Goal: Task Accomplishment & Management: Complete application form

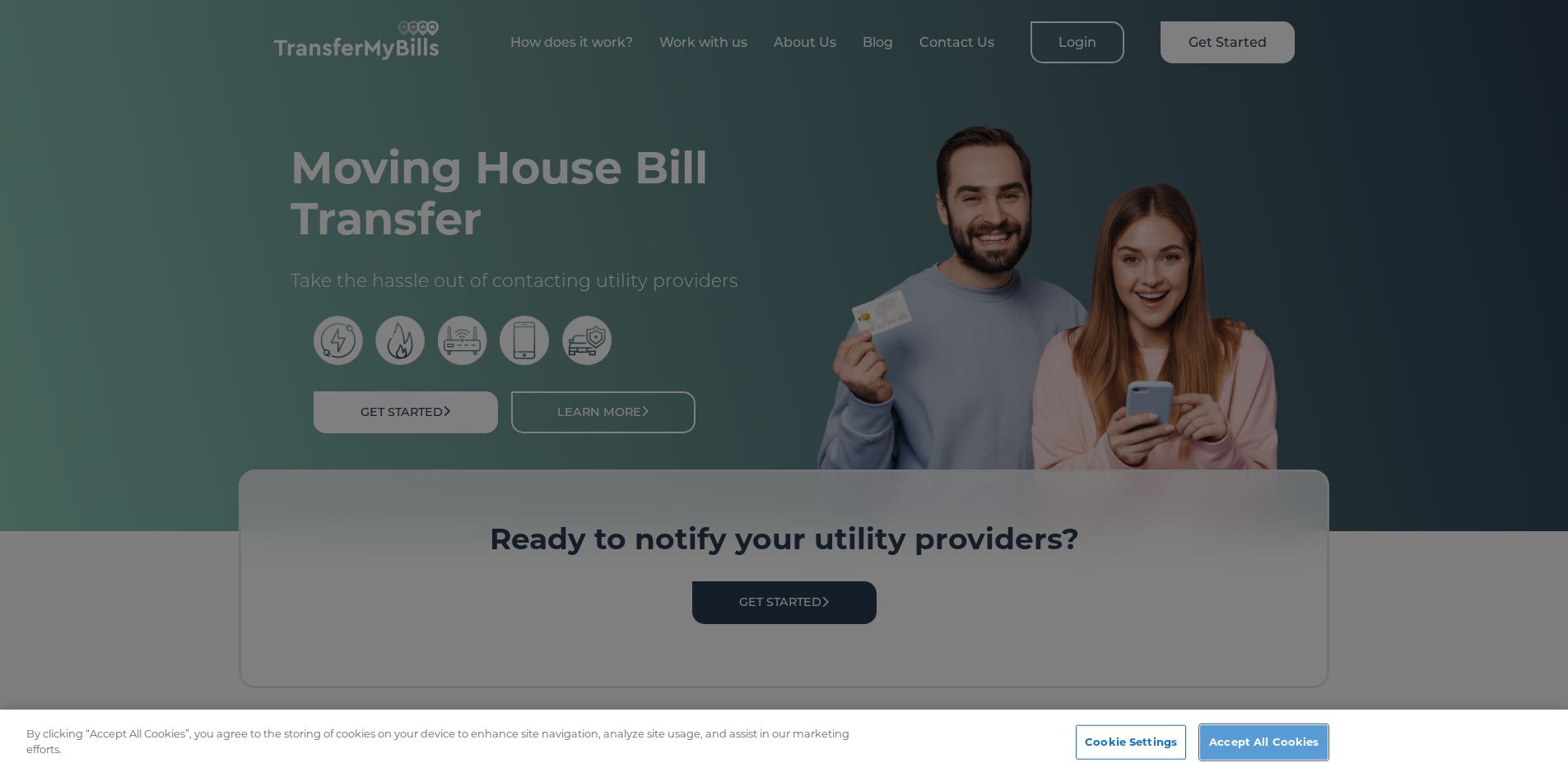
click at [1224, 741] on button "Accept All Cookies" at bounding box center [1263, 743] width 128 height 34
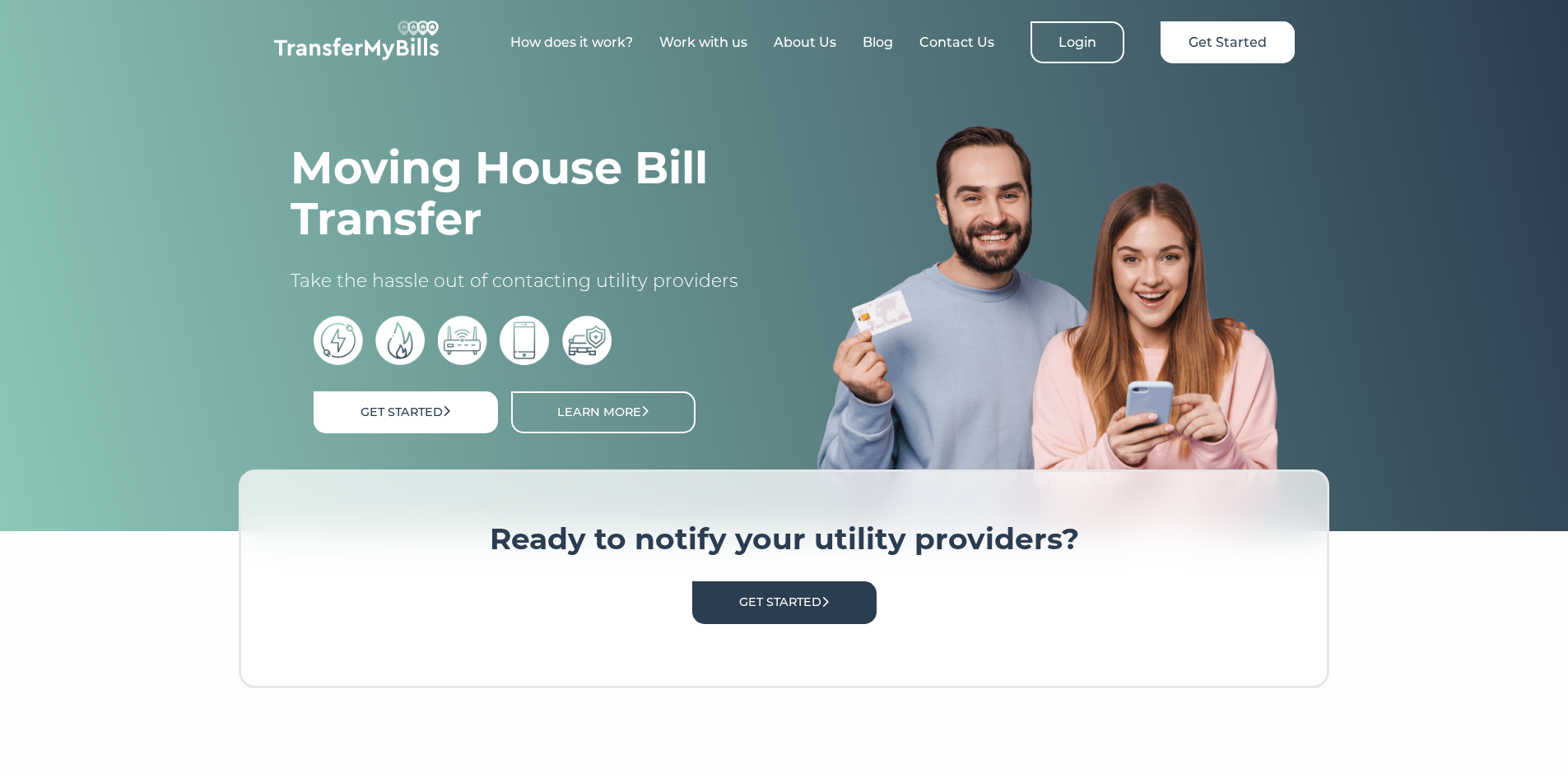
click at [814, 45] on link "About Us" at bounding box center [805, 42] width 63 height 15
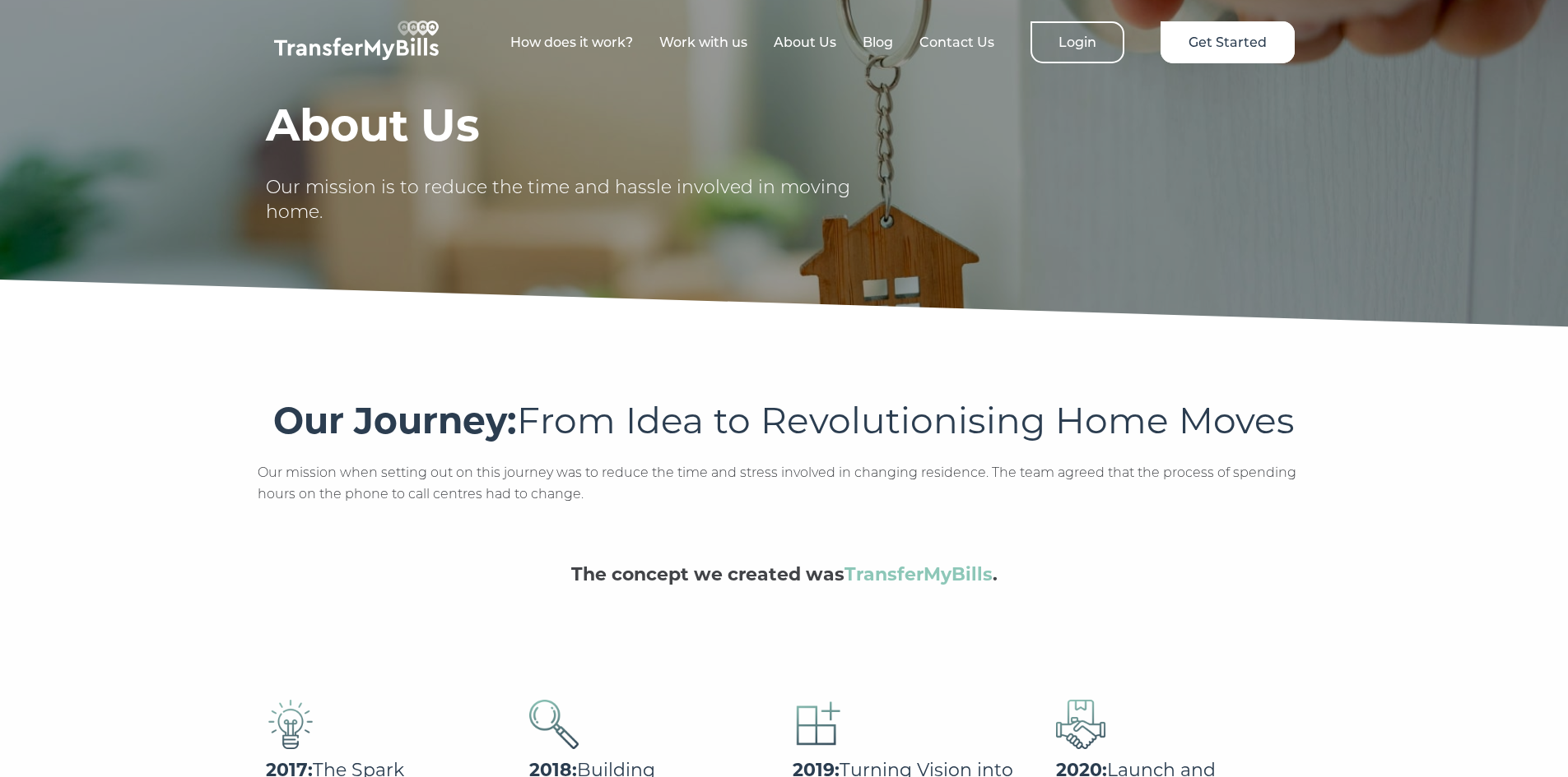
click at [573, 40] on link "How does it work?" at bounding box center [572, 42] width 123 height 15
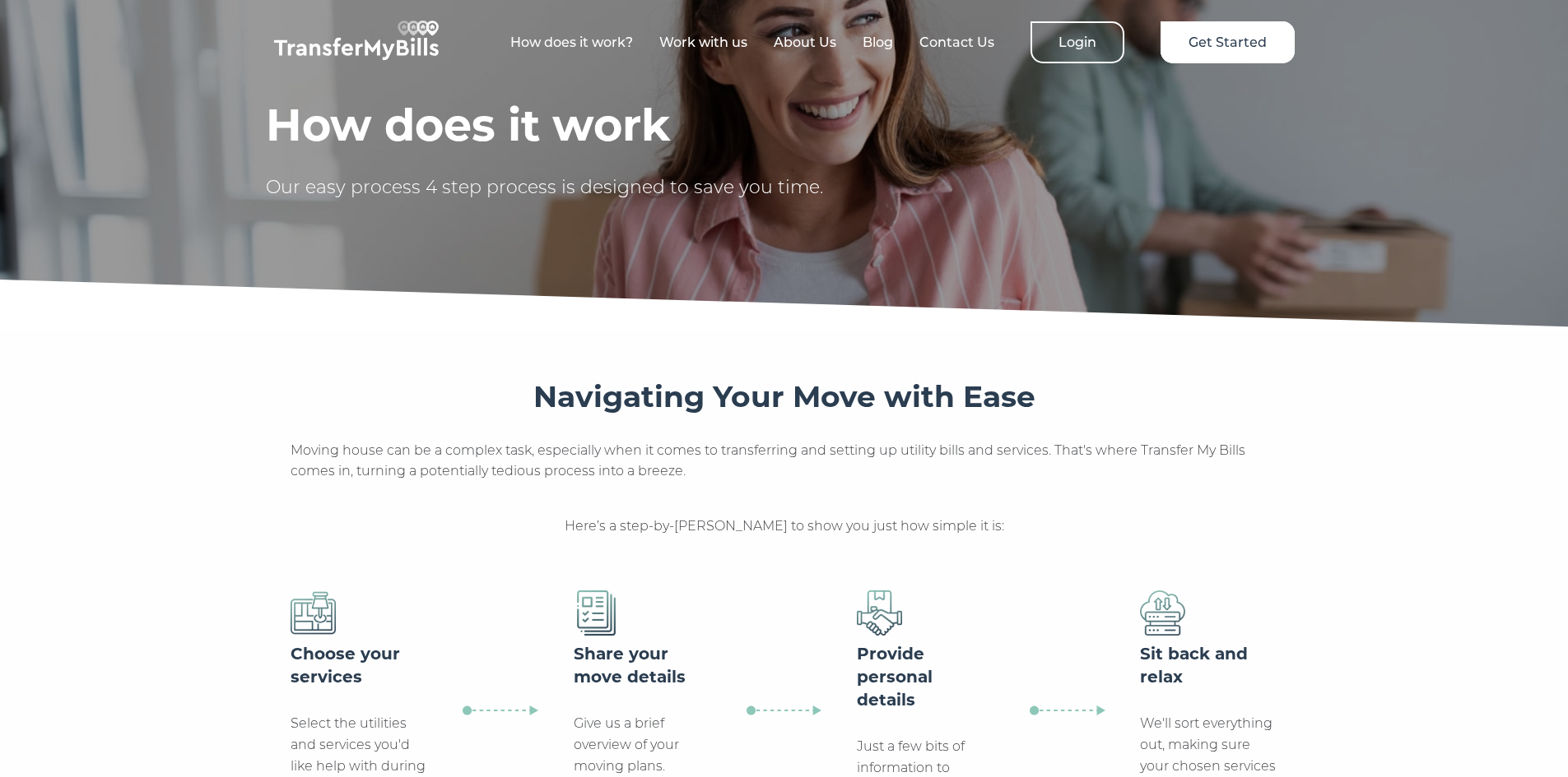
click at [727, 46] on link "Work with us" at bounding box center [703, 42] width 88 height 15
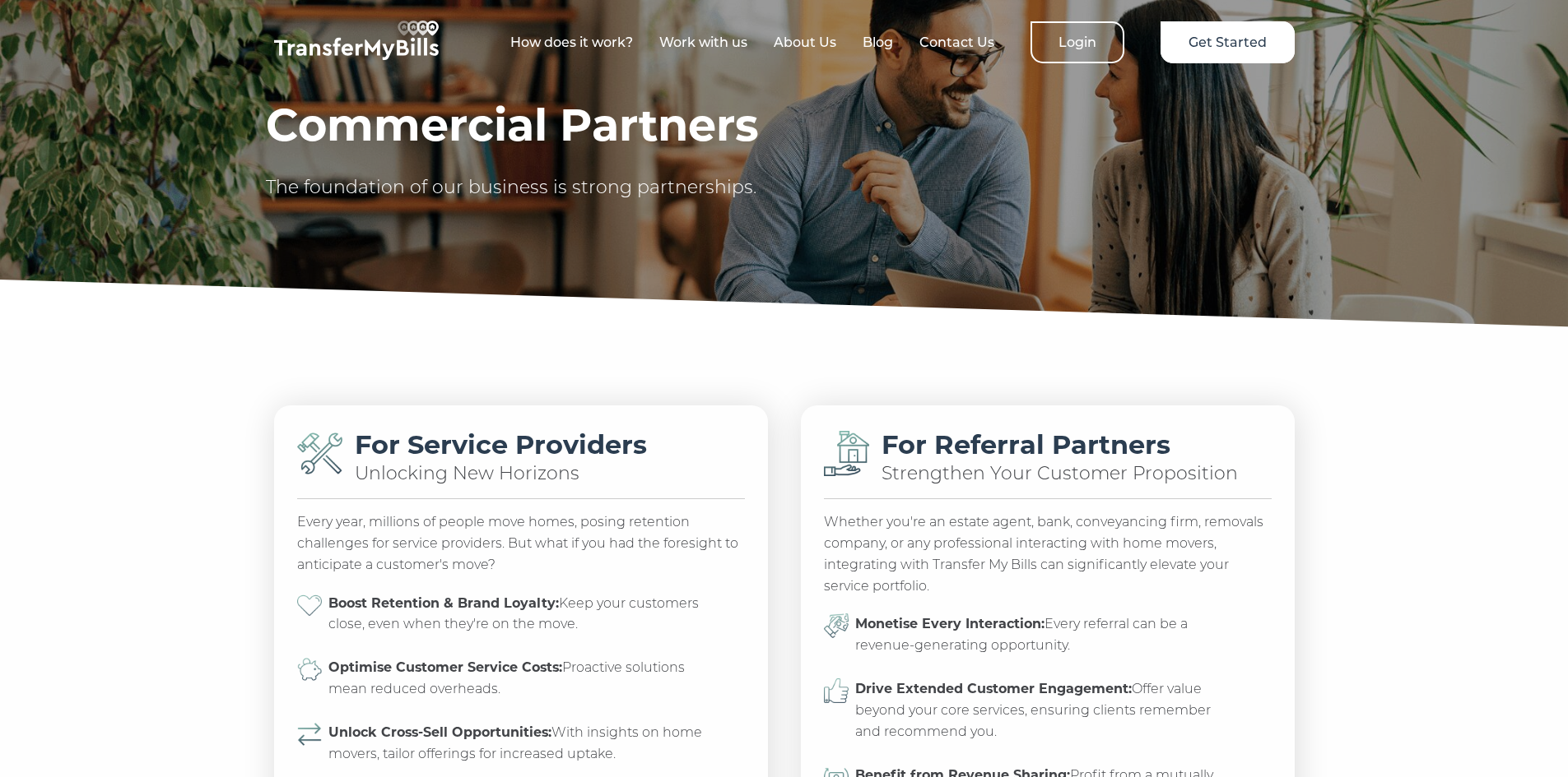
click at [599, 38] on link "How does it work?" at bounding box center [572, 42] width 123 height 15
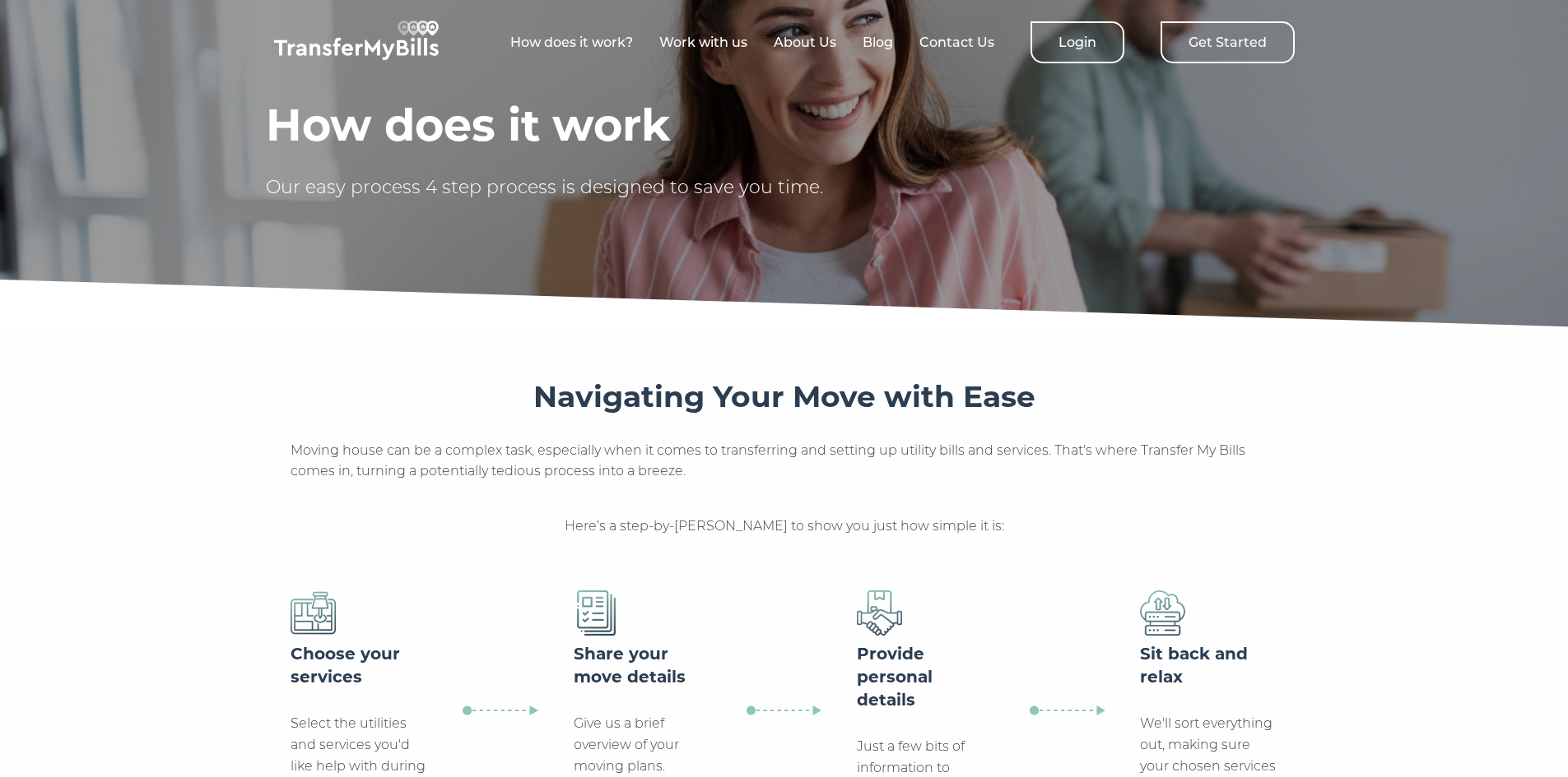
click at [1259, 41] on link "Get Started" at bounding box center [1227, 42] width 134 height 42
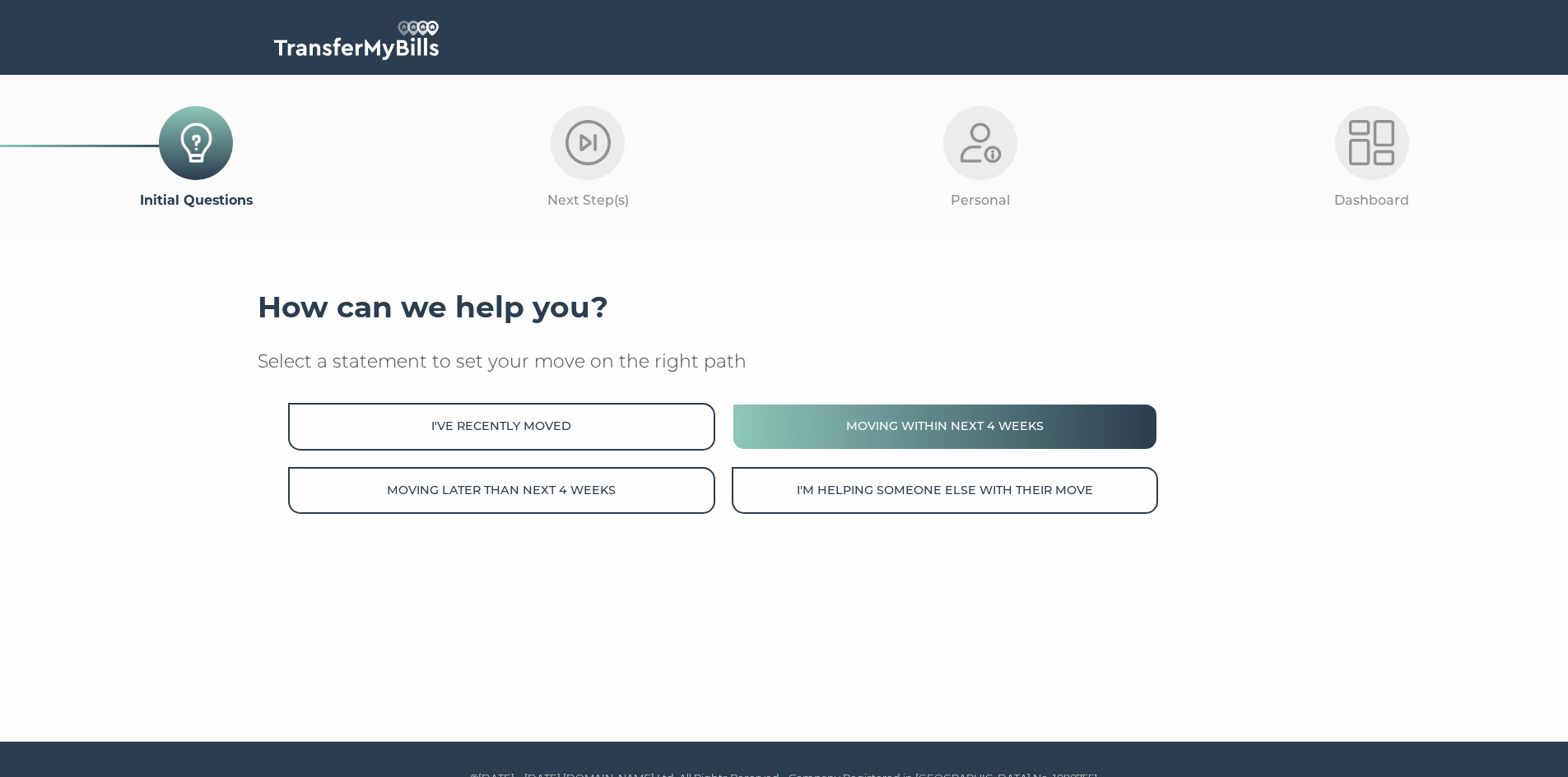
click at [964, 415] on button "Moving within next 4 weeks" at bounding box center [944, 426] width 426 height 47
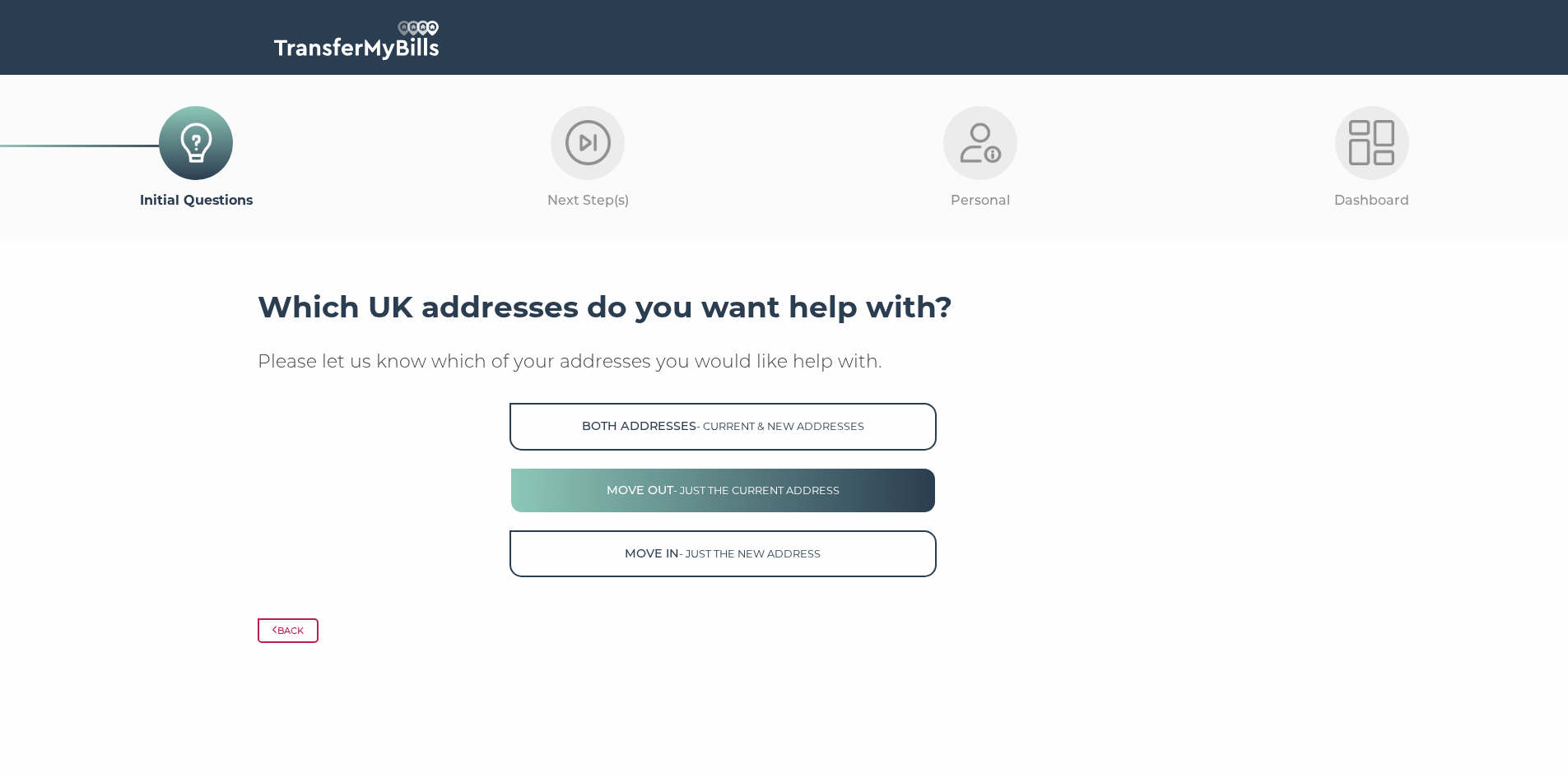
click at [885, 476] on button "Move Out - just the current address" at bounding box center [722, 490] width 426 height 47
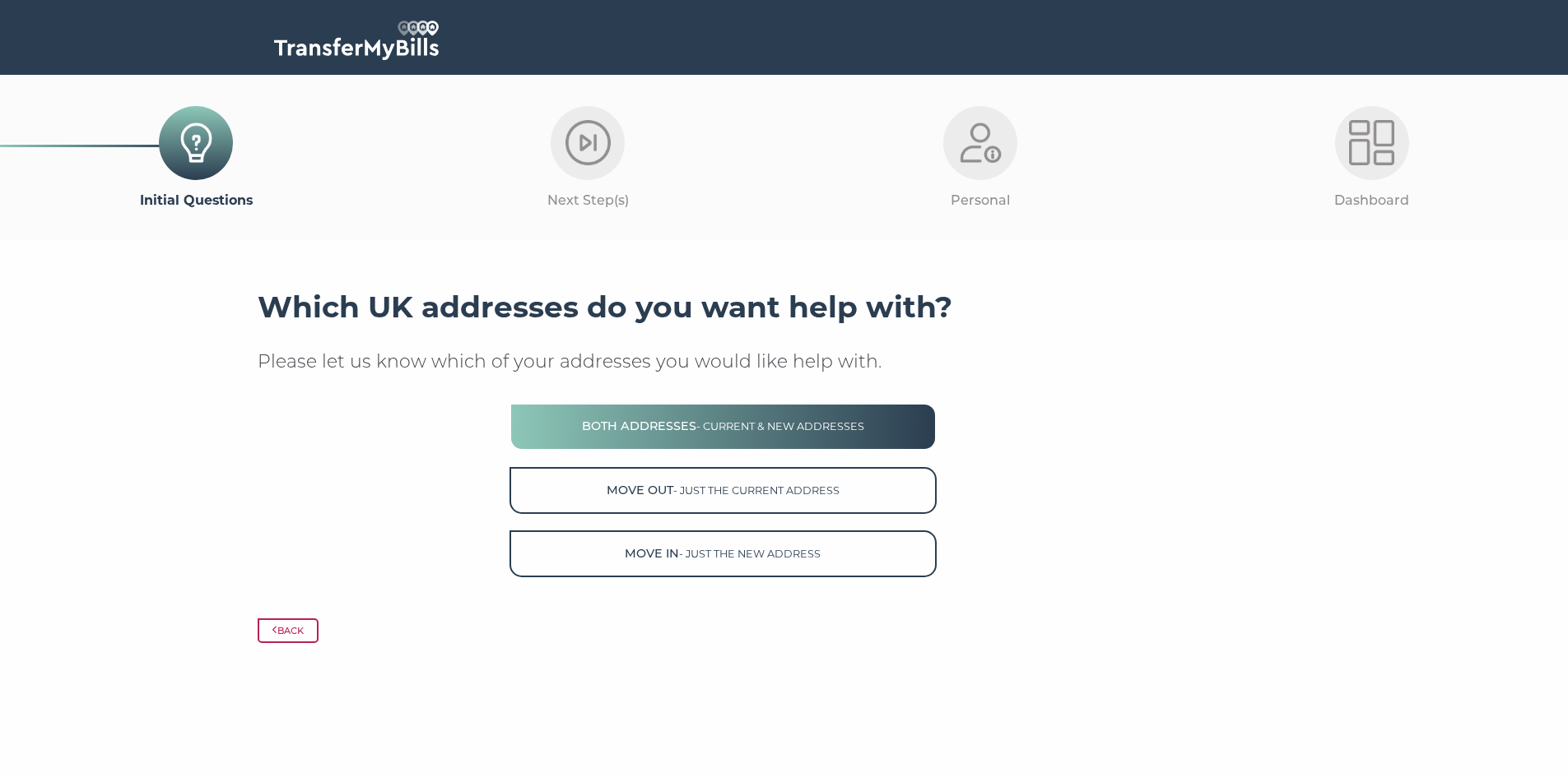
click at [811, 424] on span "- current & new addresses" at bounding box center [780, 426] width 168 height 12
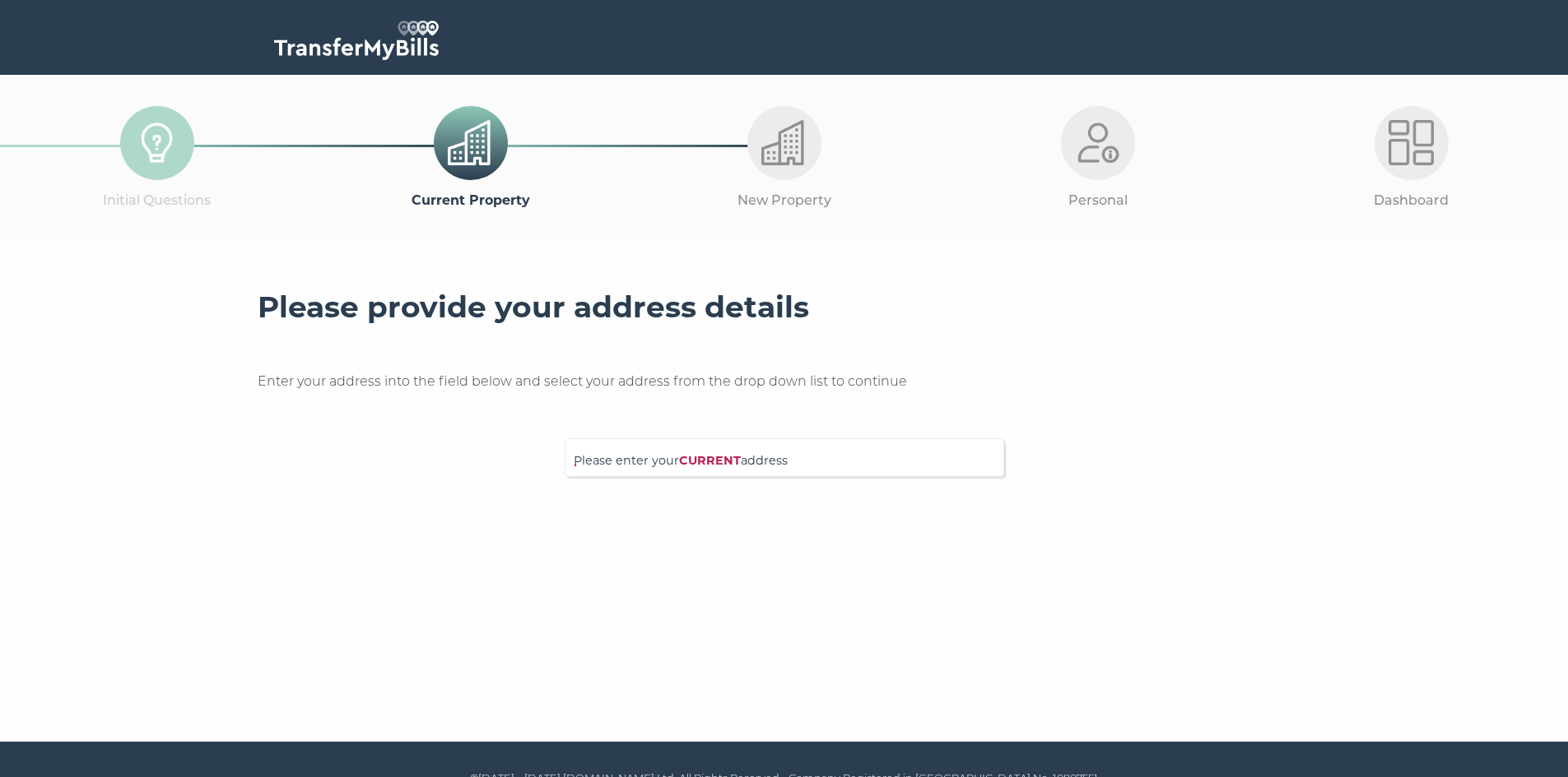
click at [813, 446] on div "Please enter your CURRENT address" at bounding box center [784, 457] width 439 height 39
click at [789, 463] on input "Please enter your CURRENT address" at bounding box center [750, 455] width 353 height 16
type input "8 Winwood Close"
click at [780, 491] on p "8 Winwood Close, Deanshanger, Milton Keynes, MK19 6GR" at bounding box center [792, 499] width 405 height 39
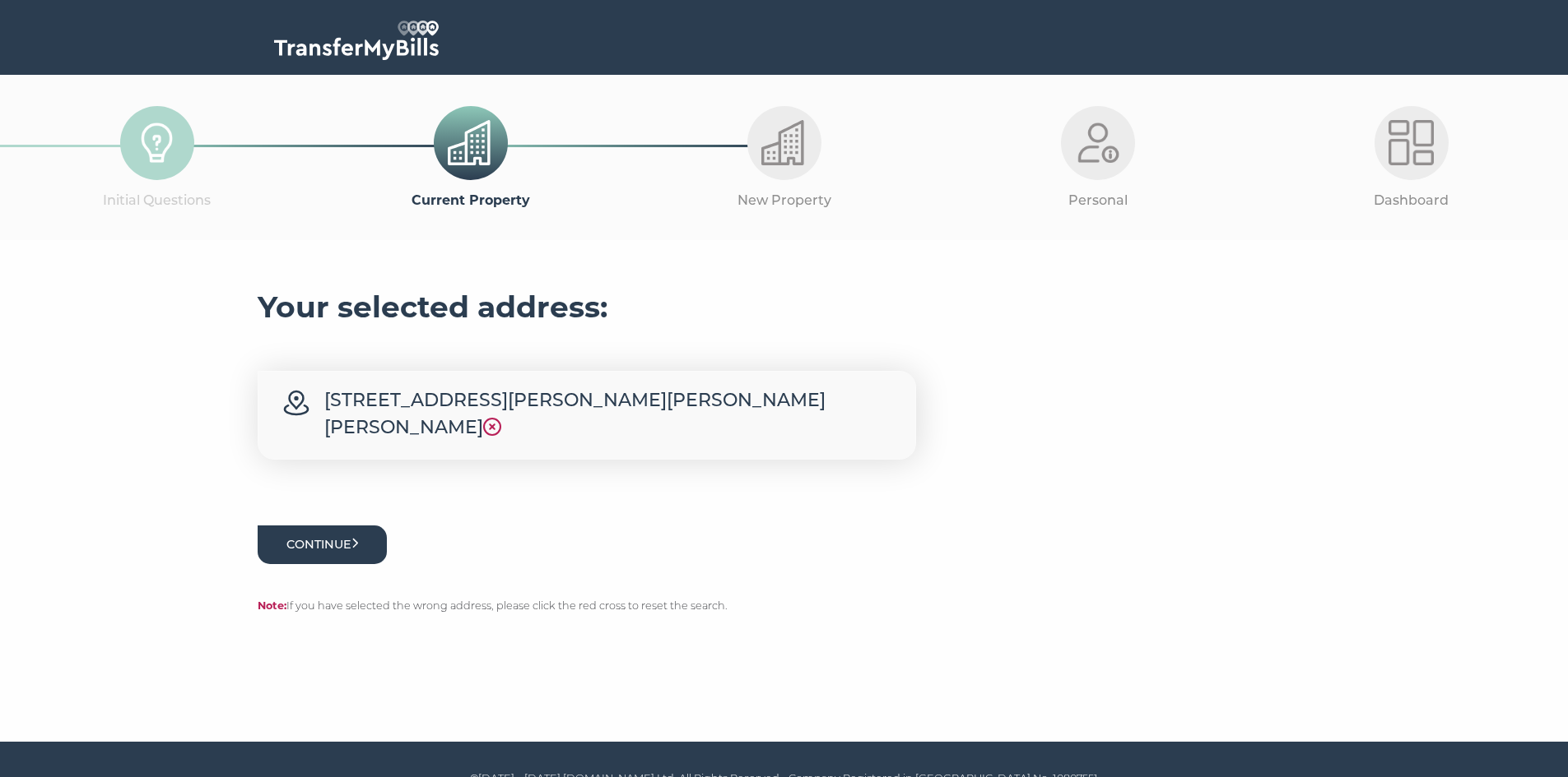
click at [344, 548] on button "Continue" at bounding box center [322, 545] width 130 height 39
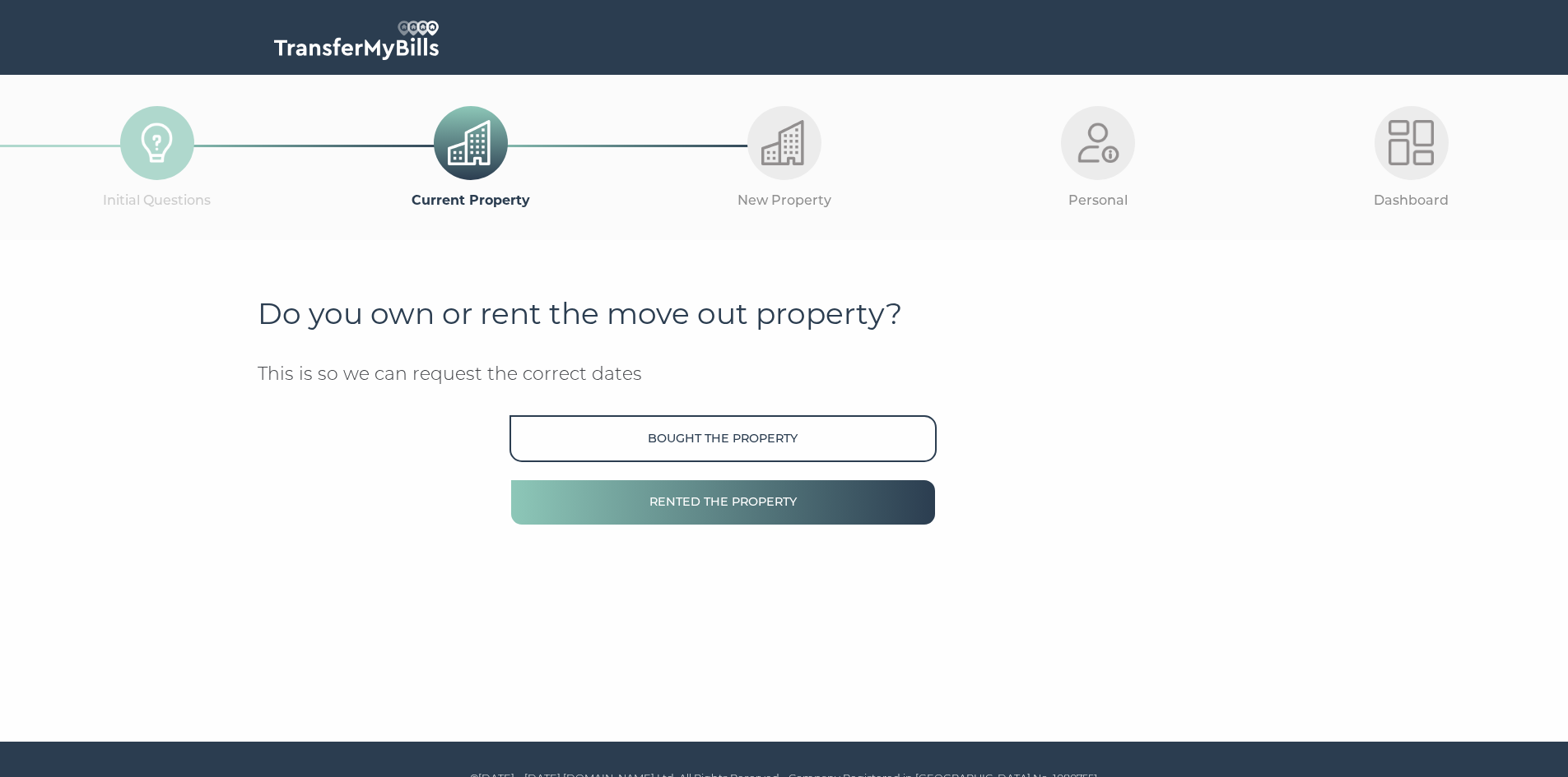
click at [721, 498] on button "Rented the property" at bounding box center [722, 502] width 426 height 47
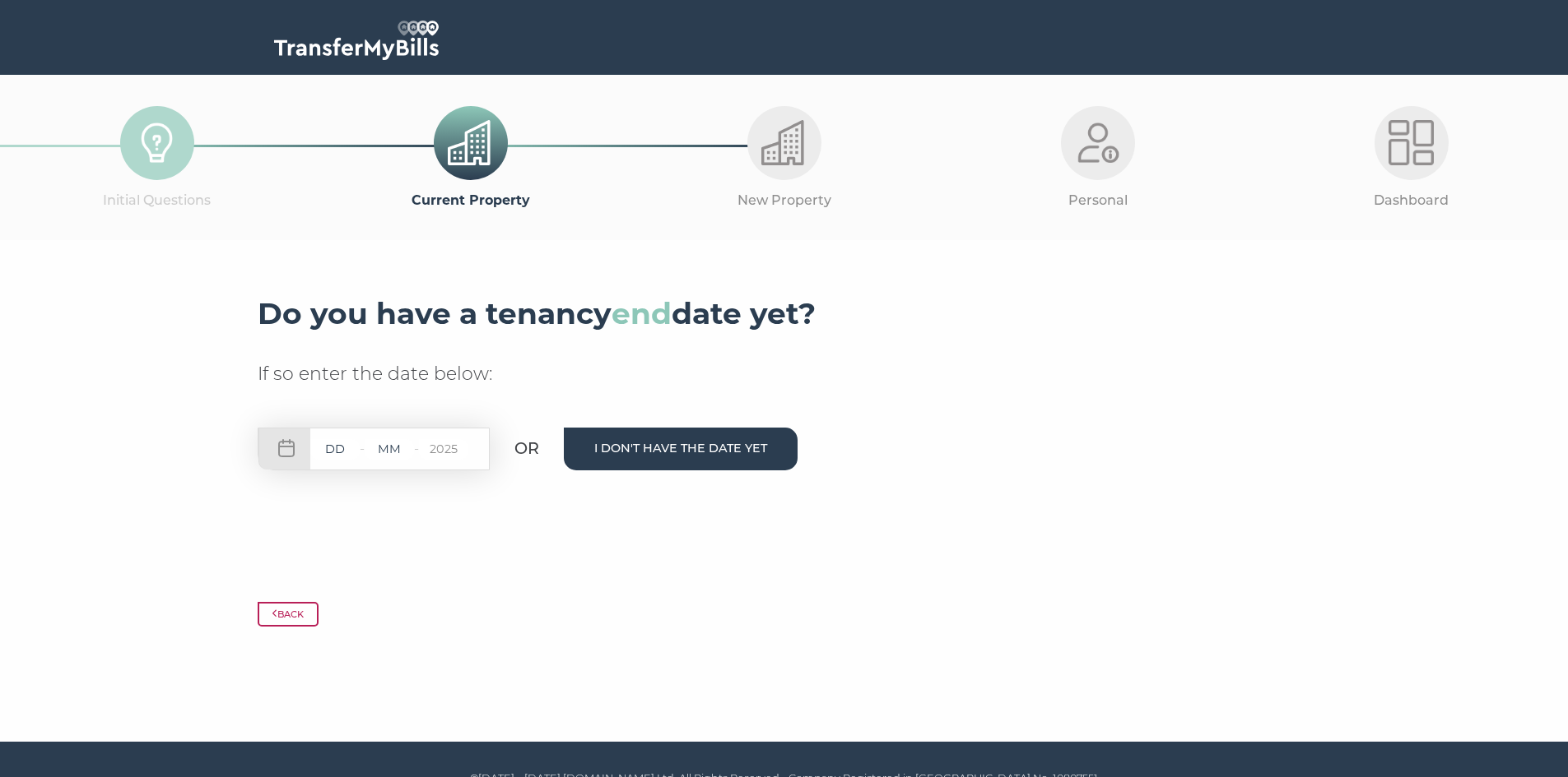
click at [655, 438] on button "I don't have the date yet" at bounding box center [680, 448] width 233 height 42
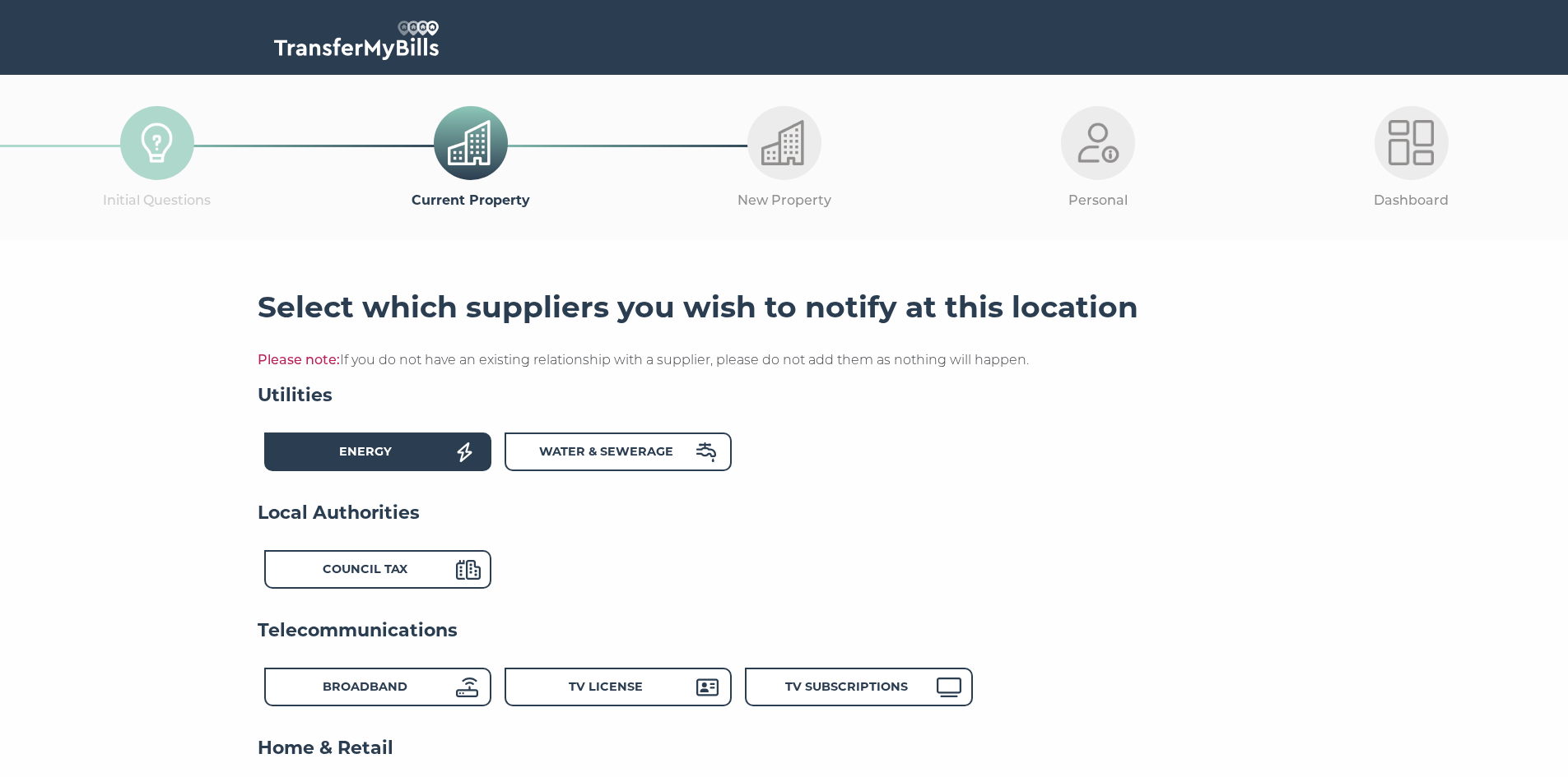
click at [454, 448] on div "Energy" at bounding box center [366, 454] width 181 height 24
click at [573, 468] on div "Water & Sewerage" at bounding box center [618, 451] width 227 height 39
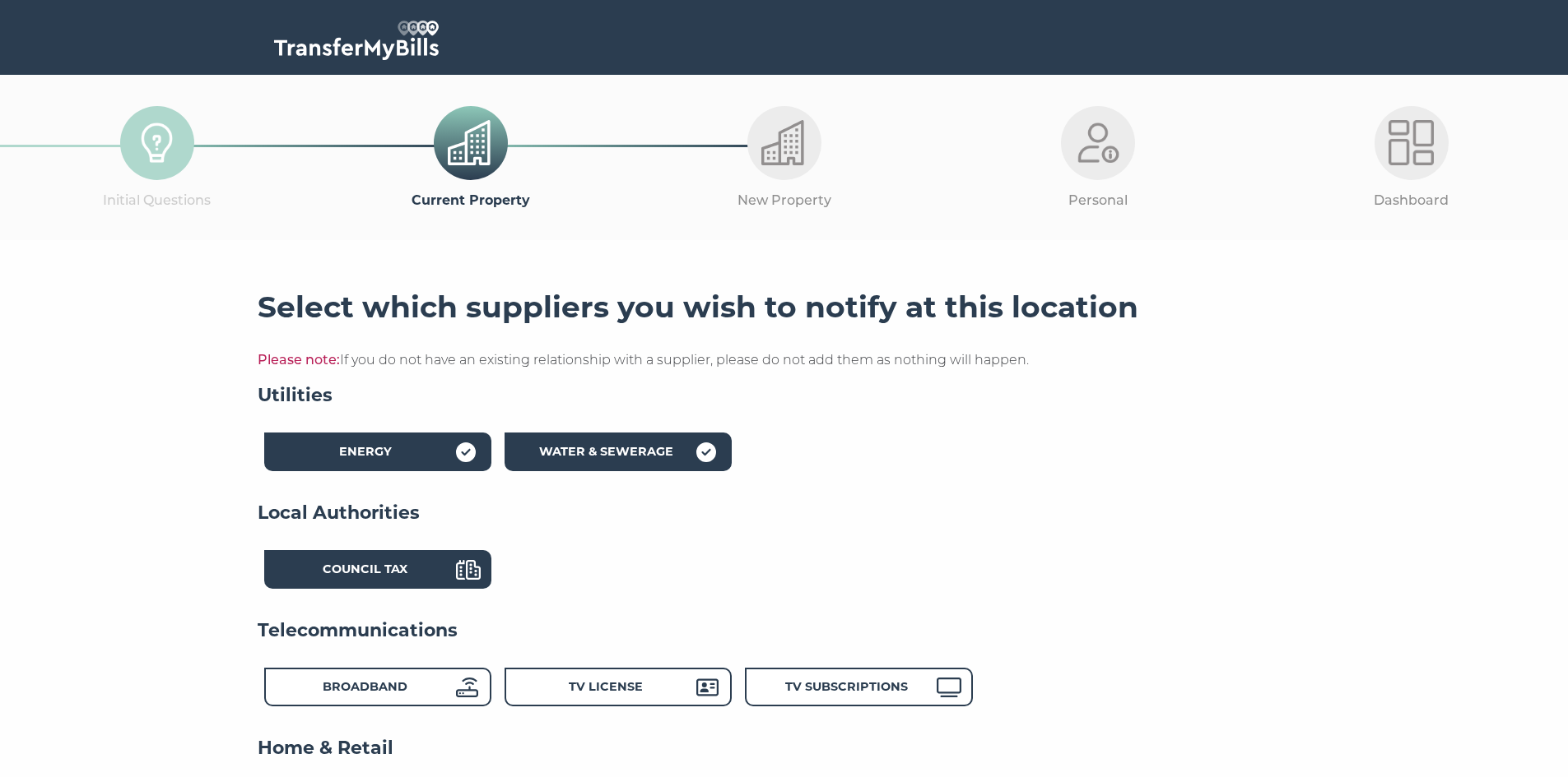
click at [392, 577] on strong "Council Tax" at bounding box center [365, 569] width 85 height 15
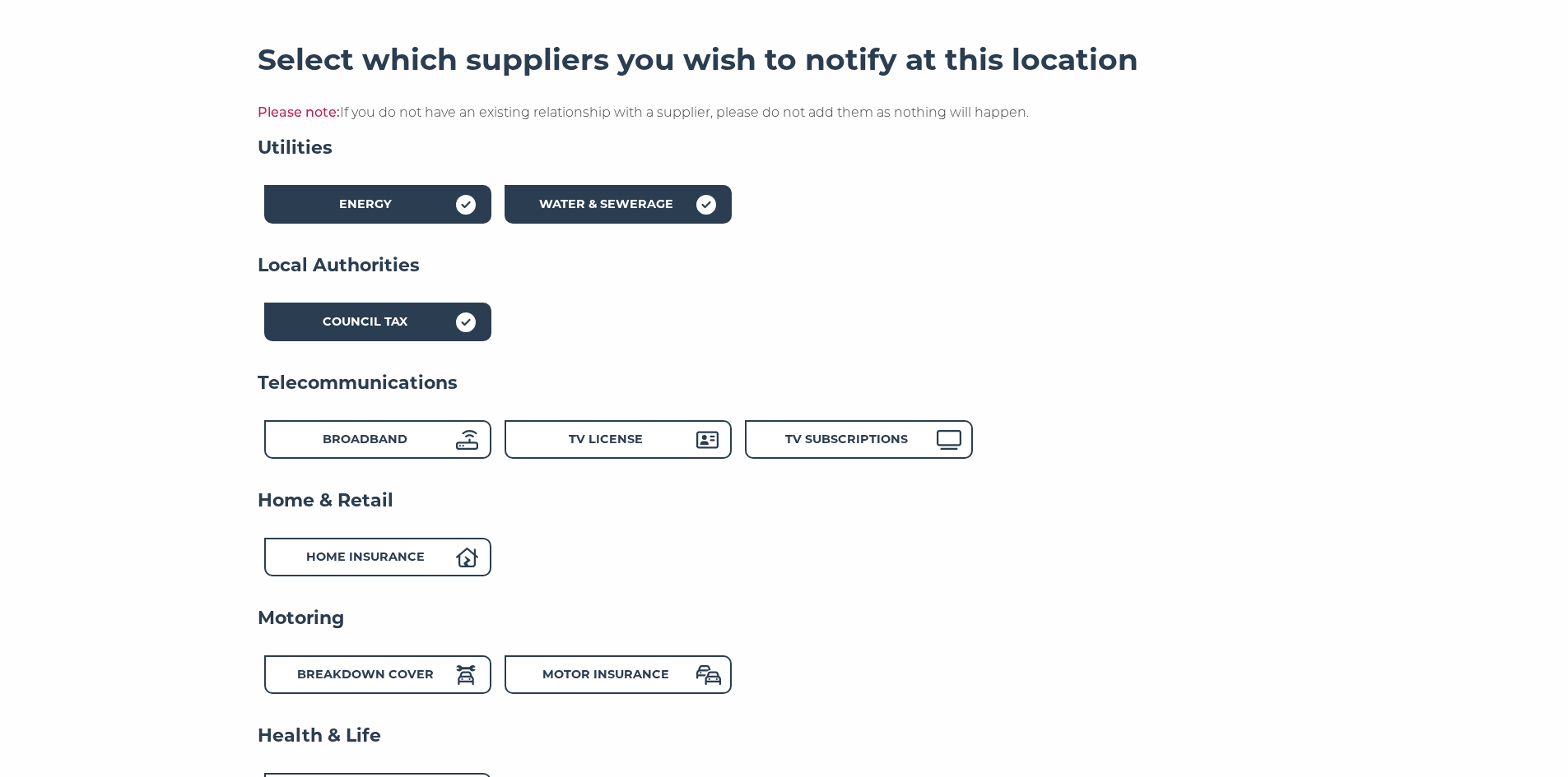
scroll to position [250, 0]
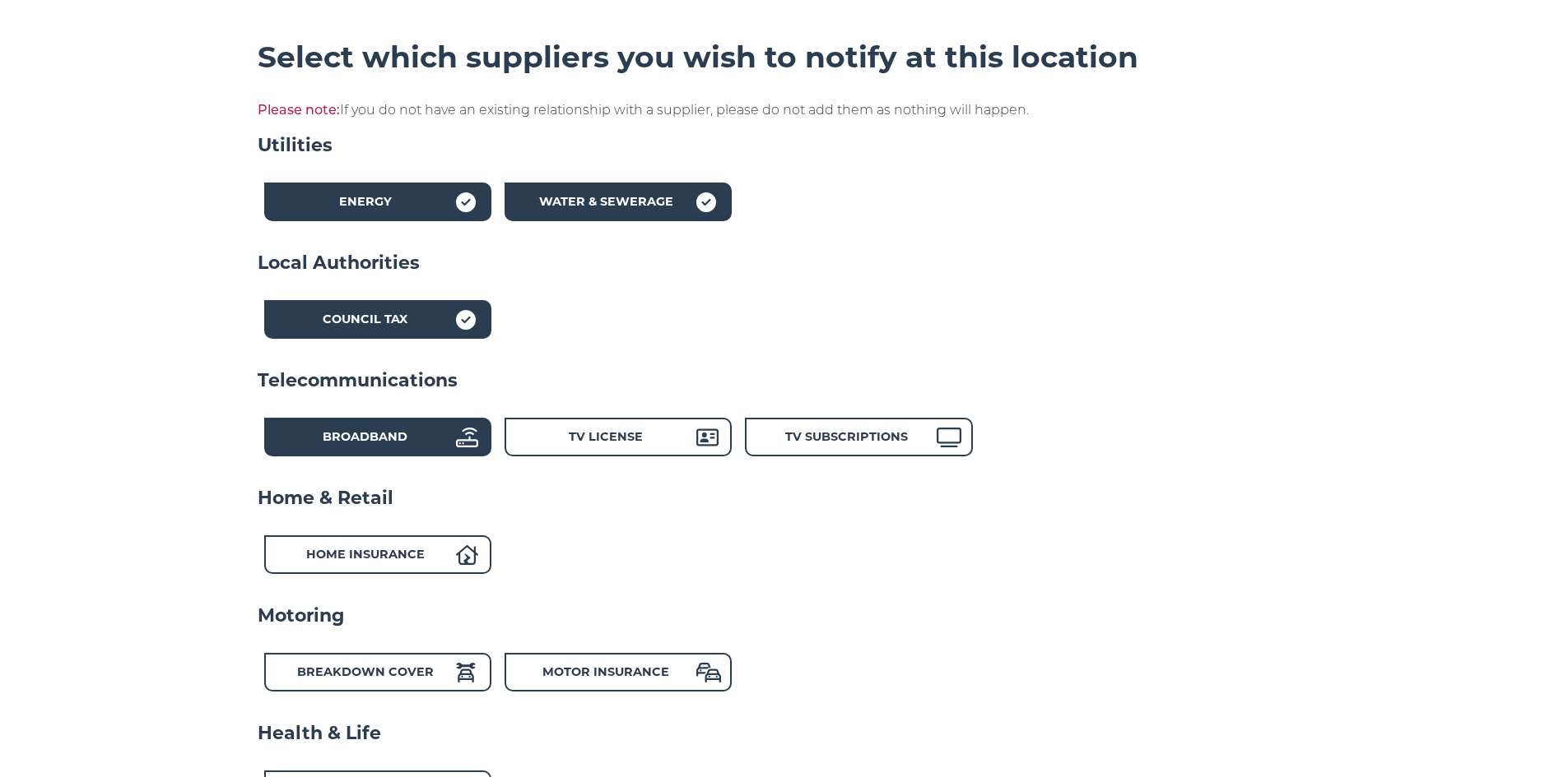
click at [401, 433] on strong "Broadband" at bounding box center [365, 437] width 85 height 15
click at [601, 434] on strong "TV License" at bounding box center [606, 437] width 74 height 15
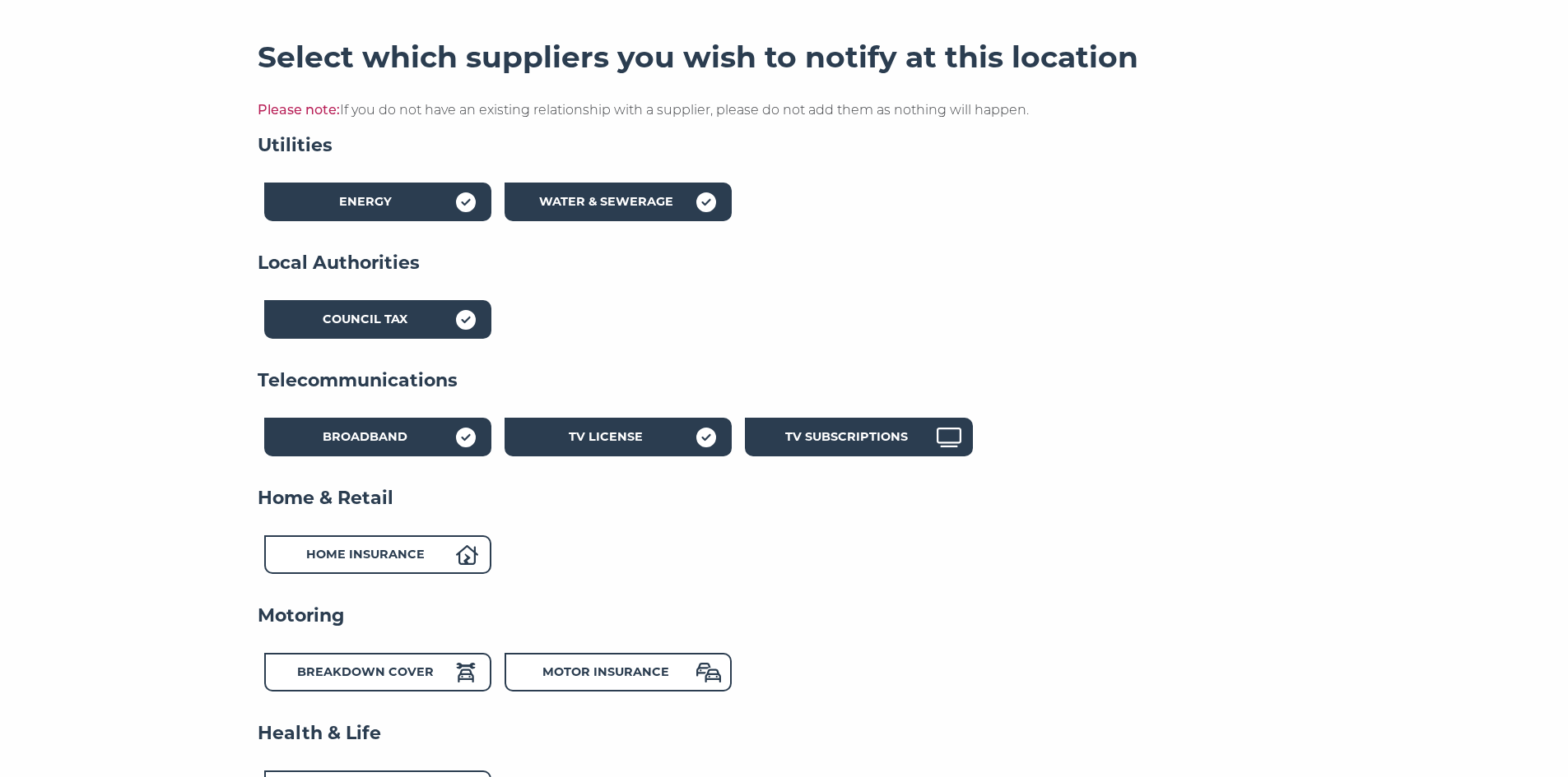
click at [811, 433] on strong "TV Subscriptions" at bounding box center [846, 437] width 123 height 15
click at [414, 554] on strong "Home Insurance" at bounding box center [365, 554] width 118 height 15
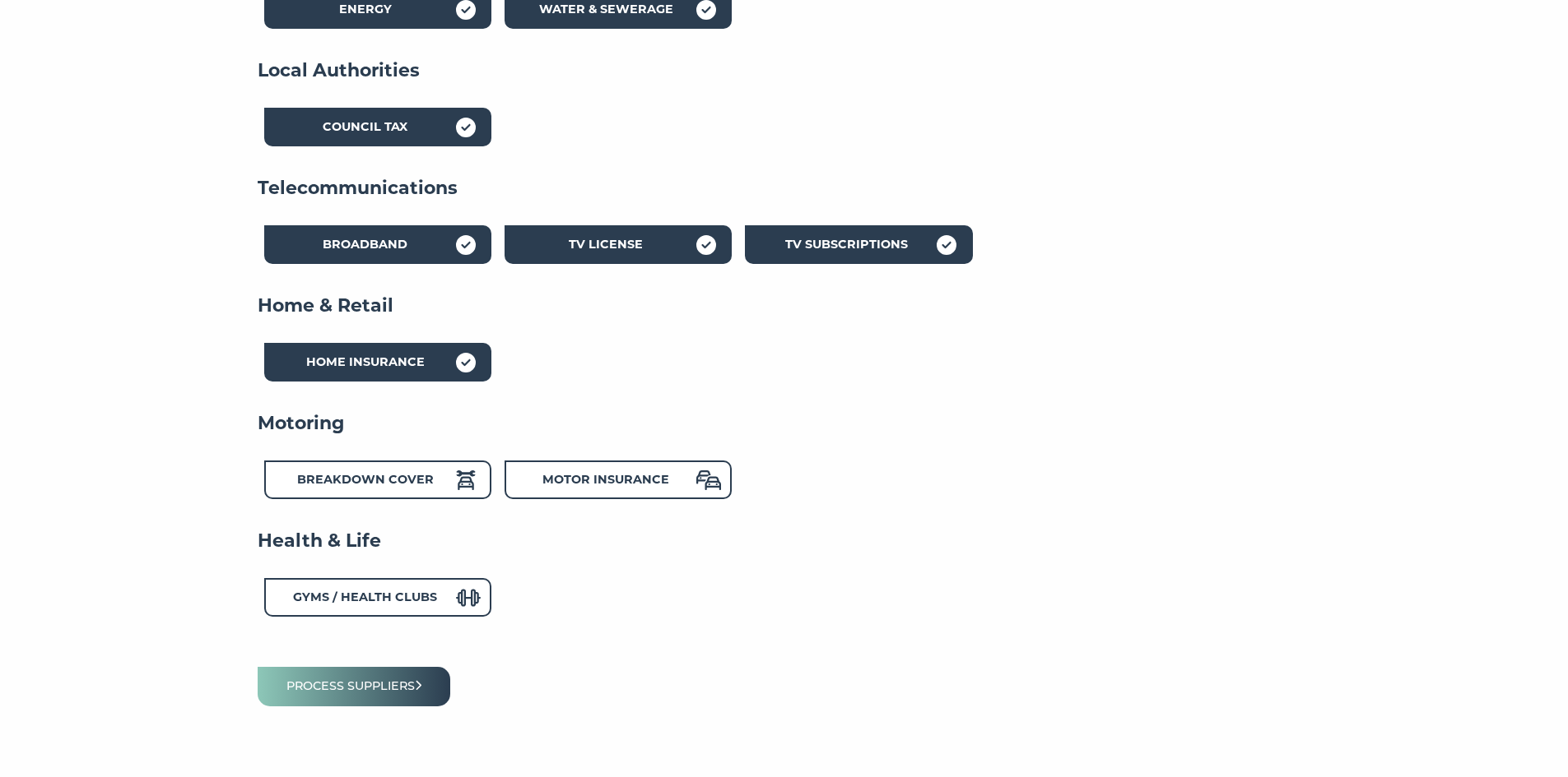
scroll to position [450, 0]
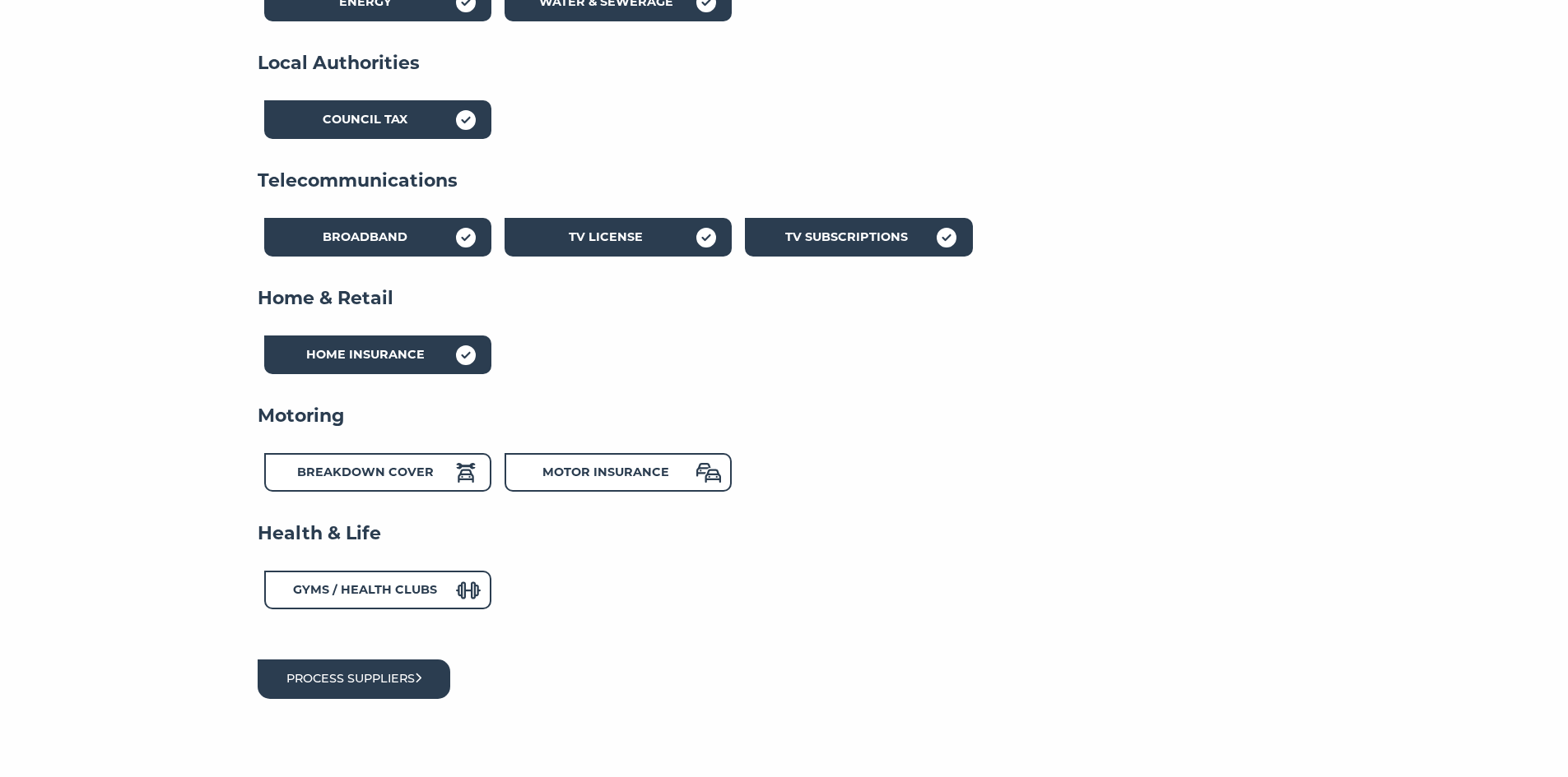
click at [411, 674] on button "Process suppliers" at bounding box center [353, 679] width 193 height 39
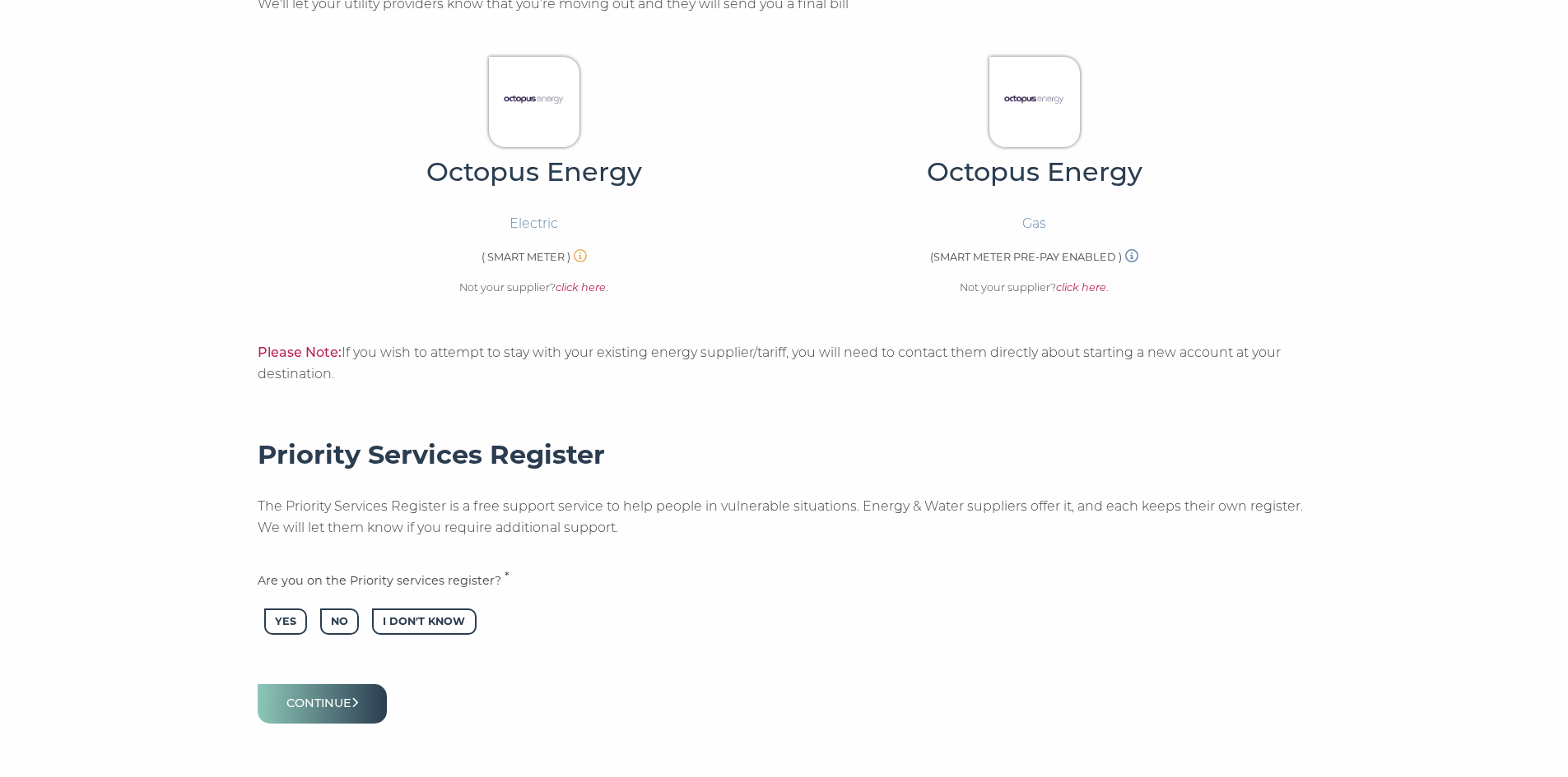
scroll to position [547, 0]
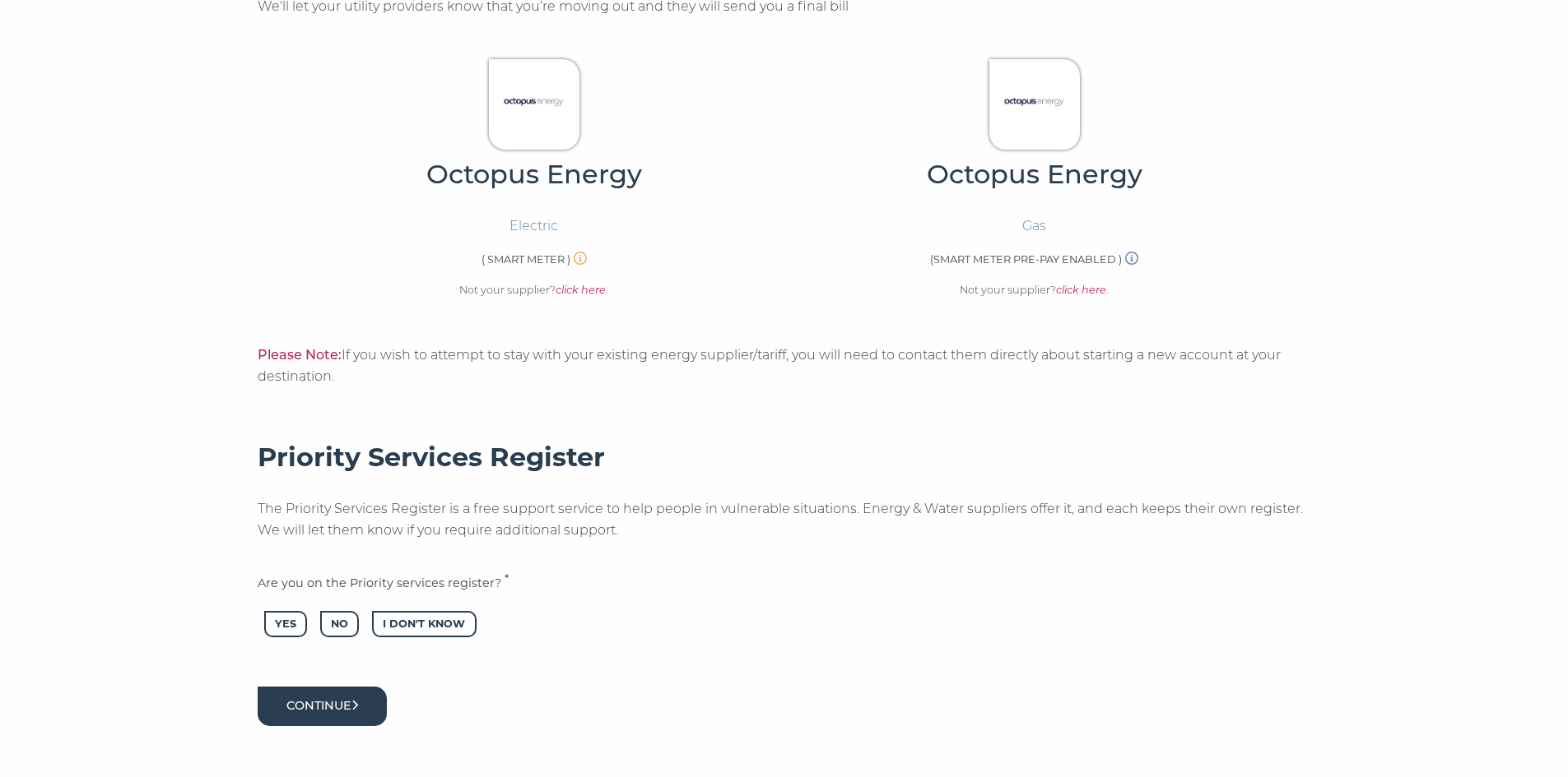
click at [347, 707] on button "Continue" at bounding box center [322, 706] width 130 height 39
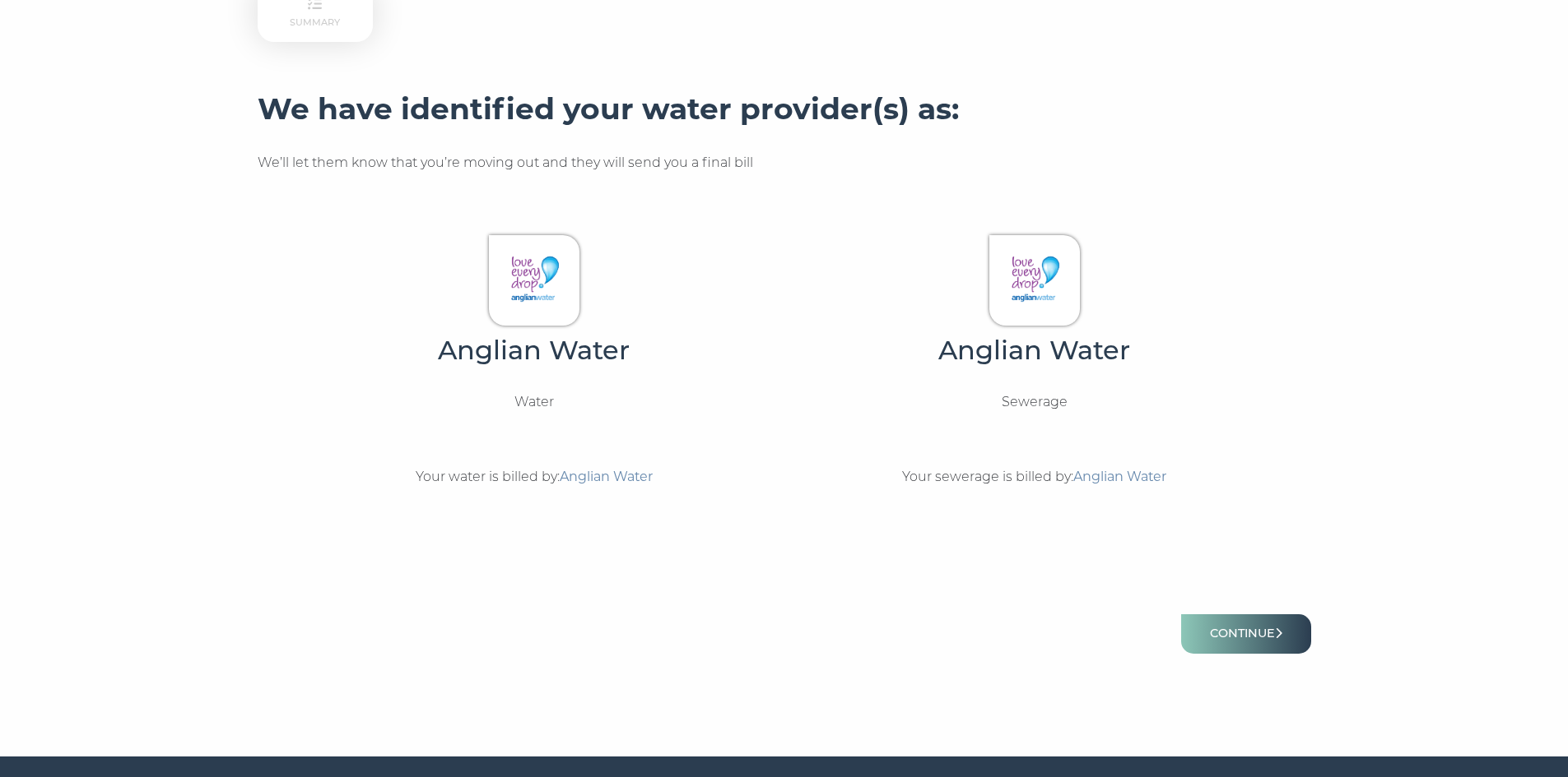
scroll to position [398, 0]
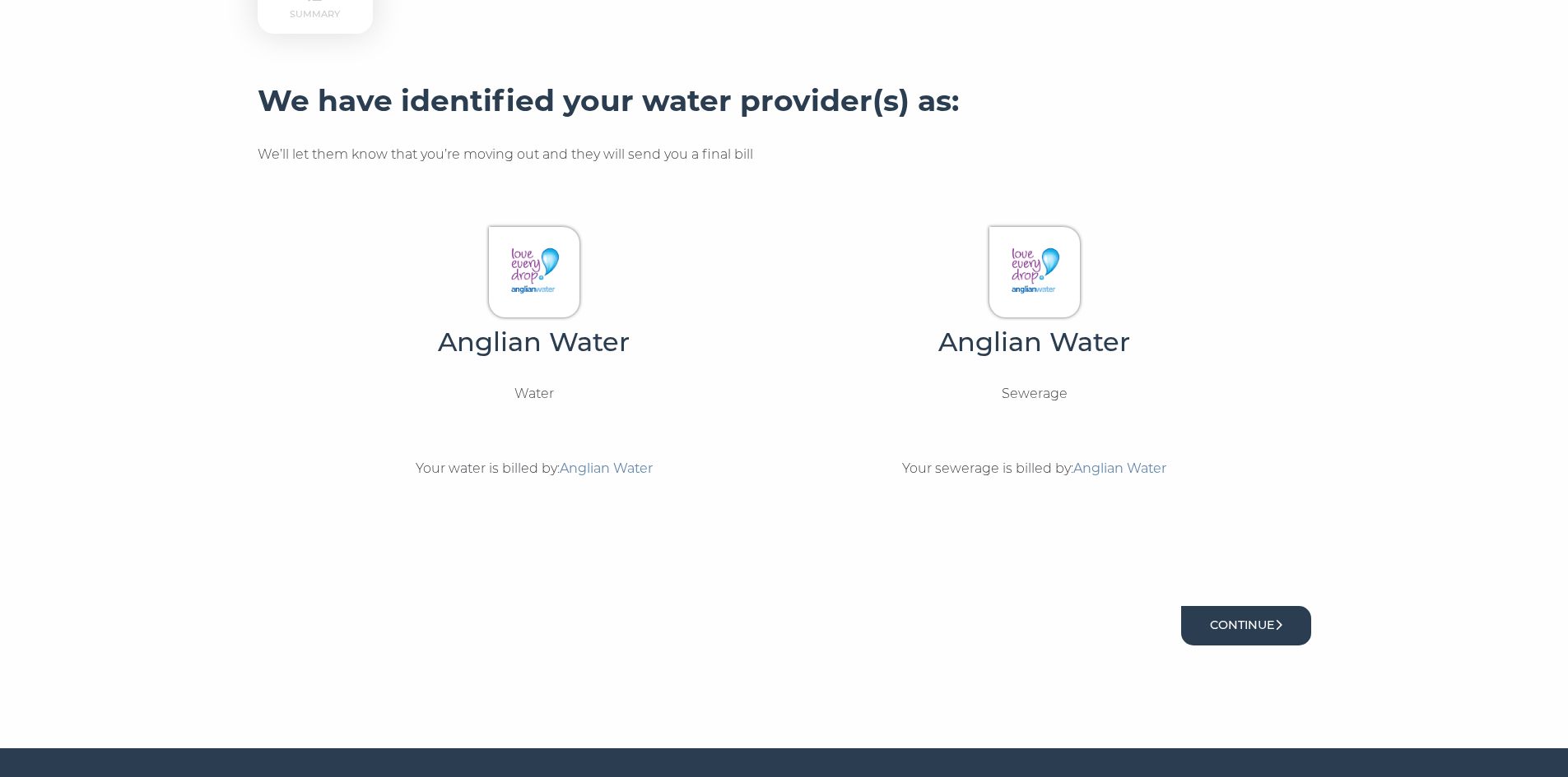
click at [1241, 623] on button "Continue" at bounding box center [1246, 626] width 130 height 39
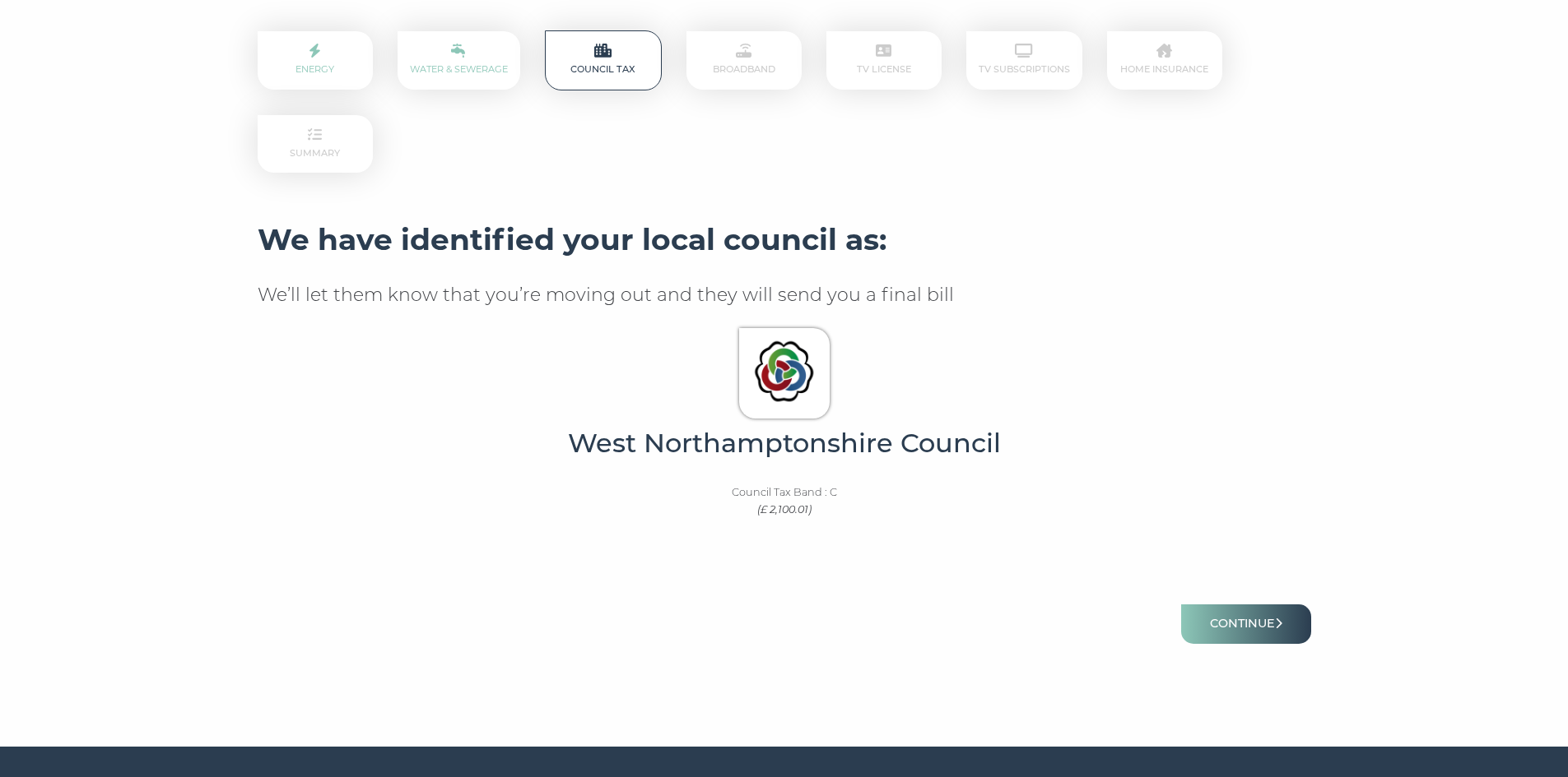
scroll to position [292, 0]
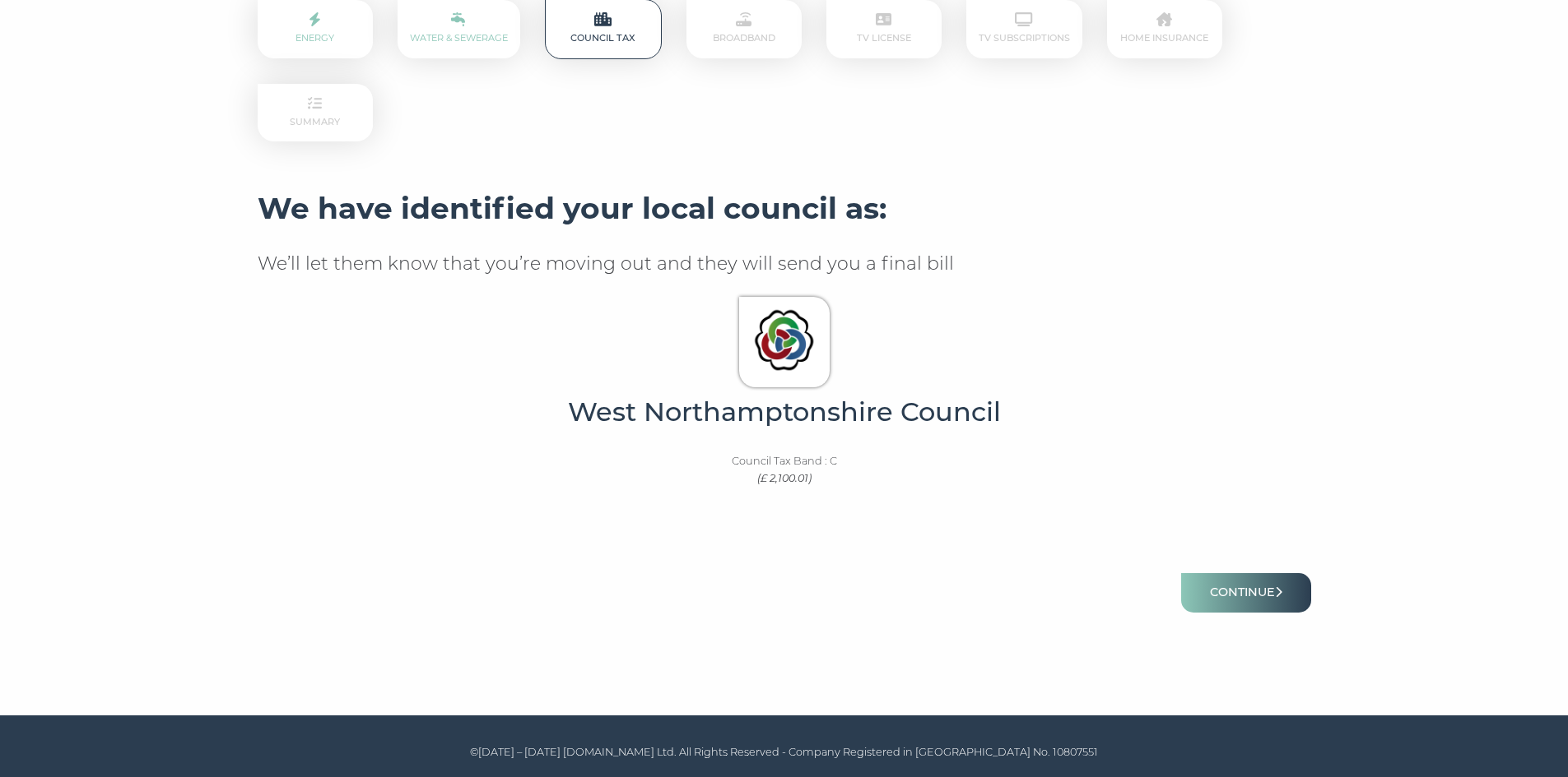
drag, startPoint x: 1578, startPoint y: 361, endPoint x: 1576, endPoint y: 576, distance: 215.0
click at [1567, 576] on html "Skip to main content Initial Questions Current Property New Property Personal D…" at bounding box center [784, 243] width 1568 height 1067
click at [1237, 582] on button "Continue" at bounding box center [1246, 592] width 130 height 39
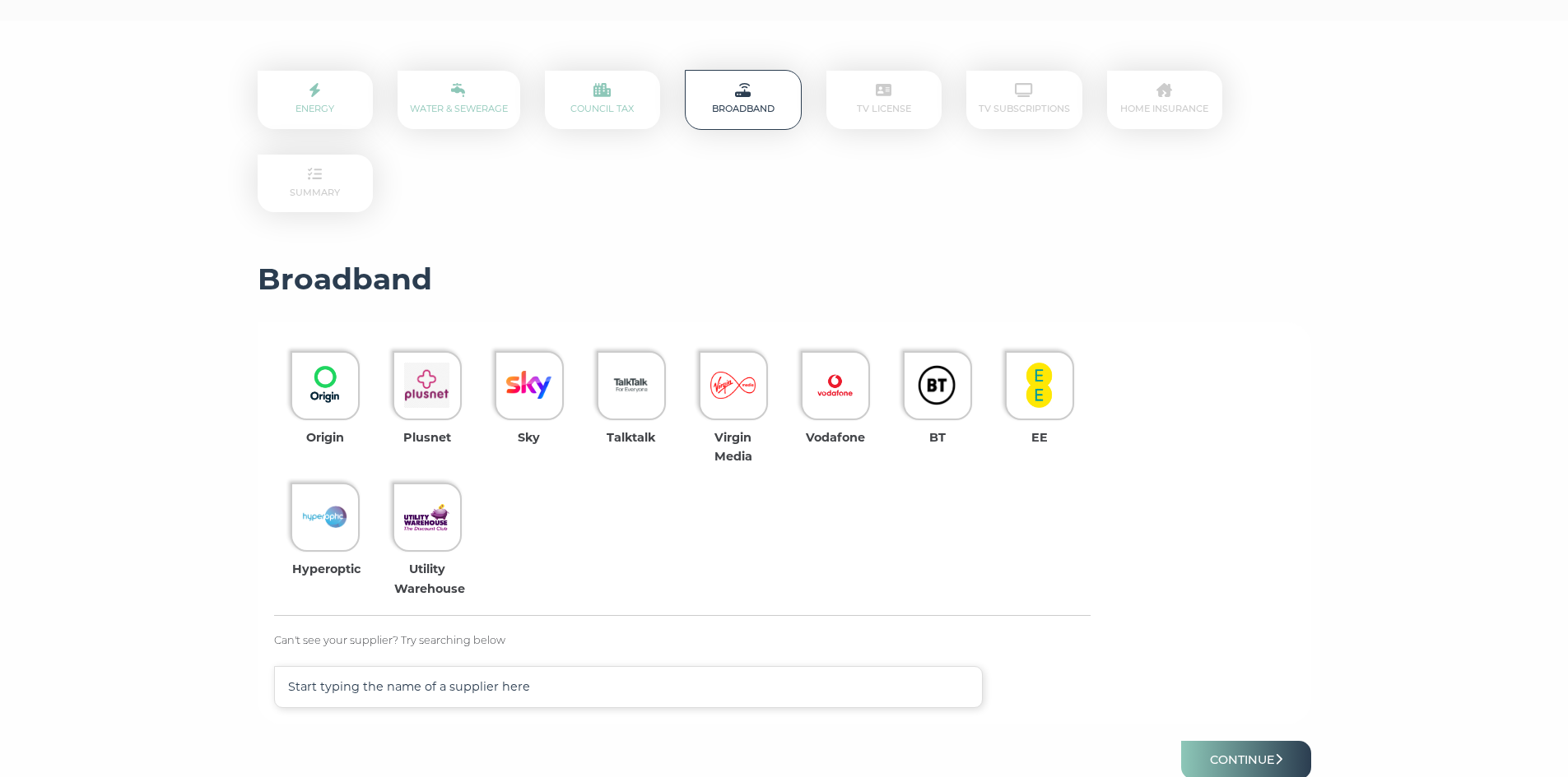
scroll to position [221, 0]
click at [546, 395] on img at bounding box center [529, 384] width 46 height 46
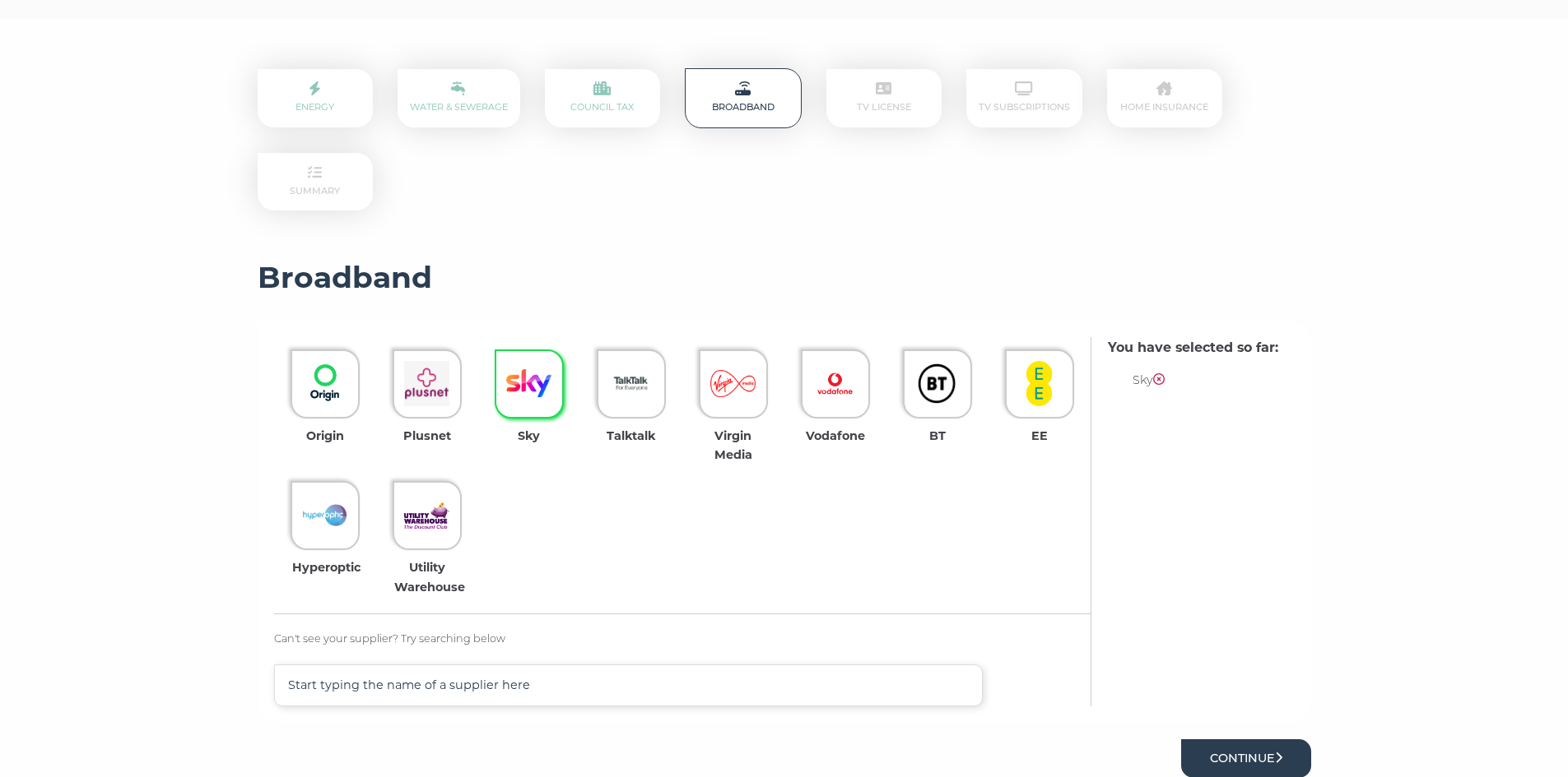
click at [1247, 757] on button "Continue" at bounding box center [1246, 759] width 130 height 39
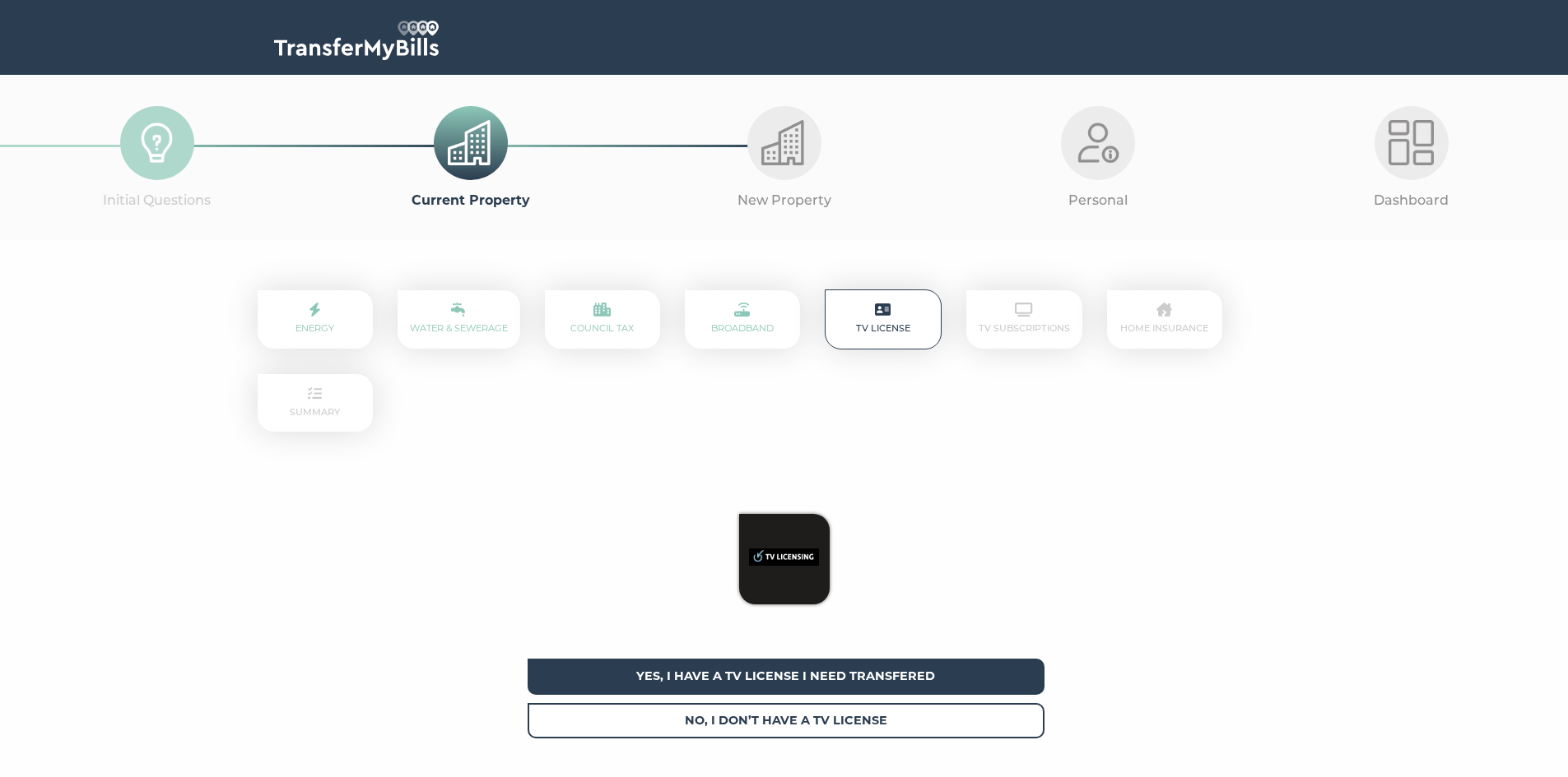
click at [857, 677] on span "Yes, I have a tv license I need transfered" at bounding box center [786, 676] width 516 height 35
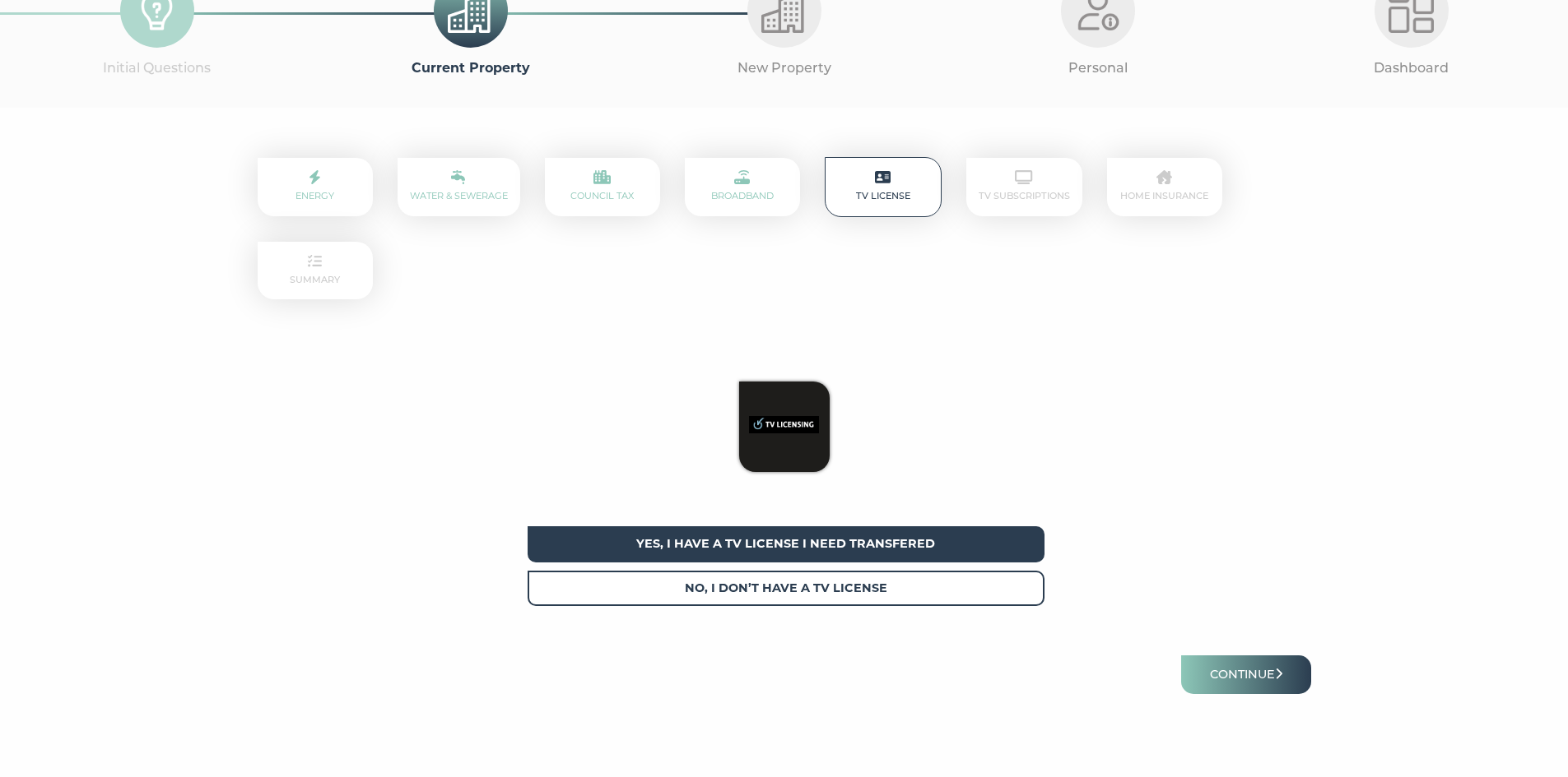
scroll to position [136, 0]
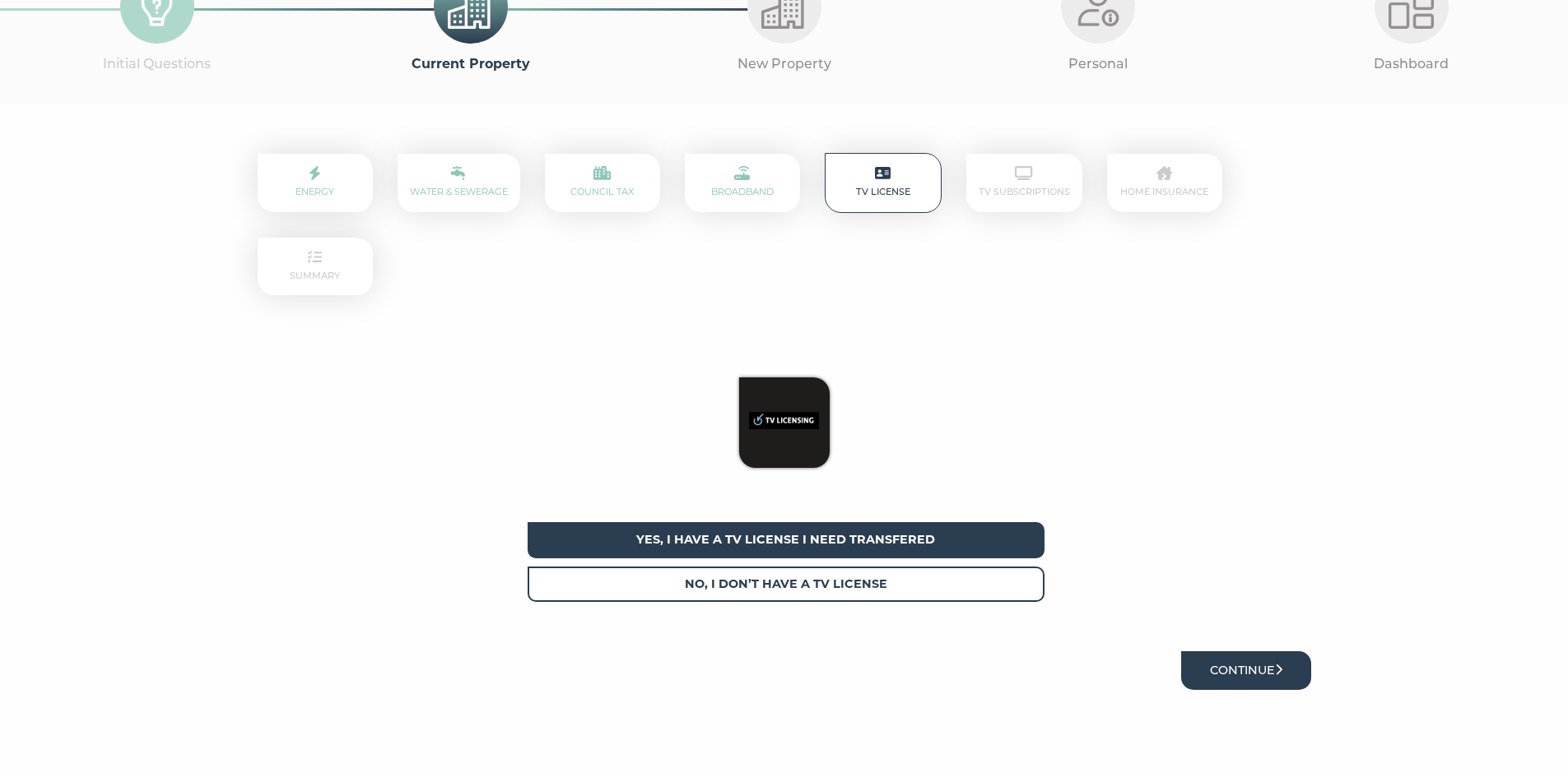
click at [1222, 668] on button "Continue" at bounding box center [1246, 670] width 130 height 39
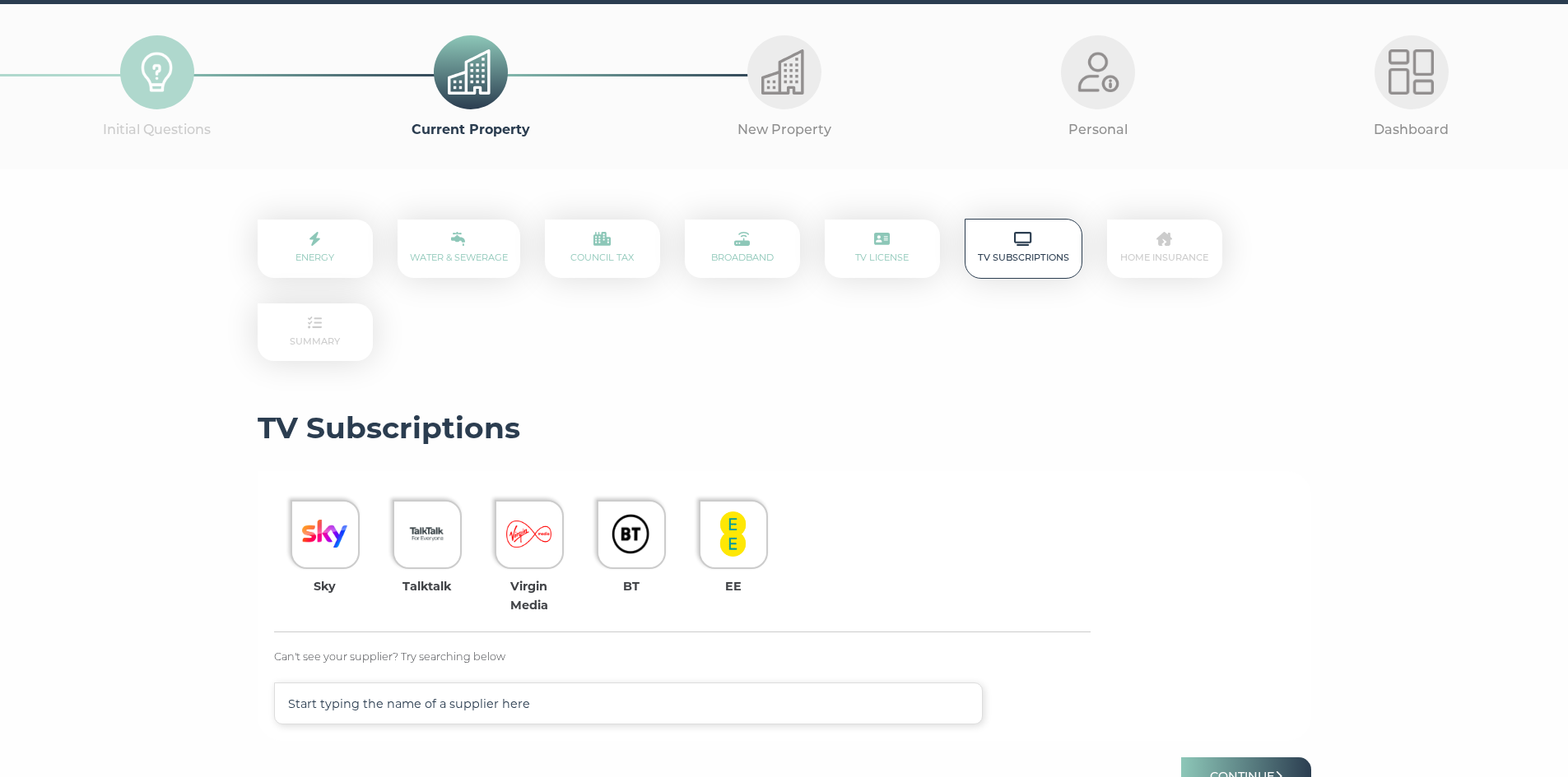
scroll to position [71, 0]
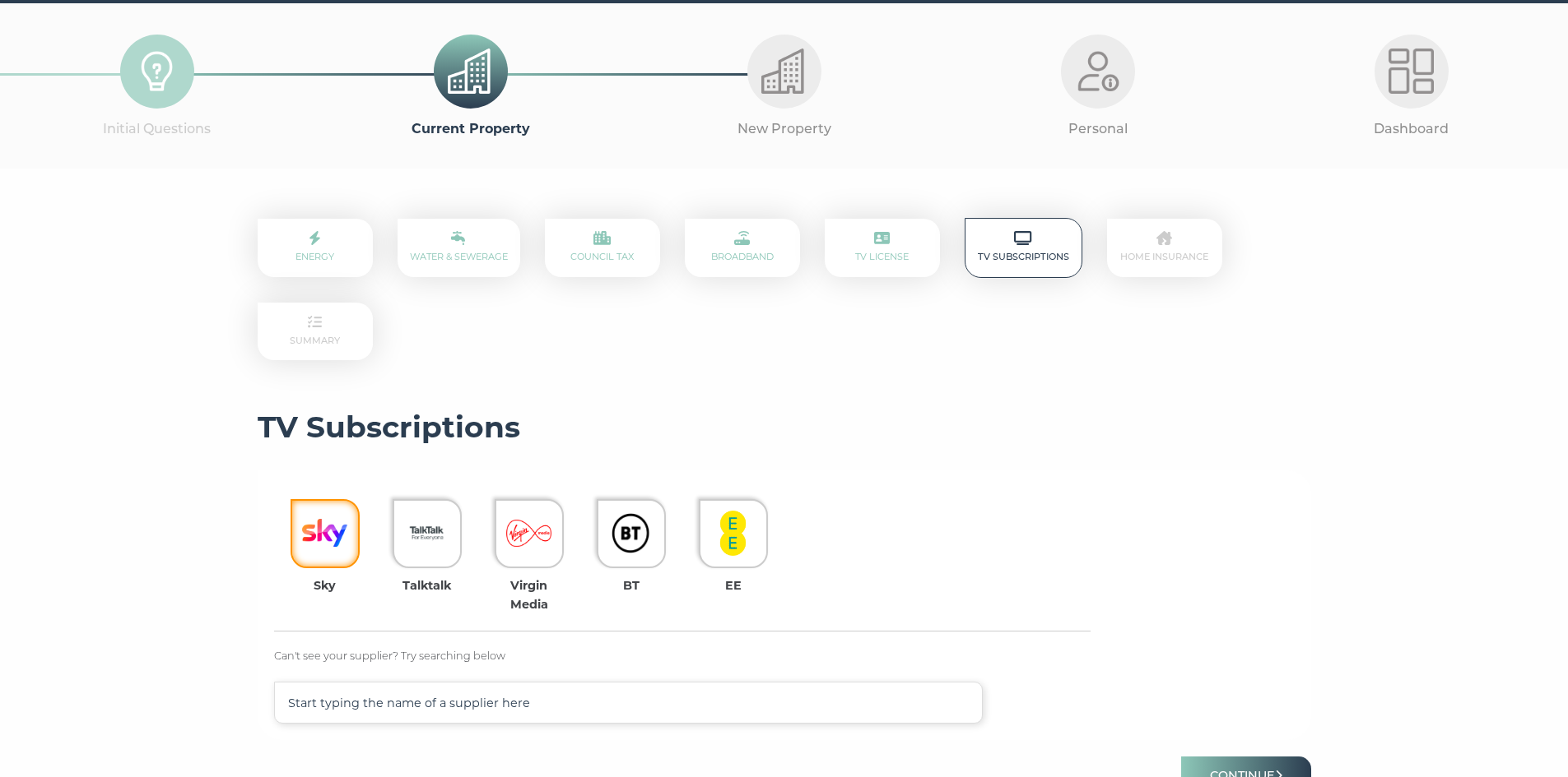
click at [348, 543] on img at bounding box center [325, 533] width 46 height 46
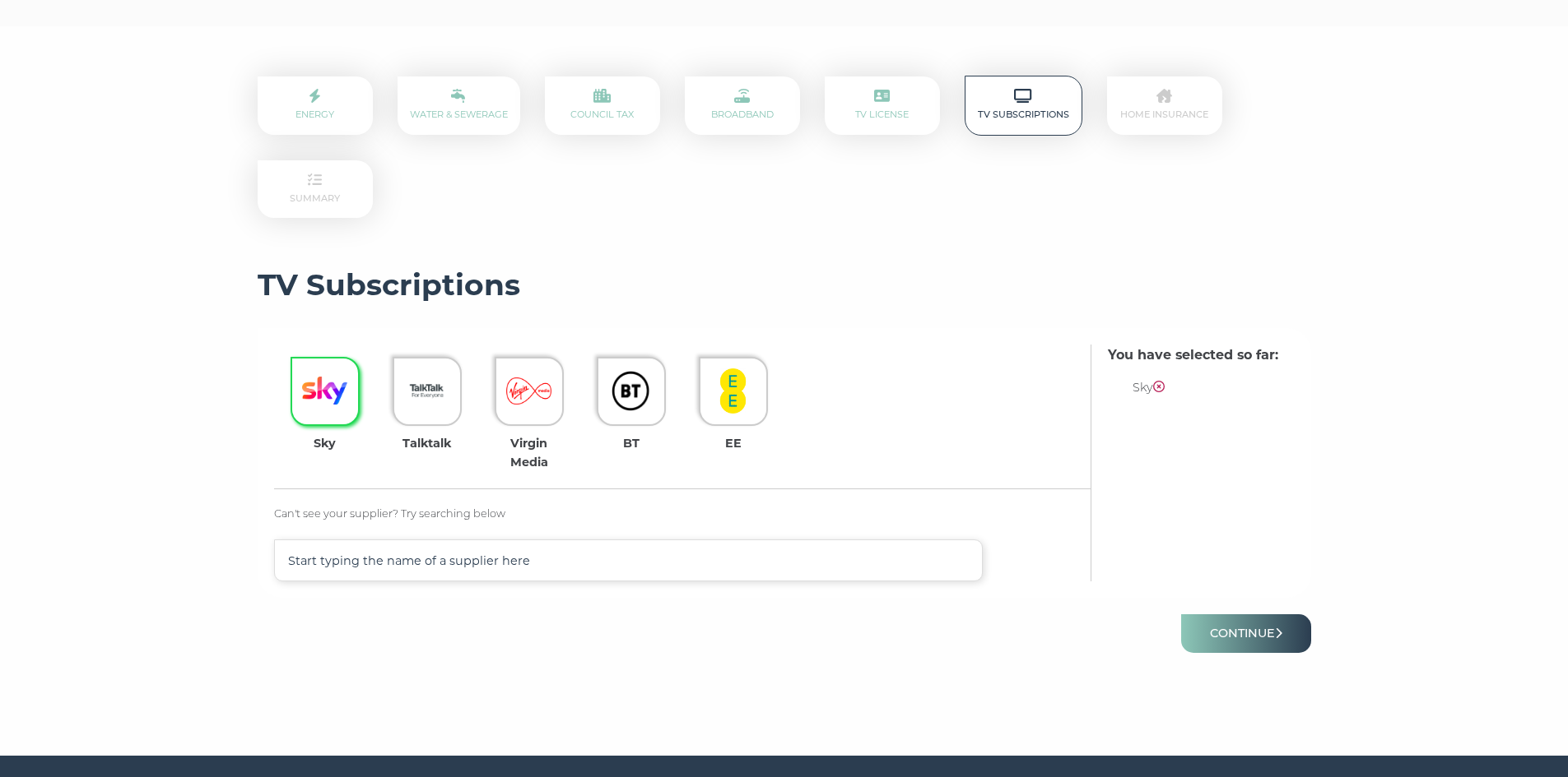
scroll to position [214, 0]
click at [1242, 634] on button "Continue" at bounding box center [1246, 632] width 130 height 39
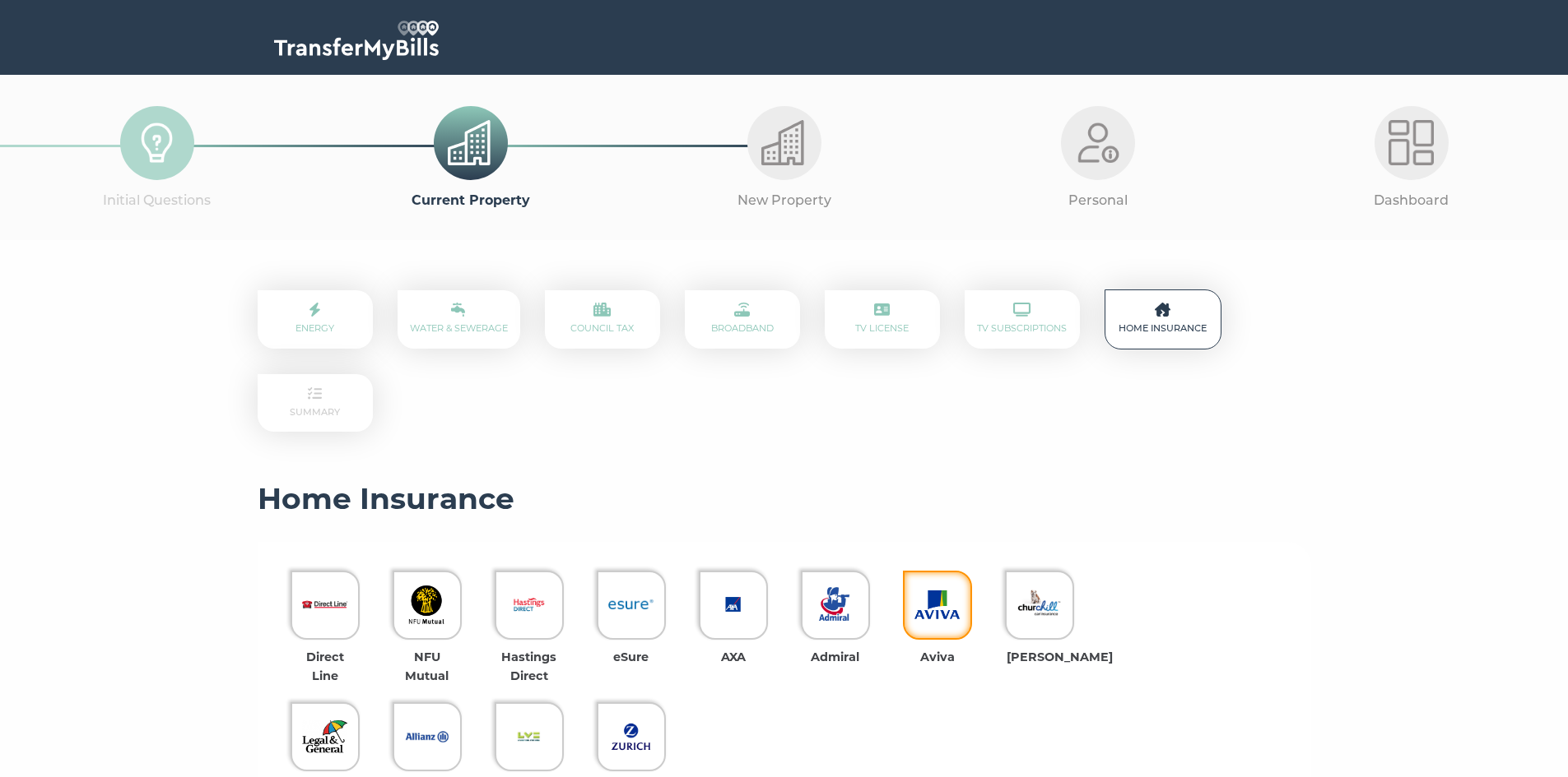
click at [939, 608] on img at bounding box center [937, 606] width 46 height 46
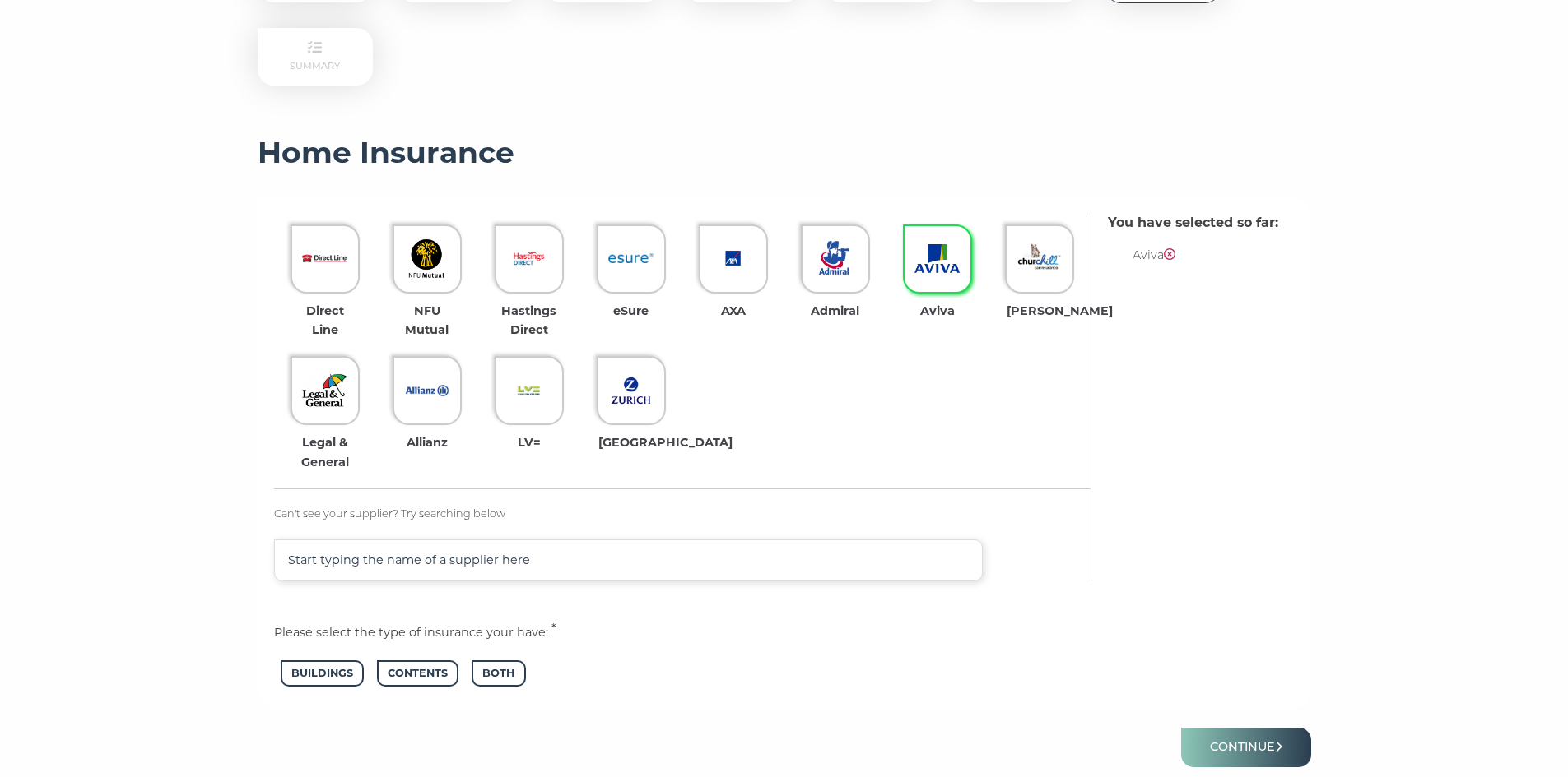
scroll to position [408, 0]
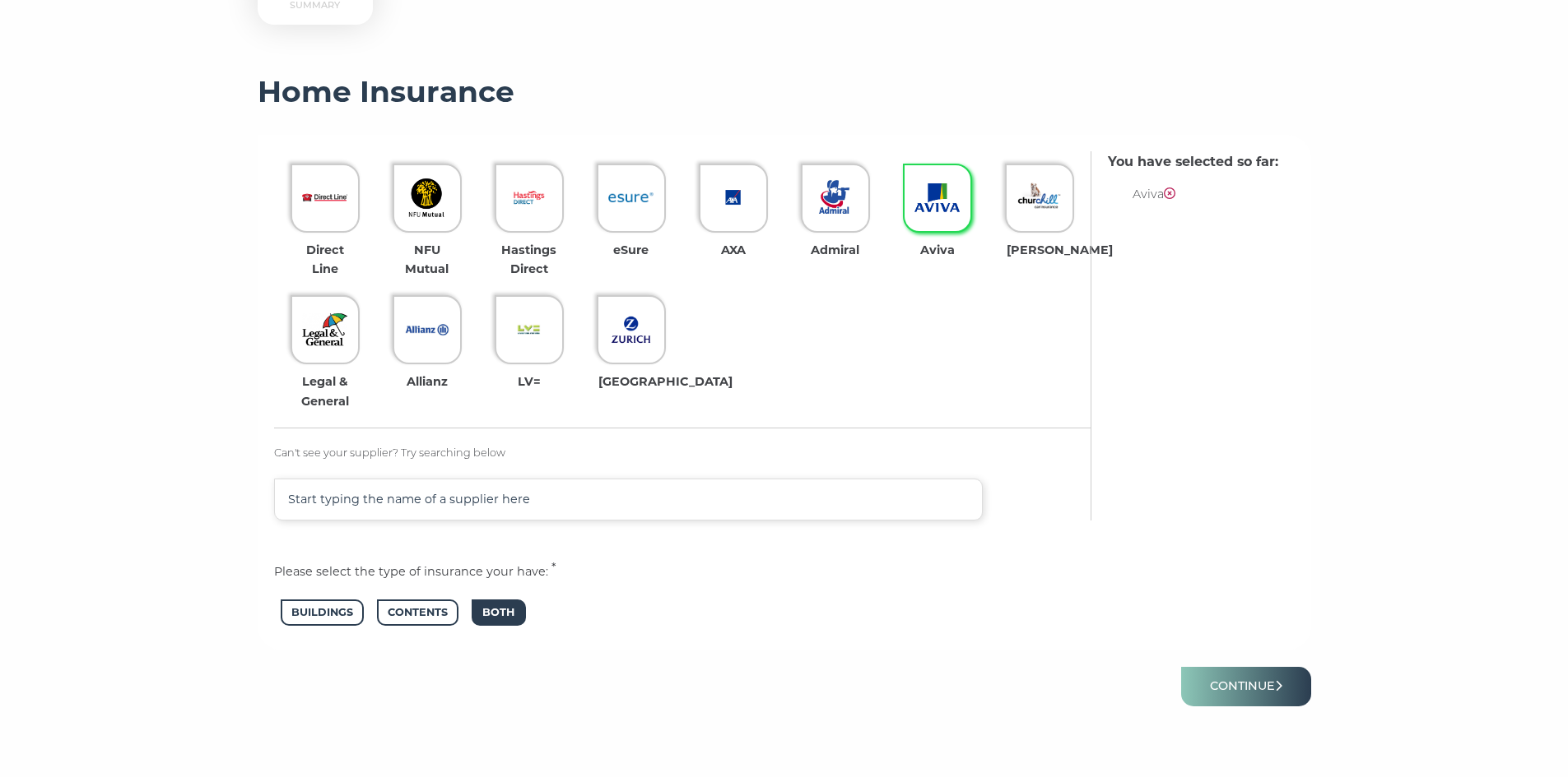
click at [506, 619] on span "Both" at bounding box center [498, 613] width 53 height 28
click at [1233, 685] on button "Continue" at bounding box center [1246, 687] width 130 height 39
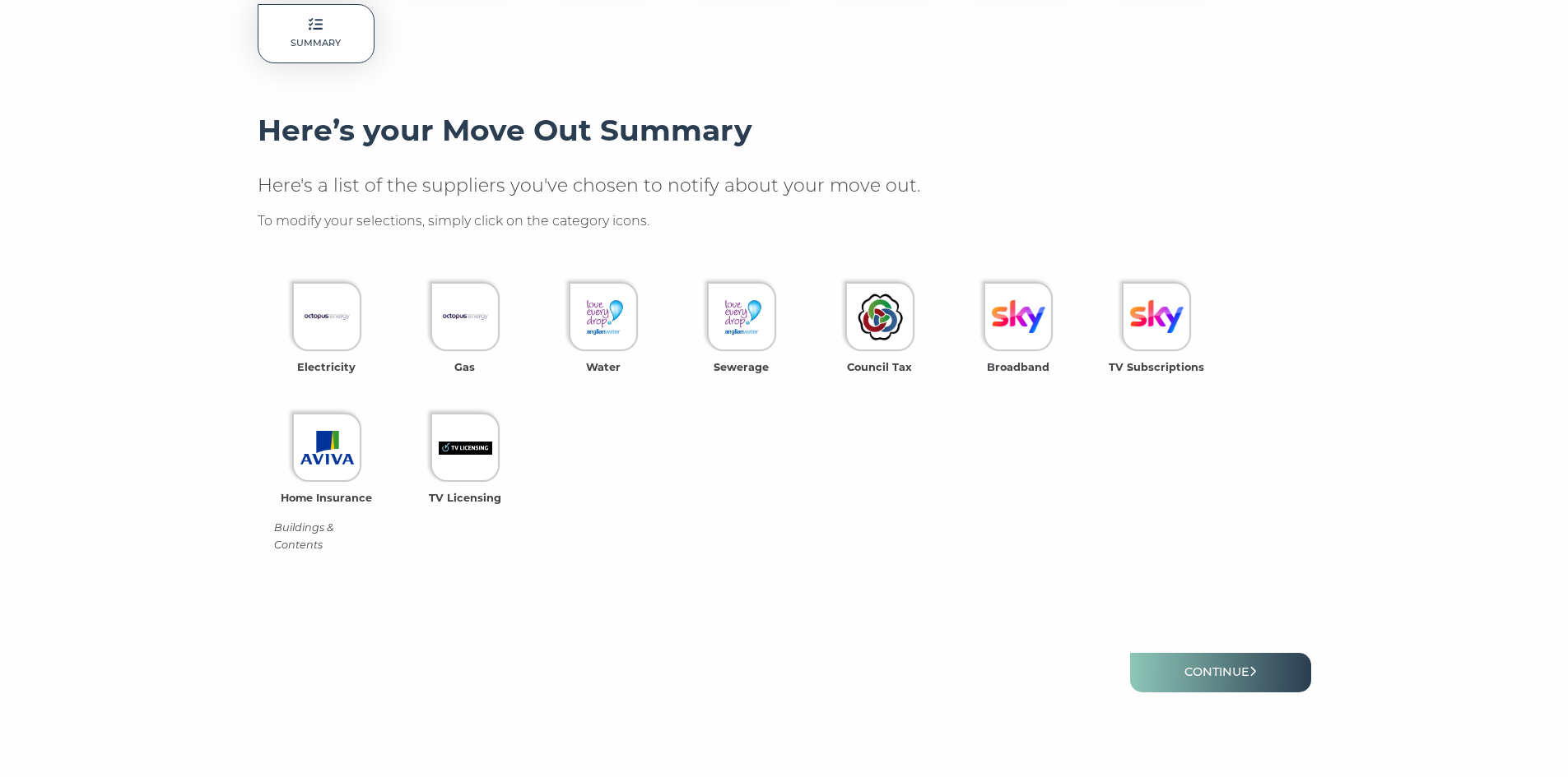
scroll to position [370, 0]
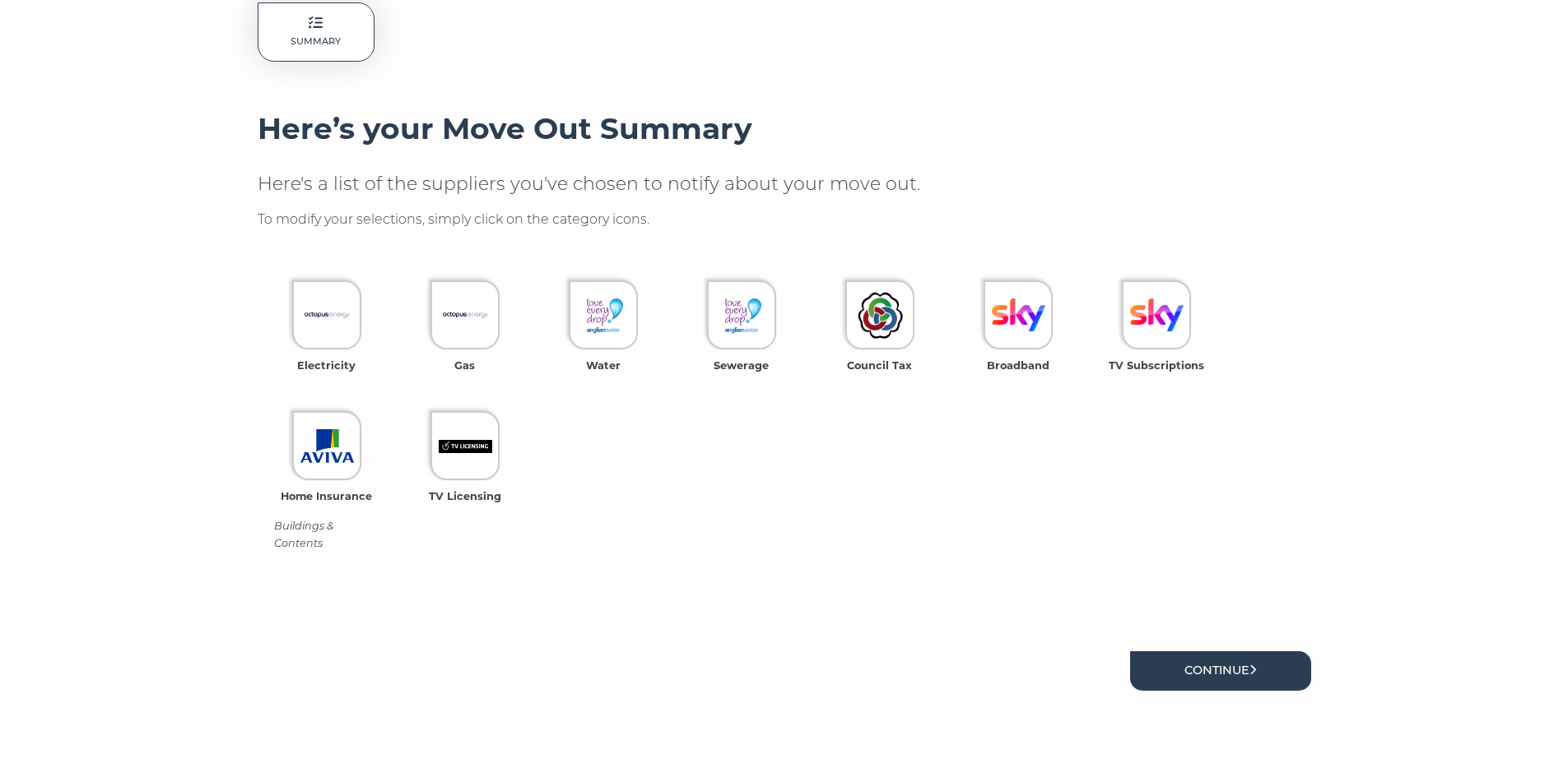
click at [1220, 668] on link "Continue" at bounding box center [1220, 670] width 181 height 39
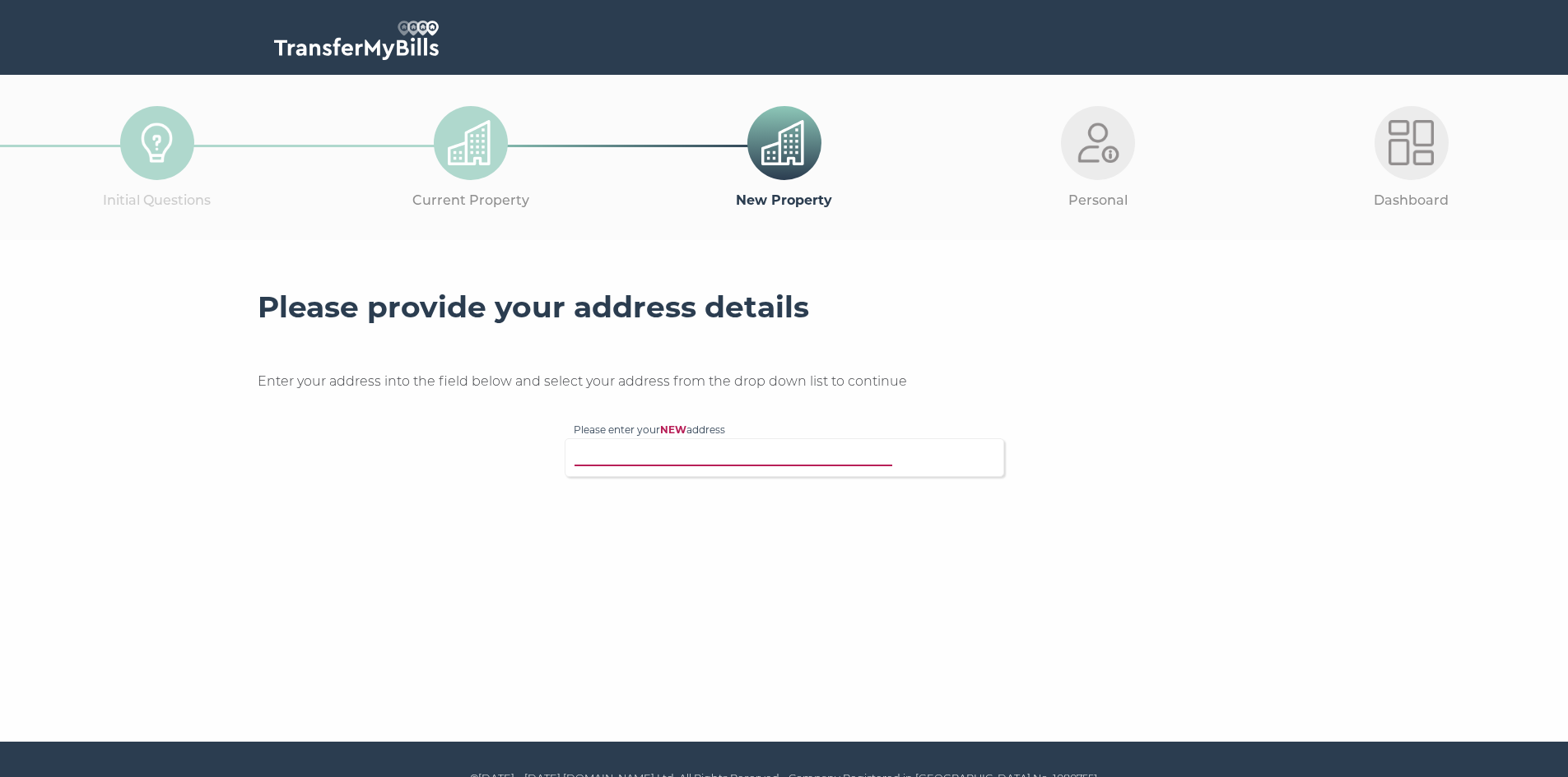
click at [668, 457] on input "Please enter your NEW address" at bounding box center [750, 455] width 353 height 16
type input "Brookdale High street thorn"
click at [701, 488] on p "Brookdale, High Street, Thornborough, Buckingham, MK18 2DF" at bounding box center [792, 489] width 405 height 19
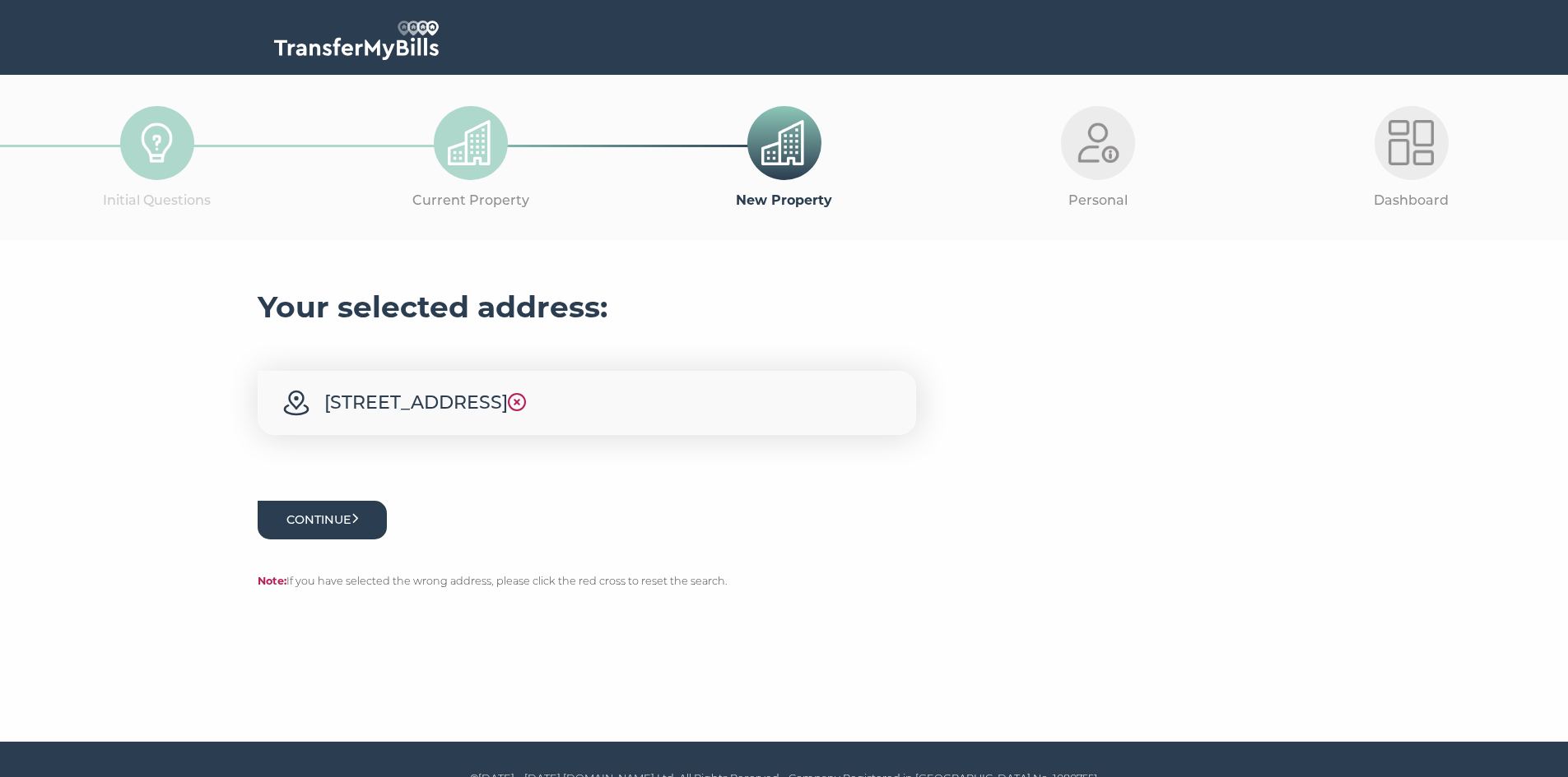
click at [335, 540] on button "Continue" at bounding box center [322, 520] width 130 height 39
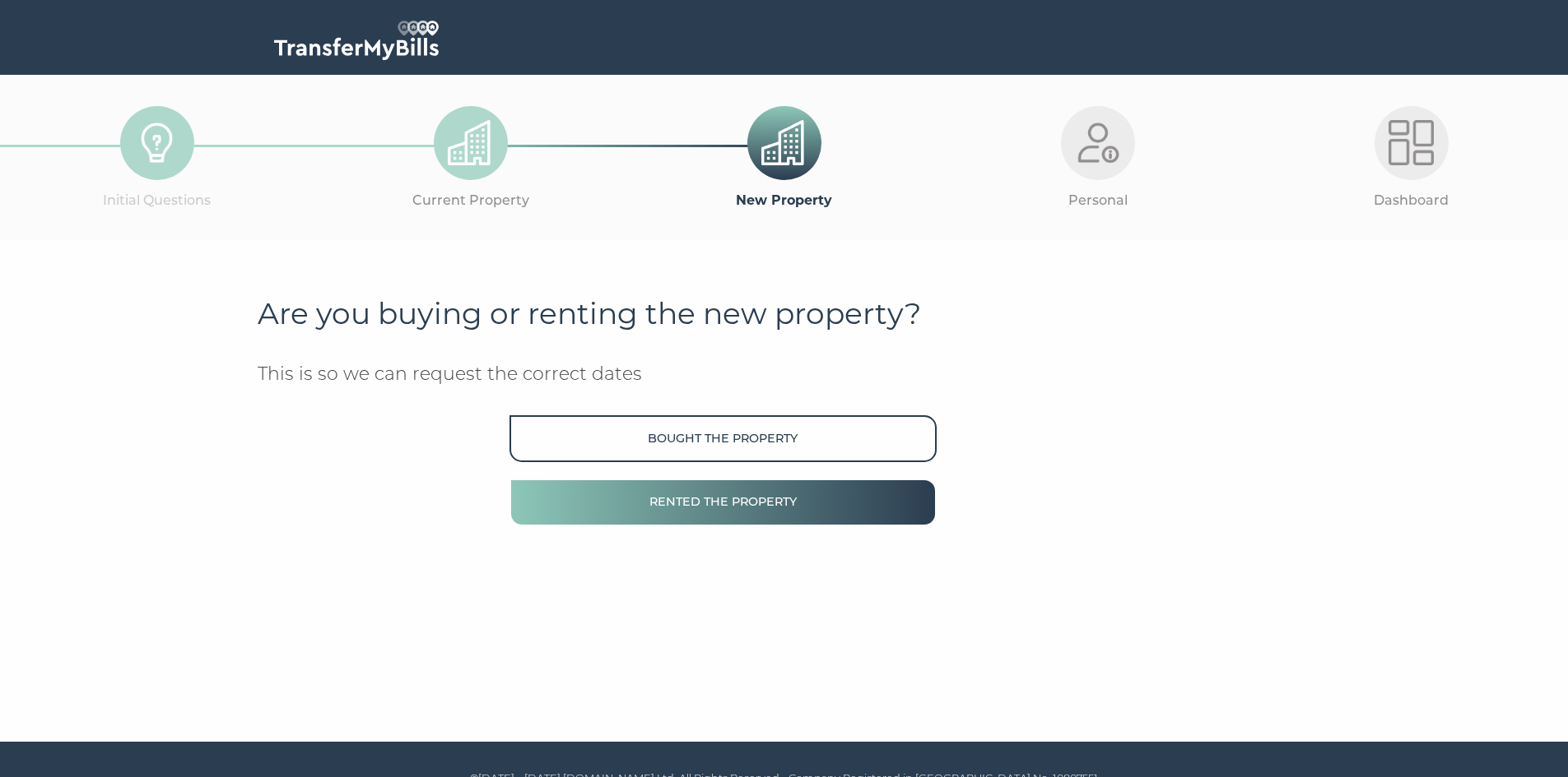
click at [835, 496] on button "Rented the property" at bounding box center [722, 502] width 426 height 47
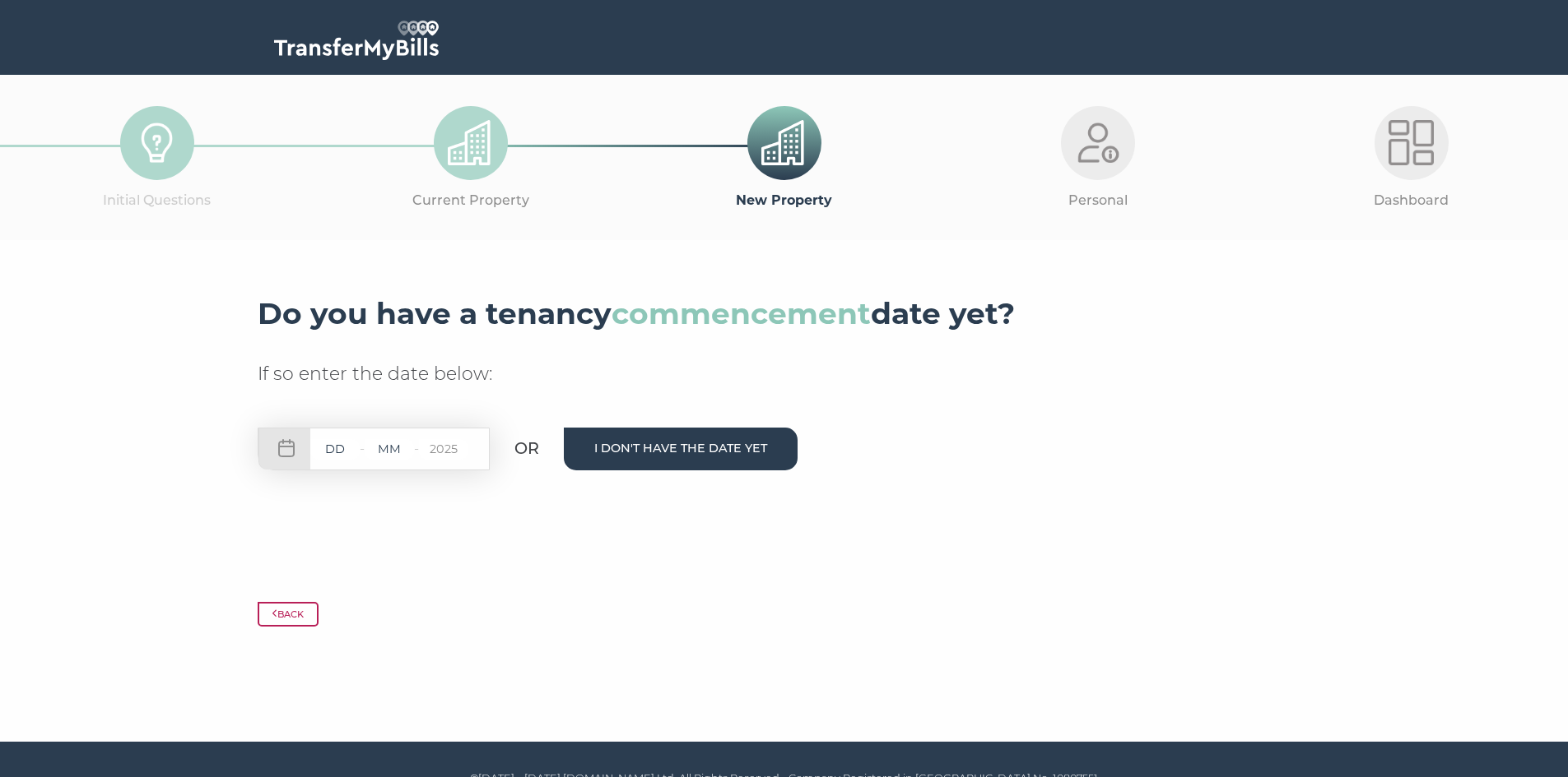
click at [730, 443] on button "I don't have the date yet" at bounding box center [680, 448] width 233 height 42
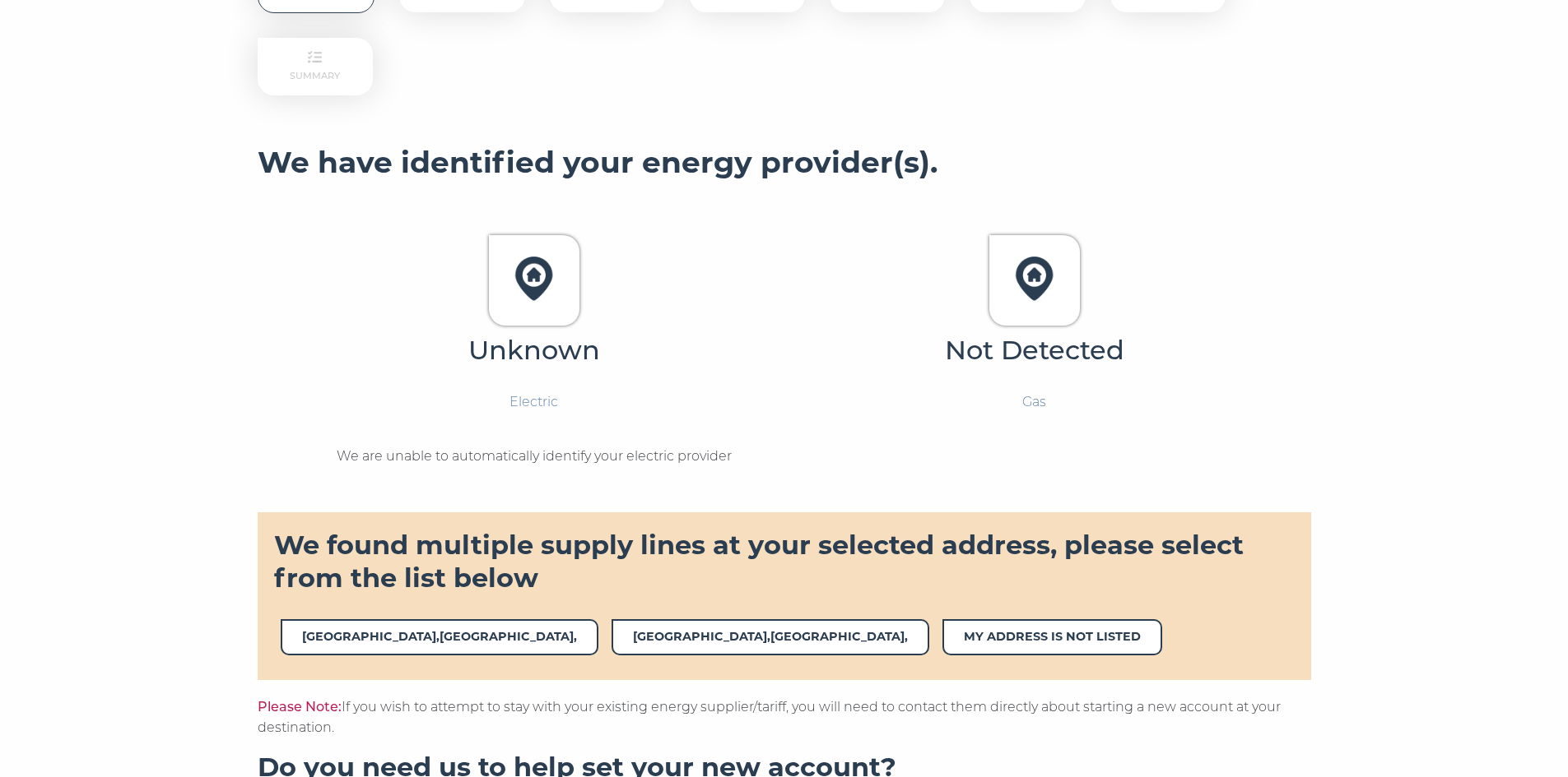
scroll to position [366, 0]
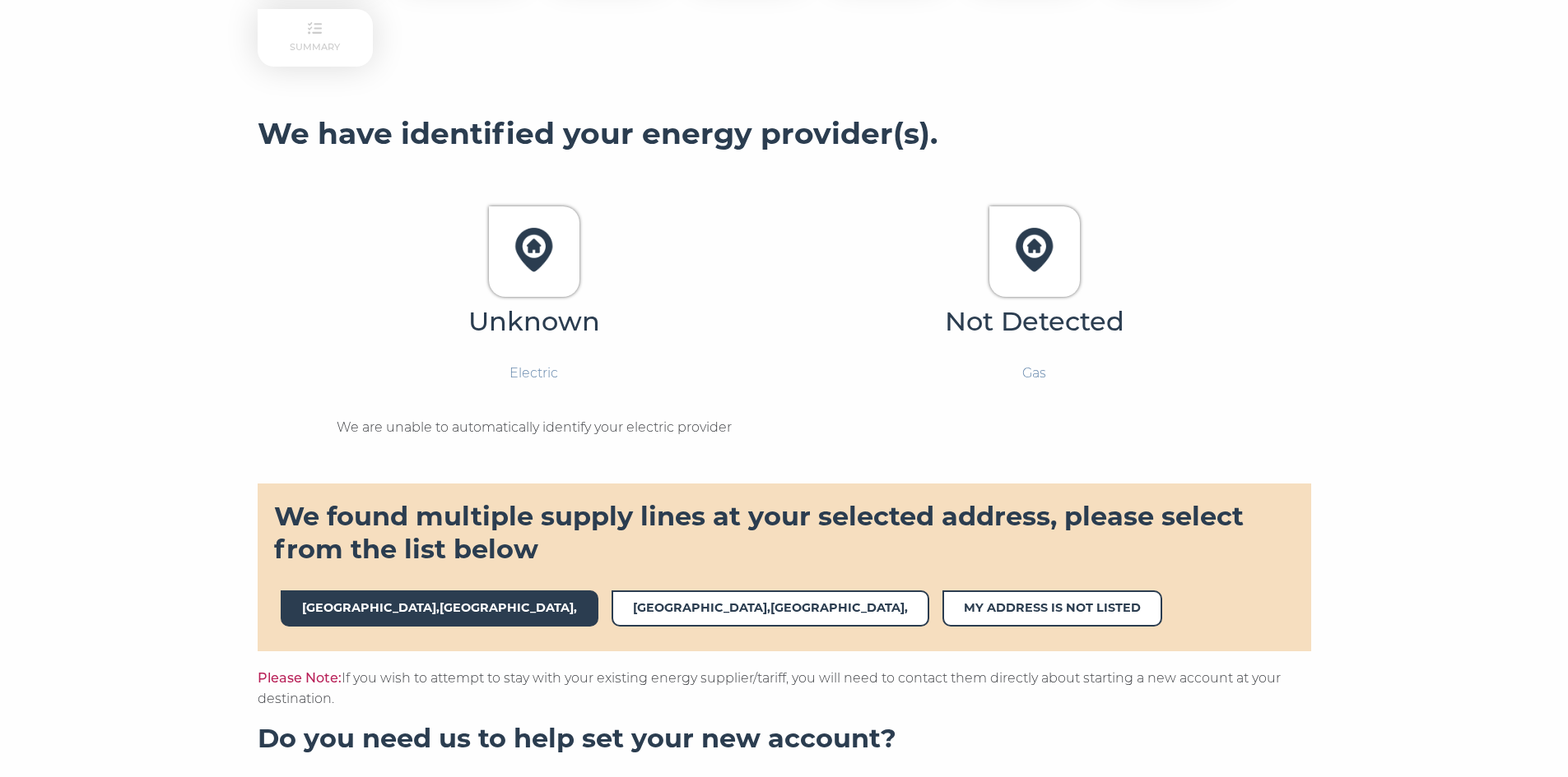
click at [395, 609] on span "[GEOGRAPHIC_DATA],[GEOGRAPHIC_DATA]," at bounding box center [439, 608] width 317 height 35
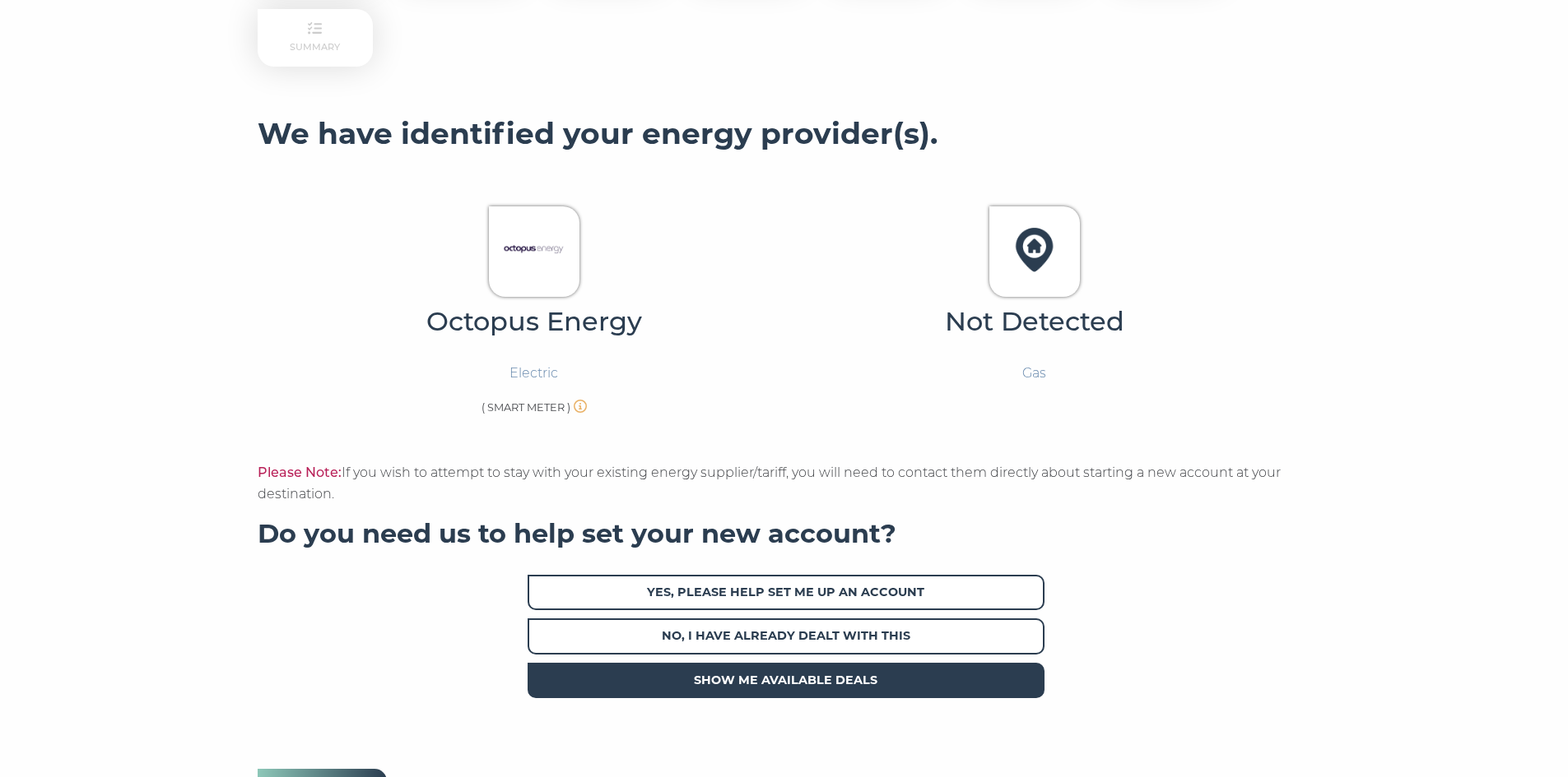
click at [902, 682] on span "Show me available deals" at bounding box center [786, 680] width 516 height 35
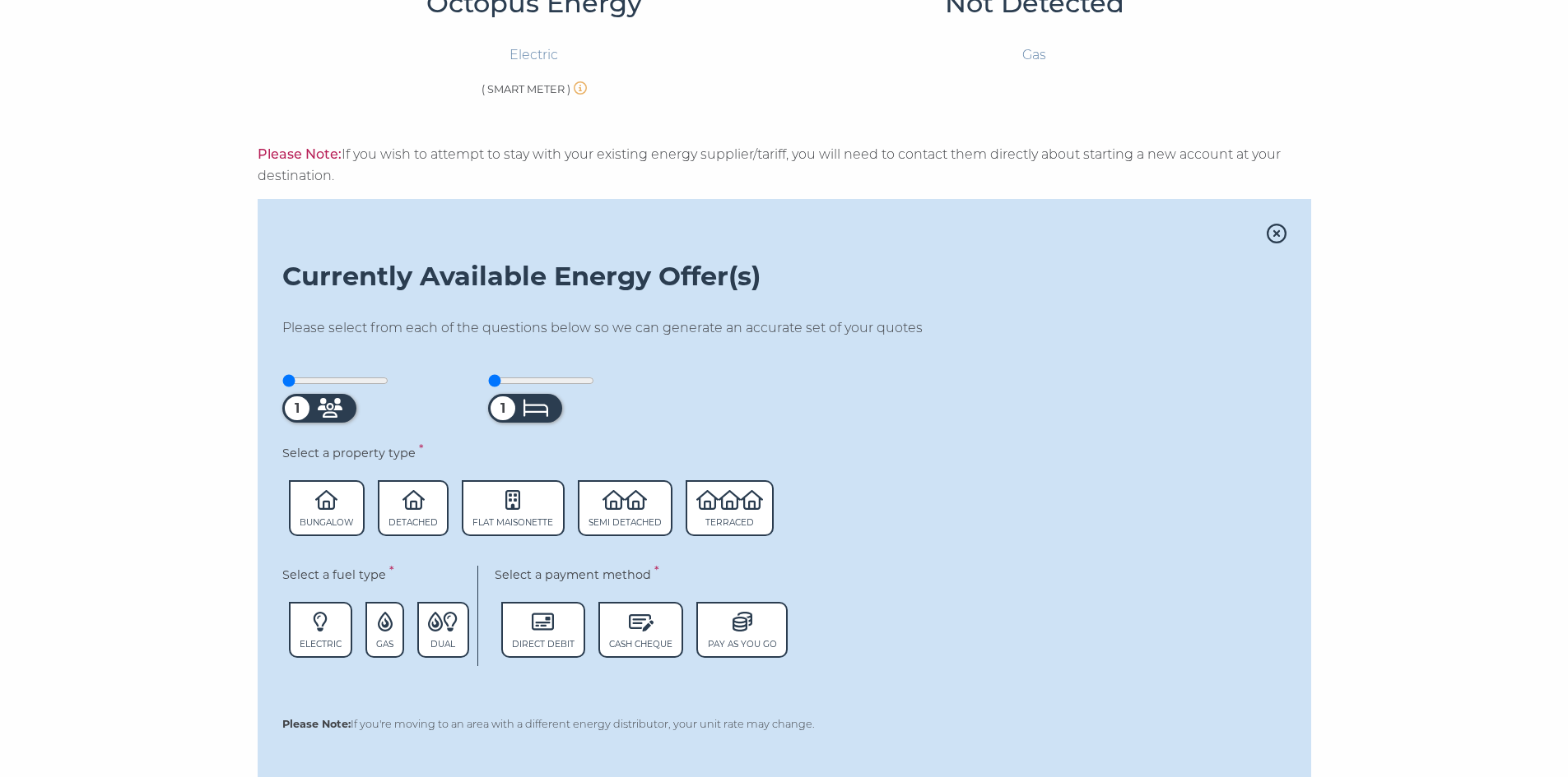
scroll to position [727, 0]
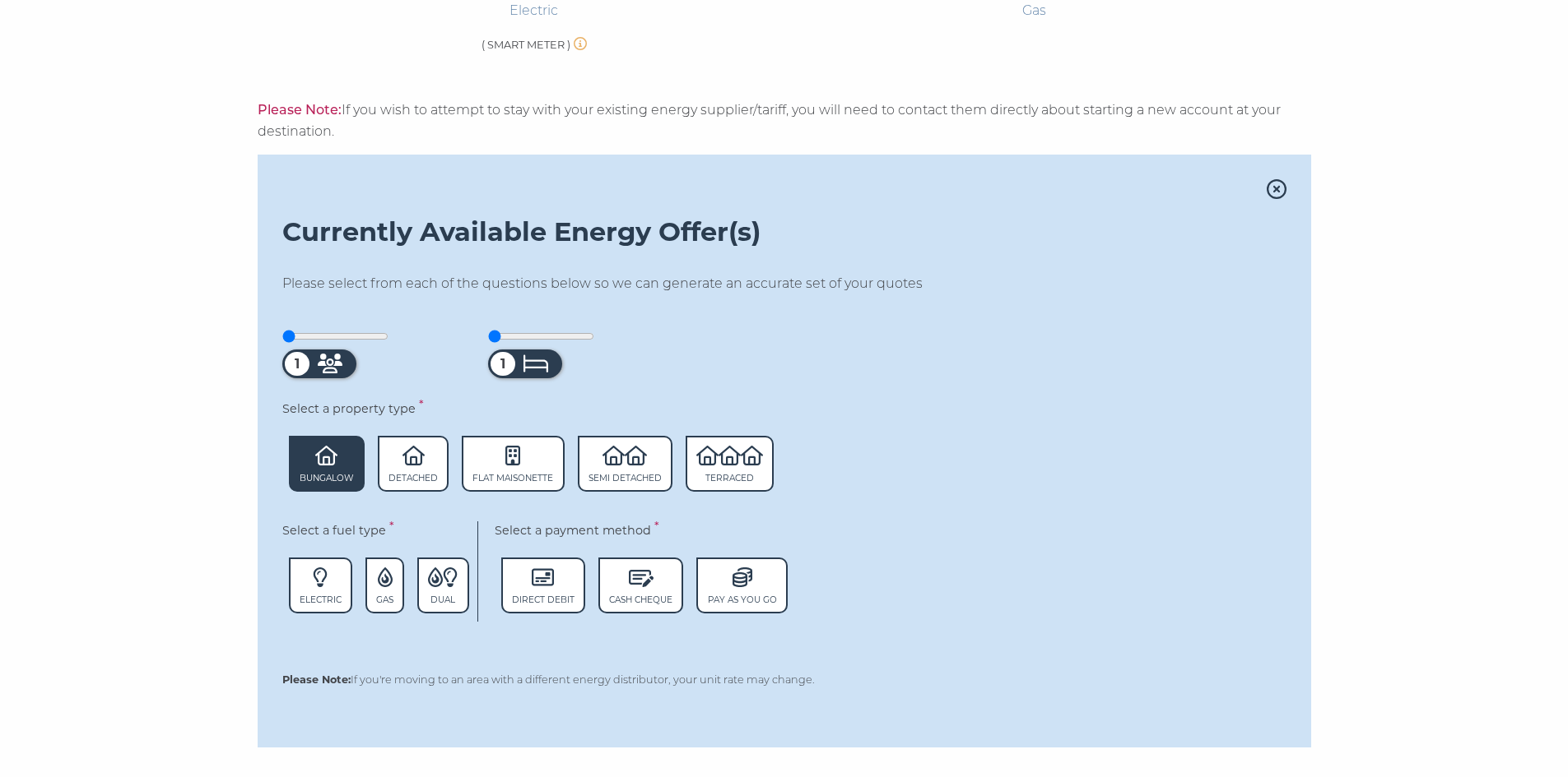
click at [337, 456] on icon at bounding box center [326, 455] width 22 height 20
click at [455, 596] on span "Dual" at bounding box center [443, 600] width 25 height 10
click at [550, 600] on span "Direct Debit" at bounding box center [543, 600] width 63 height 10
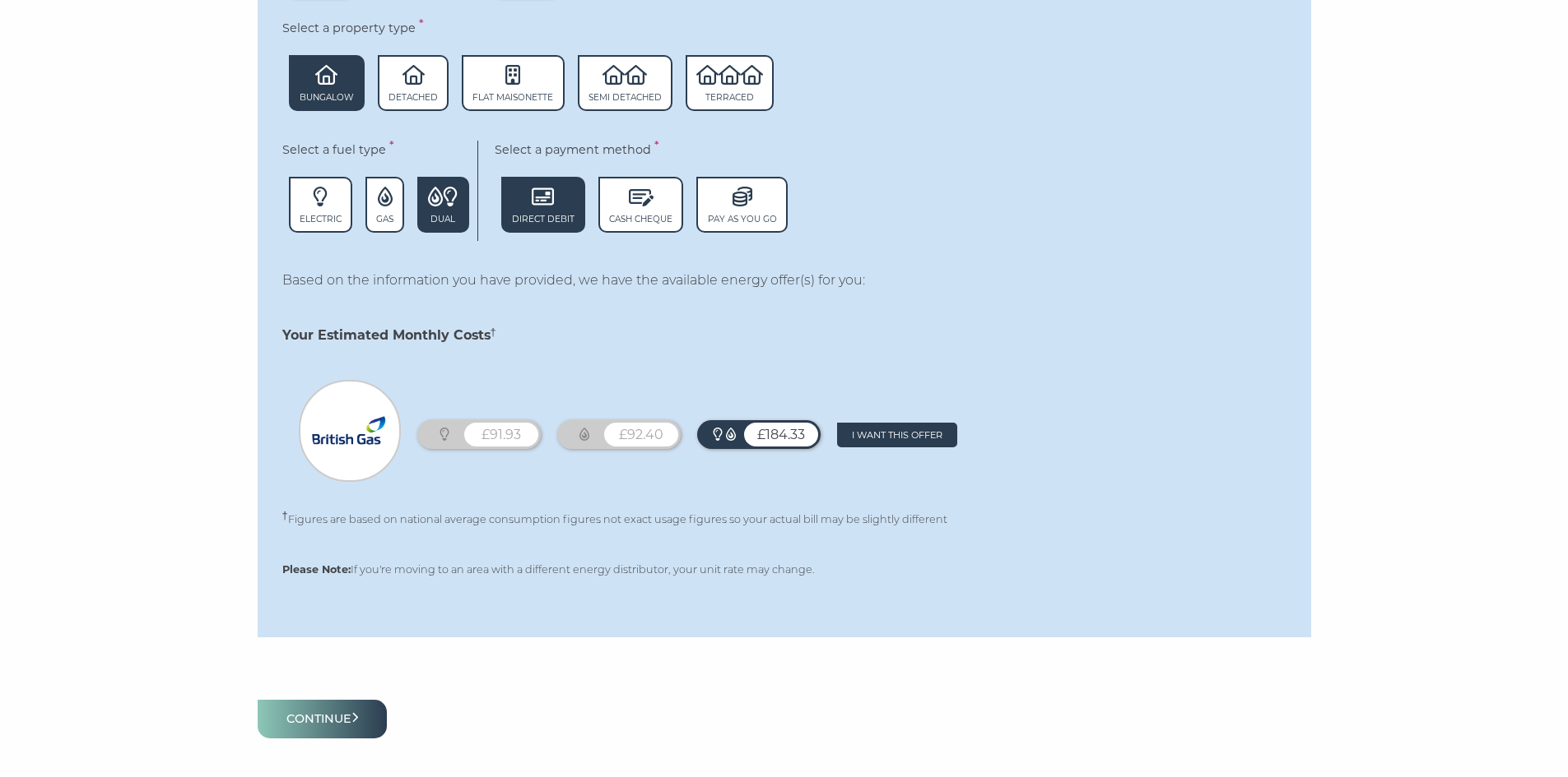
scroll to position [1114, 0]
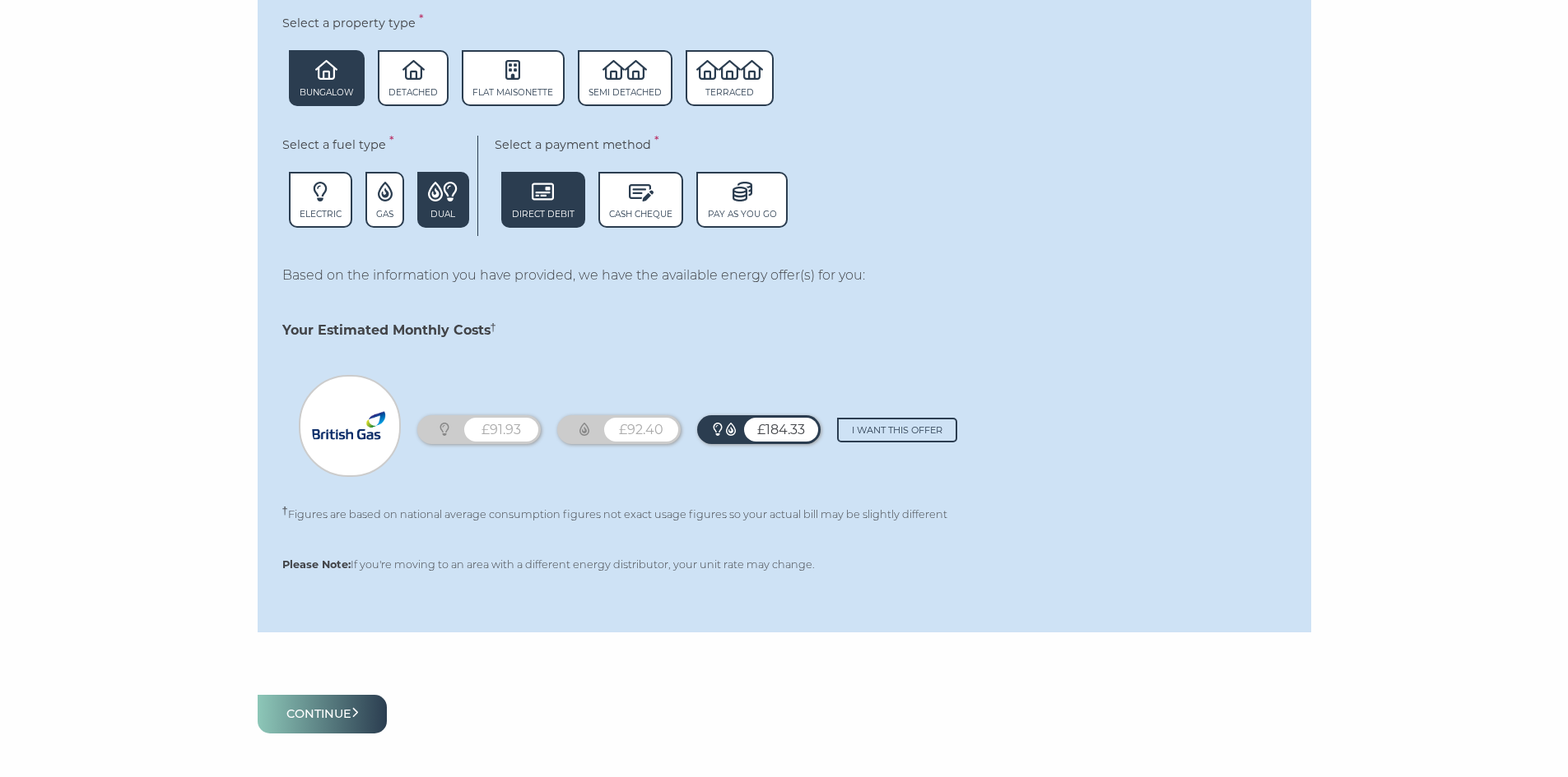
click at [902, 438] on link "Remove offer I want this offer" at bounding box center [897, 430] width 120 height 25
click at [299, 715] on button "Continue" at bounding box center [322, 714] width 130 height 39
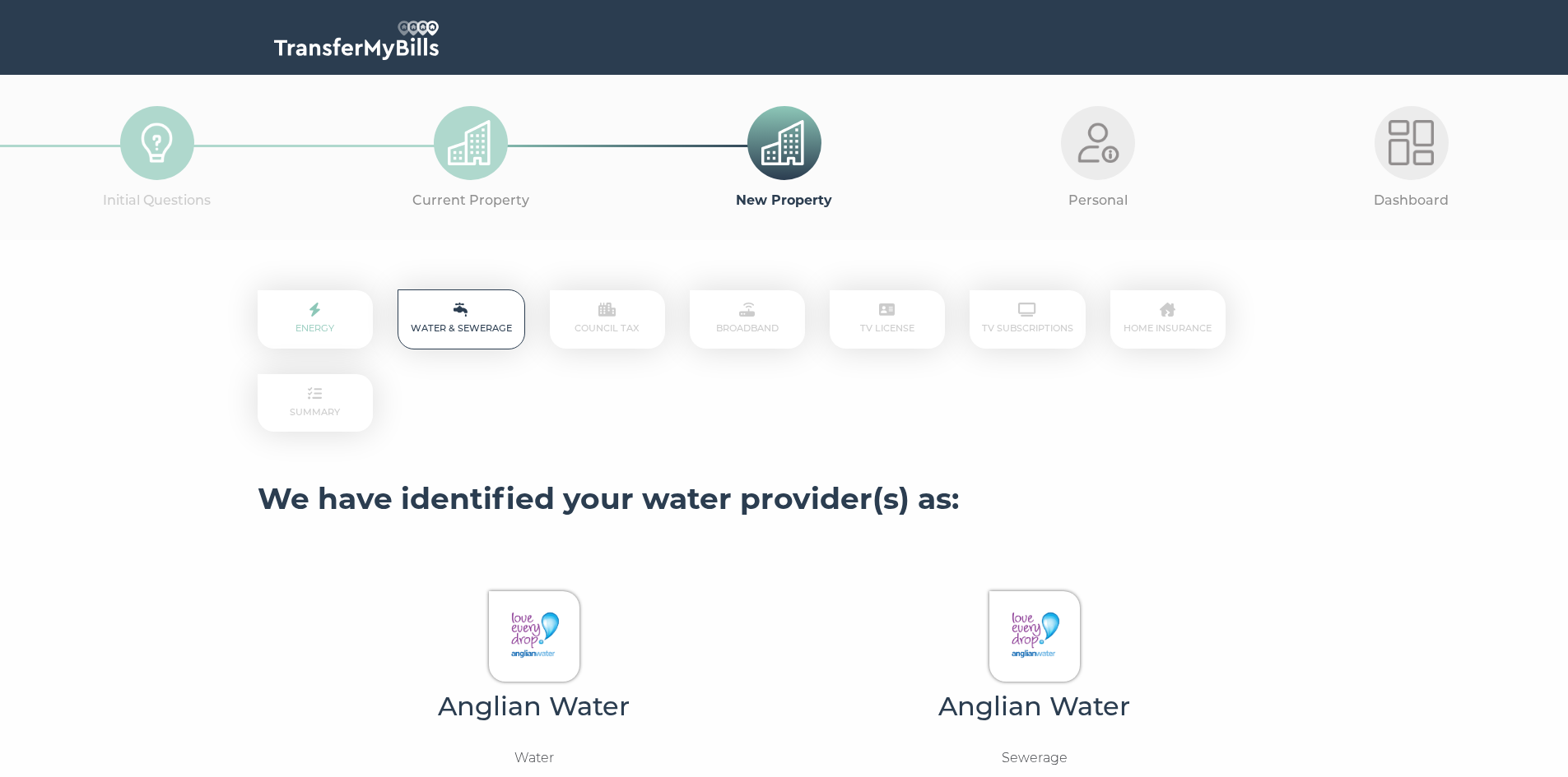
scroll to position [2, 0]
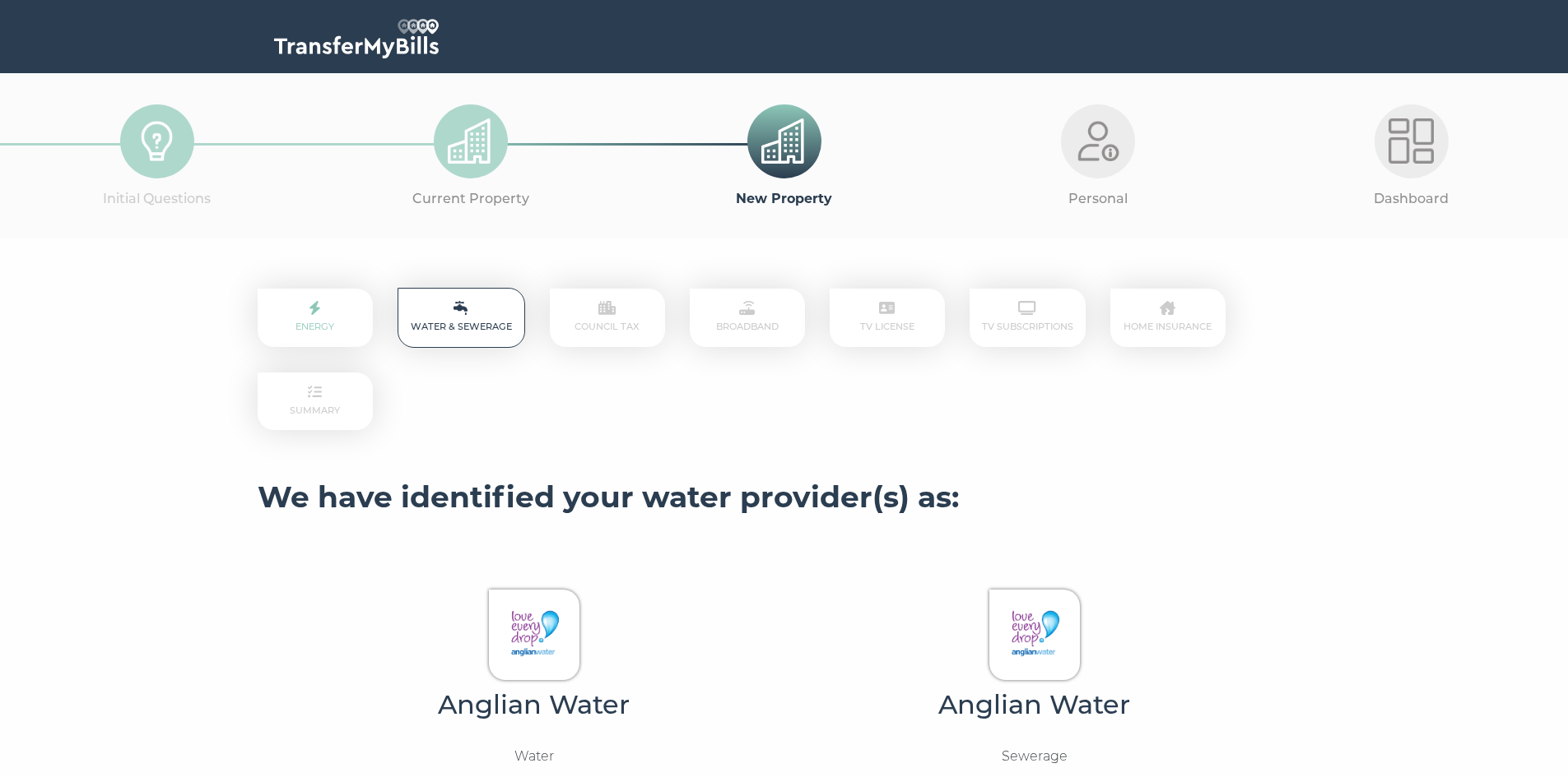
click at [339, 311] on p "Energy" at bounding box center [314, 317] width 115 height 58
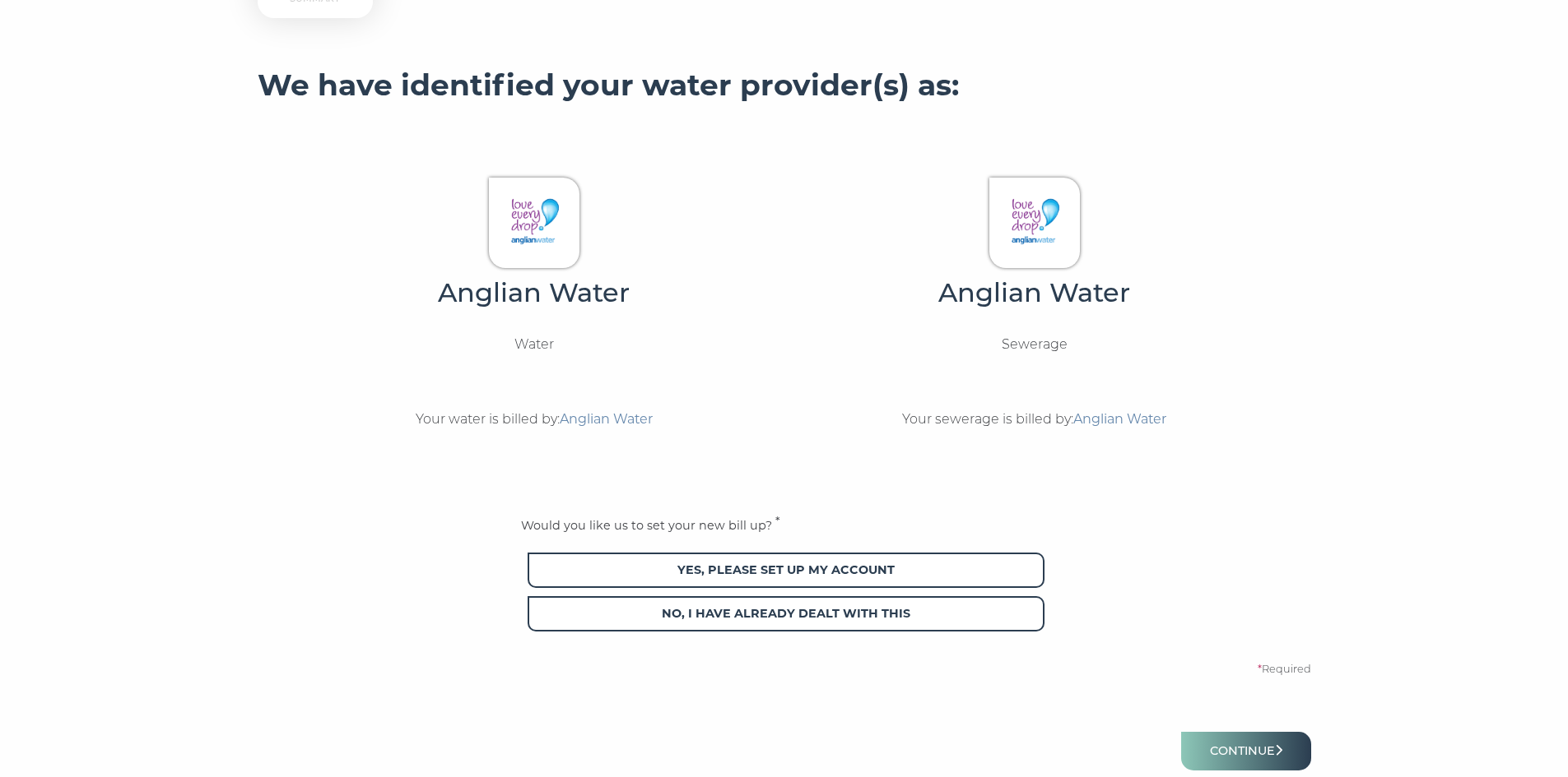
scroll to position [416, 0]
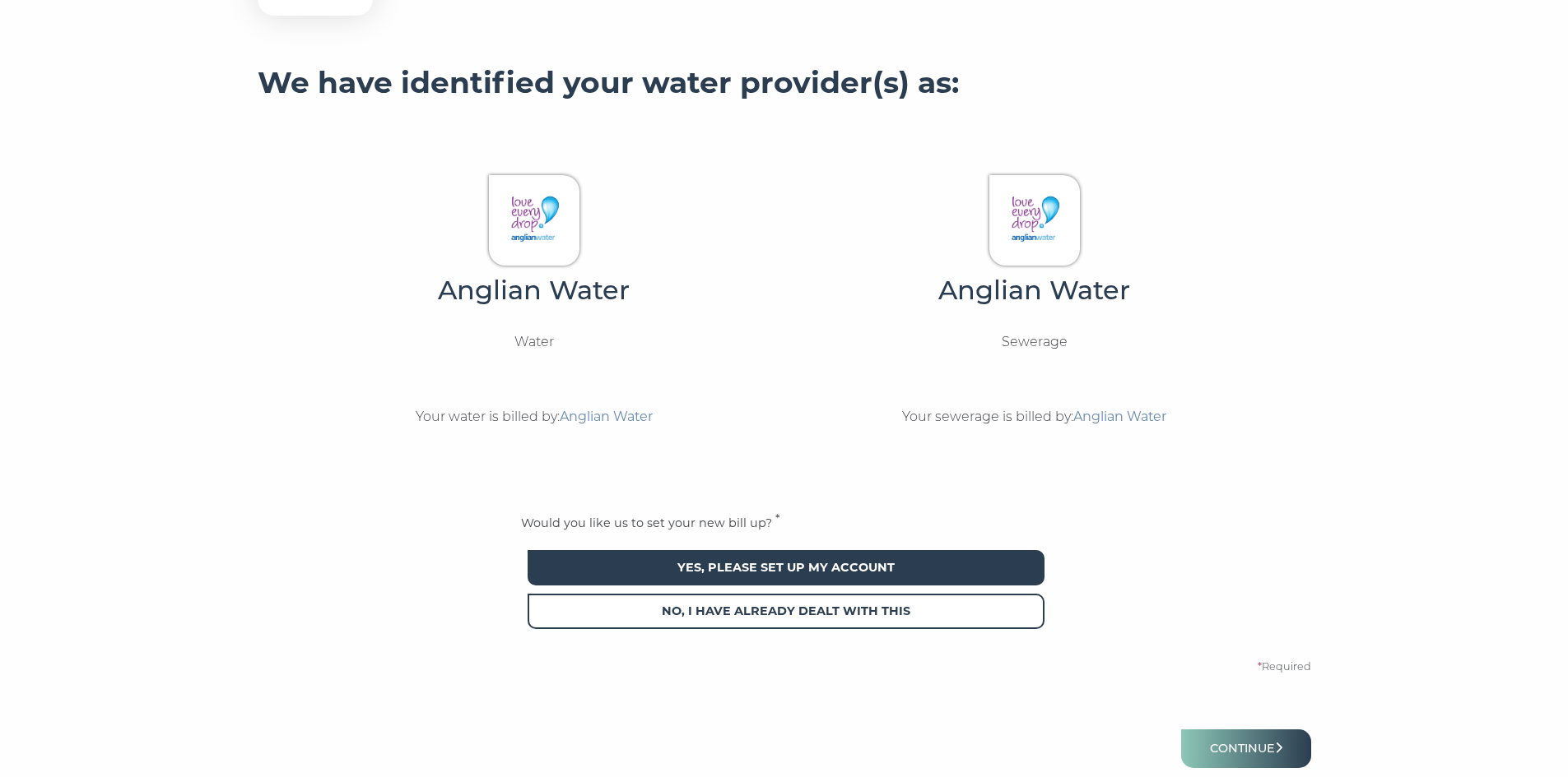
click at [956, 576] on span "Yes, please set up my account" at bounding box center [786, 568] width 516 height 35
click at [1244, 751] on button "Continue" at bounding box center [1246, 748] width 130 height 39
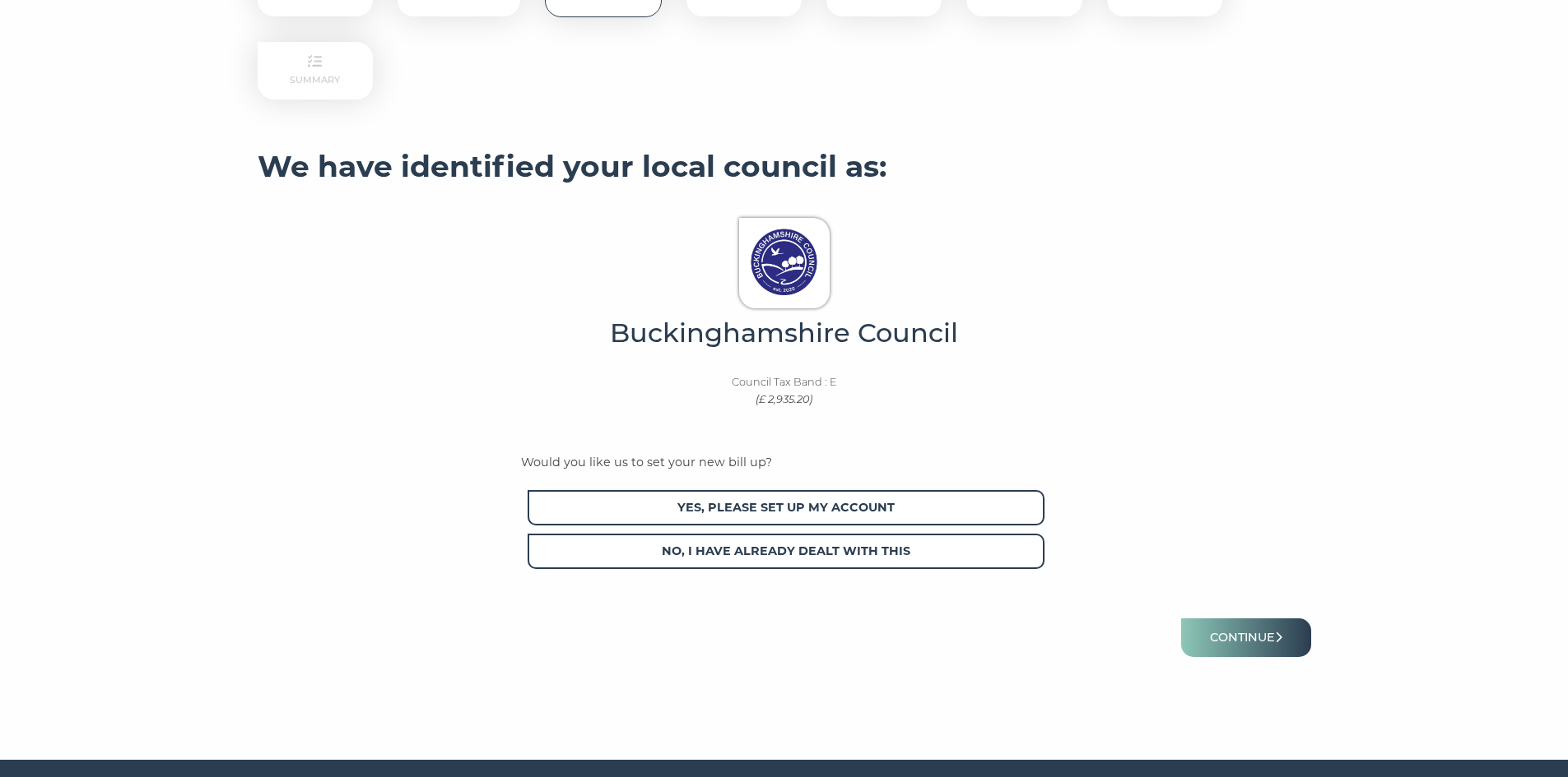
scroll to position [333, 0]
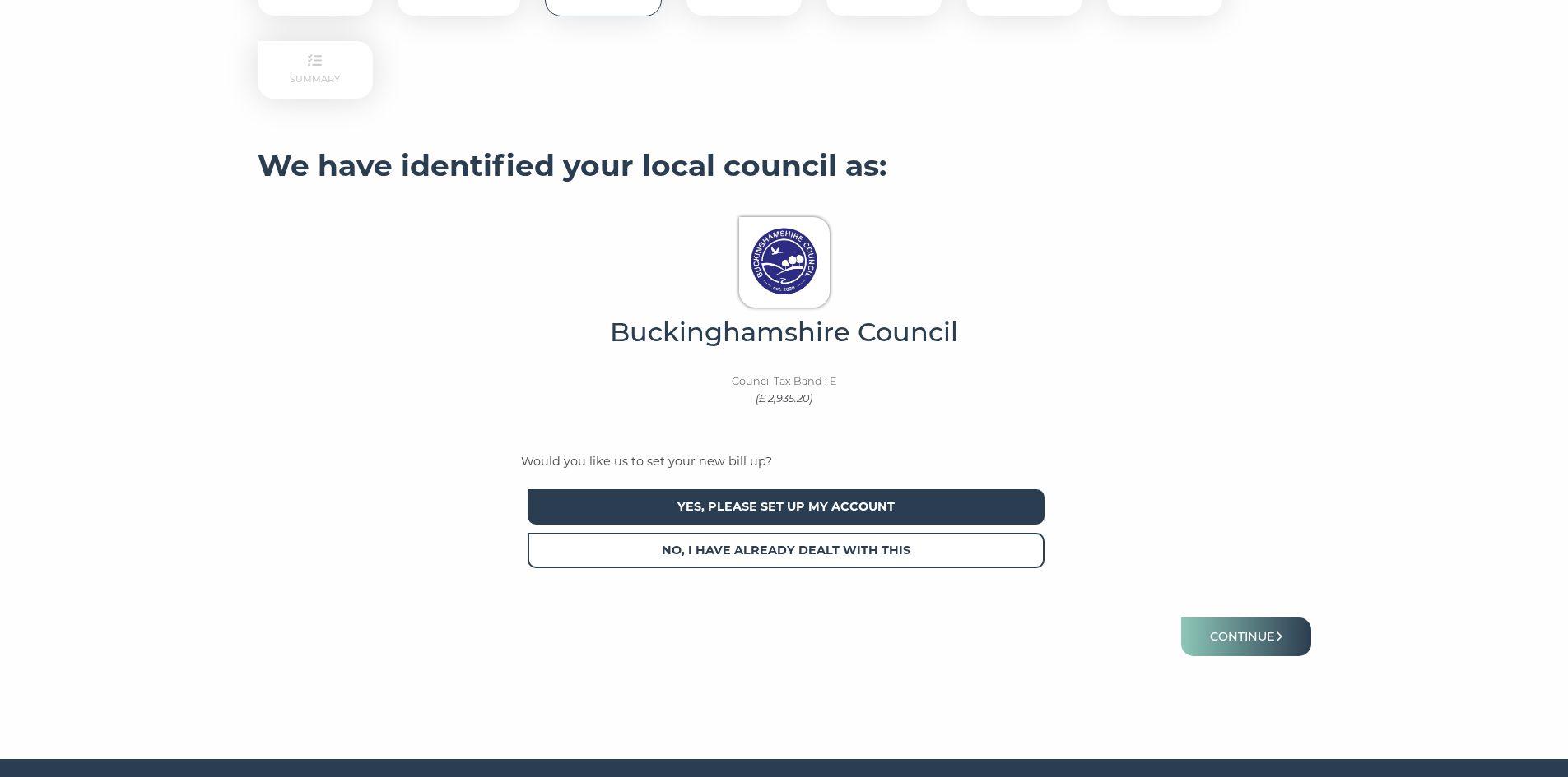
click at [965, 518] on span "Yes, please set up my account" at bounding box center [786, 507] width 516 height 35
click at [1255, 628] on button "Continue" at bounding box center [1246, 637] width 130 height 39
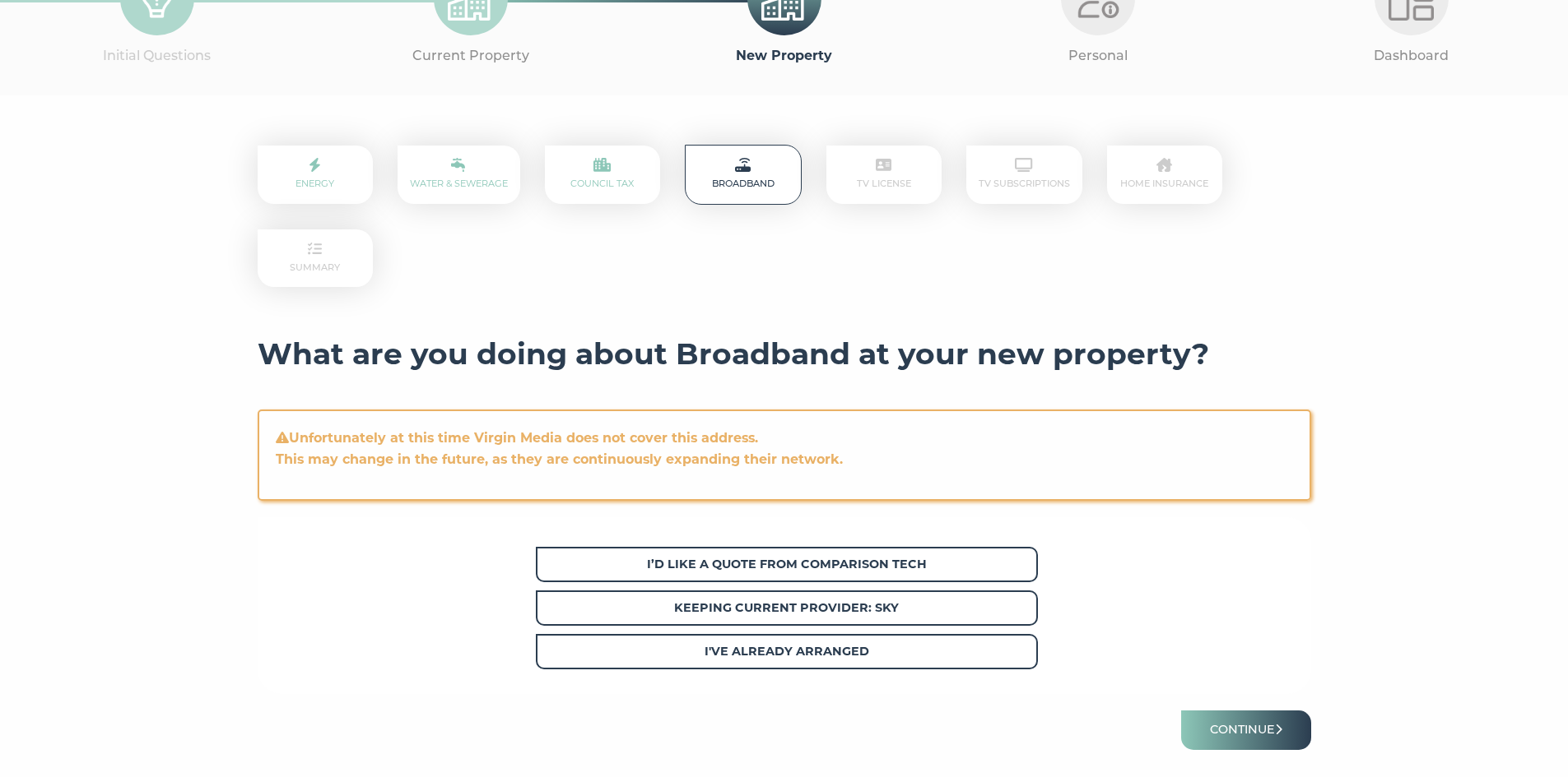
scroll to position [146, 0]
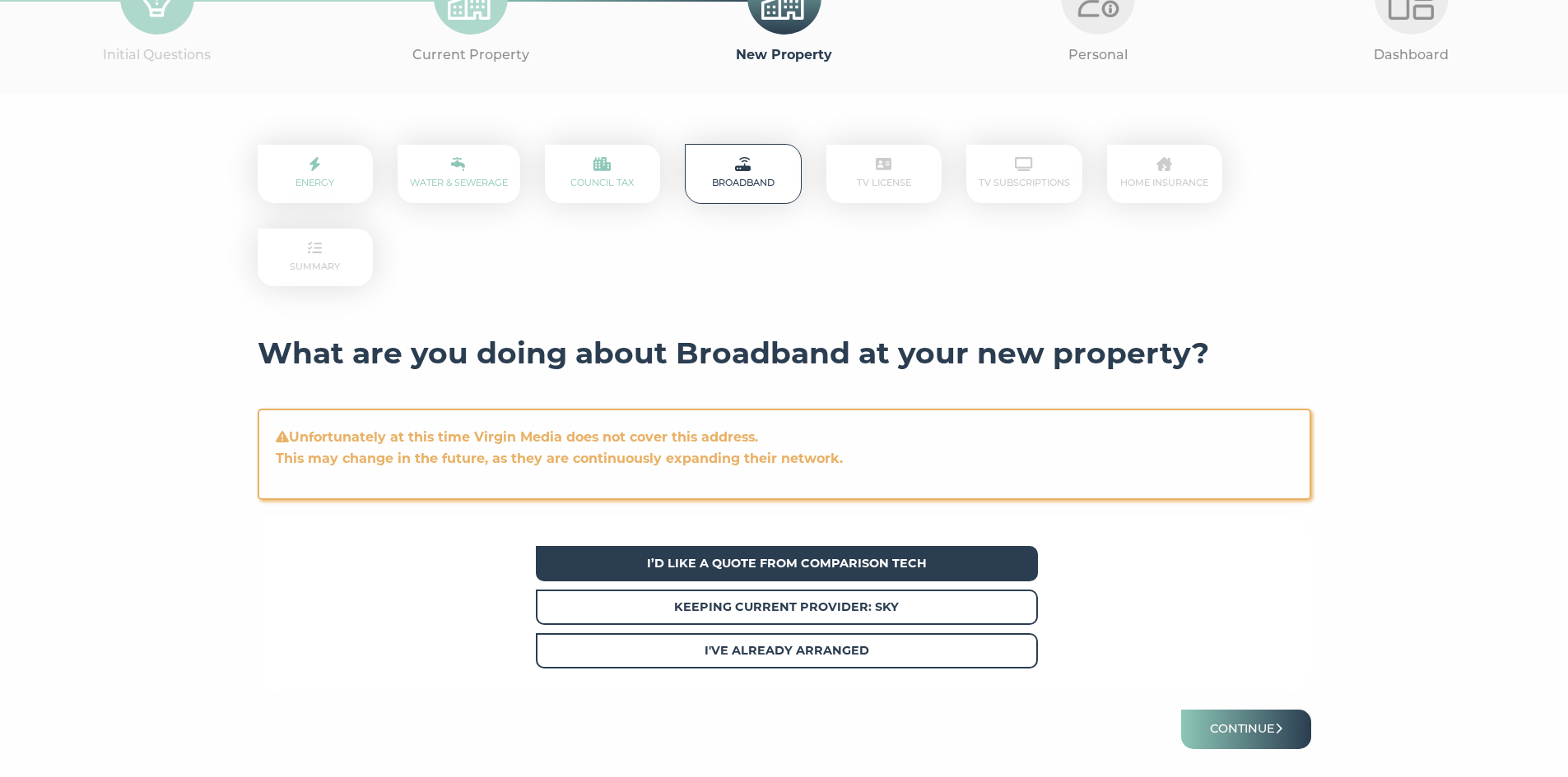
click at [816, 571] on span "I’d like a quote from Comparison Tech" at bounding box center [786, 564] width 502 height 35
click at [1240, 730] on button "Continue" at bounding box center [1246, 728] width 130 height 39
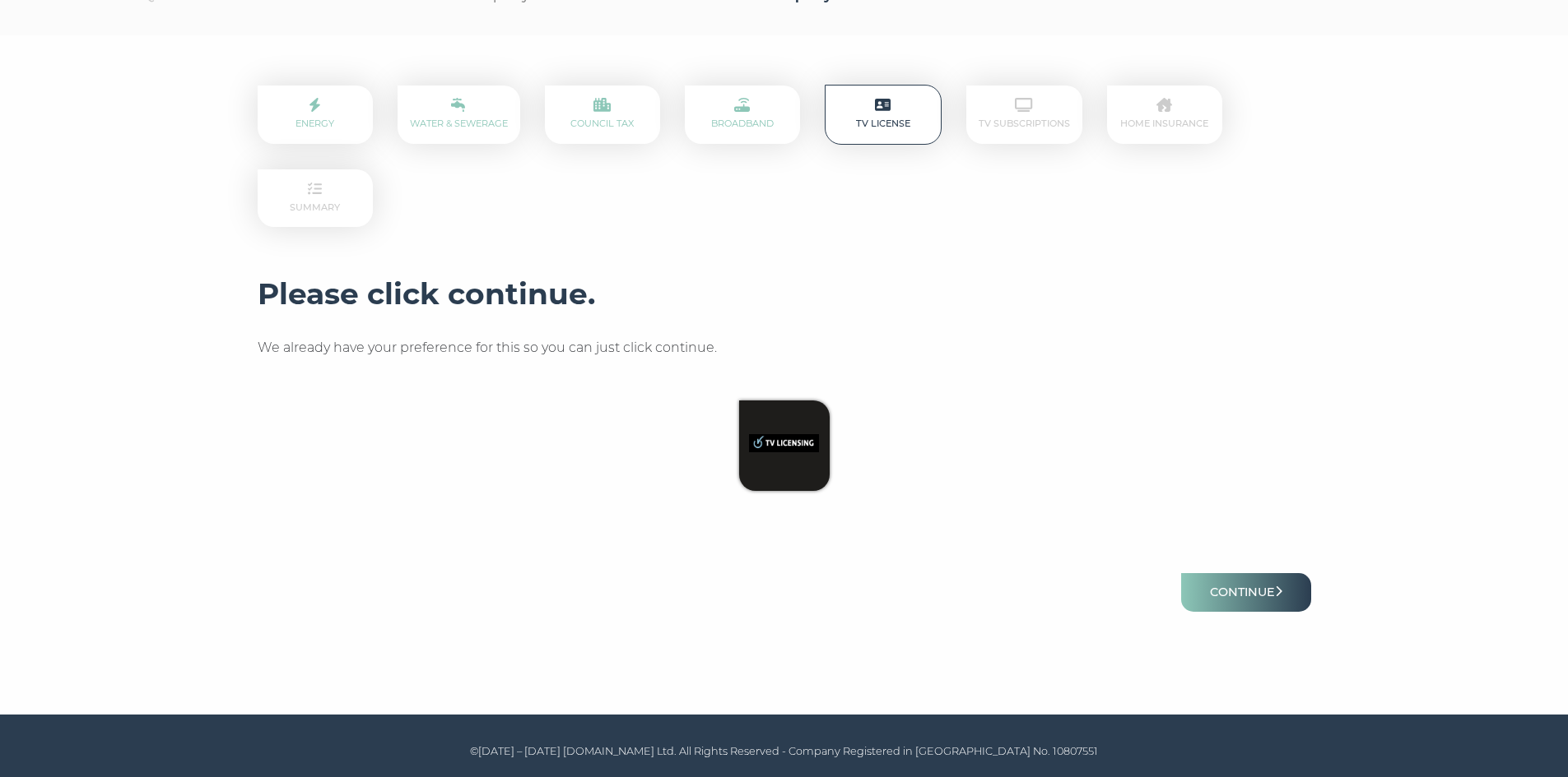
scroll to position [207, 0]
click at [1252, 593] on button "Continue" at bounding box center [1246, 592] width 130 height 39
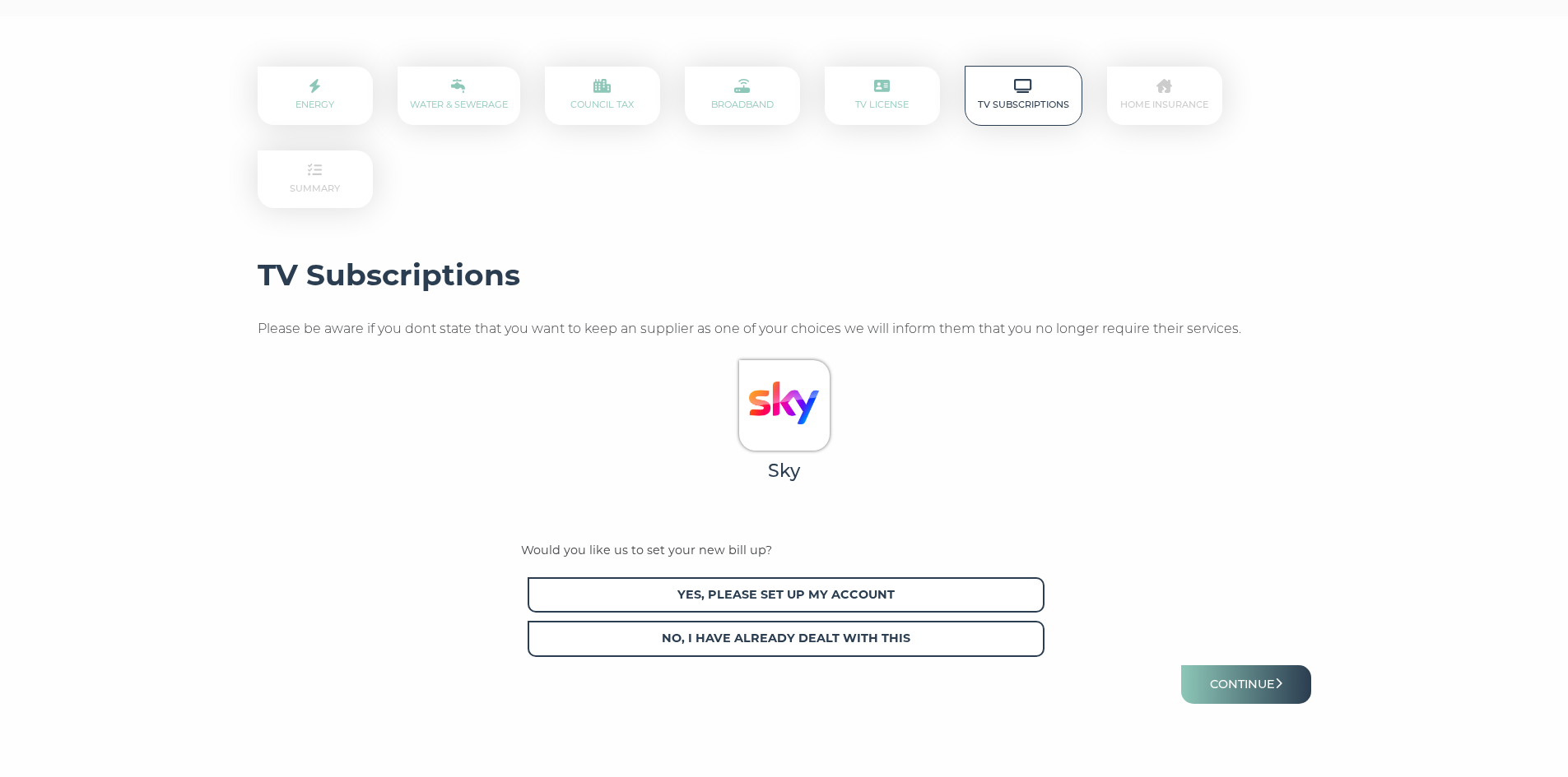
scroll to position [225, 0]
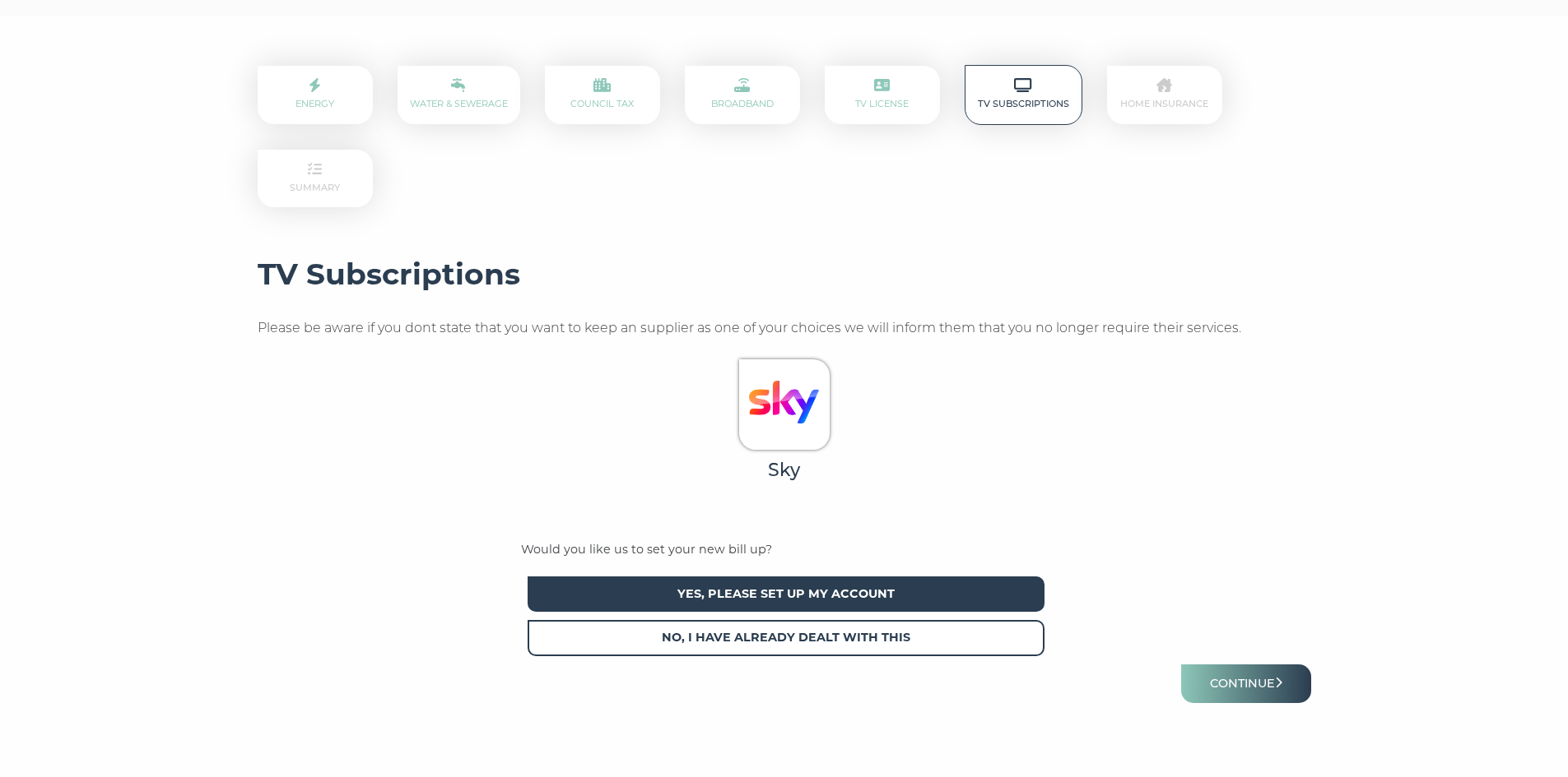
click at [893, 592] on span "Yes, please set up my account" at bounding box center [786, 594] width 516 height 35
click at [1270, 683] on button "Continue" at bounding box center [1246, 684] width 130 height 39
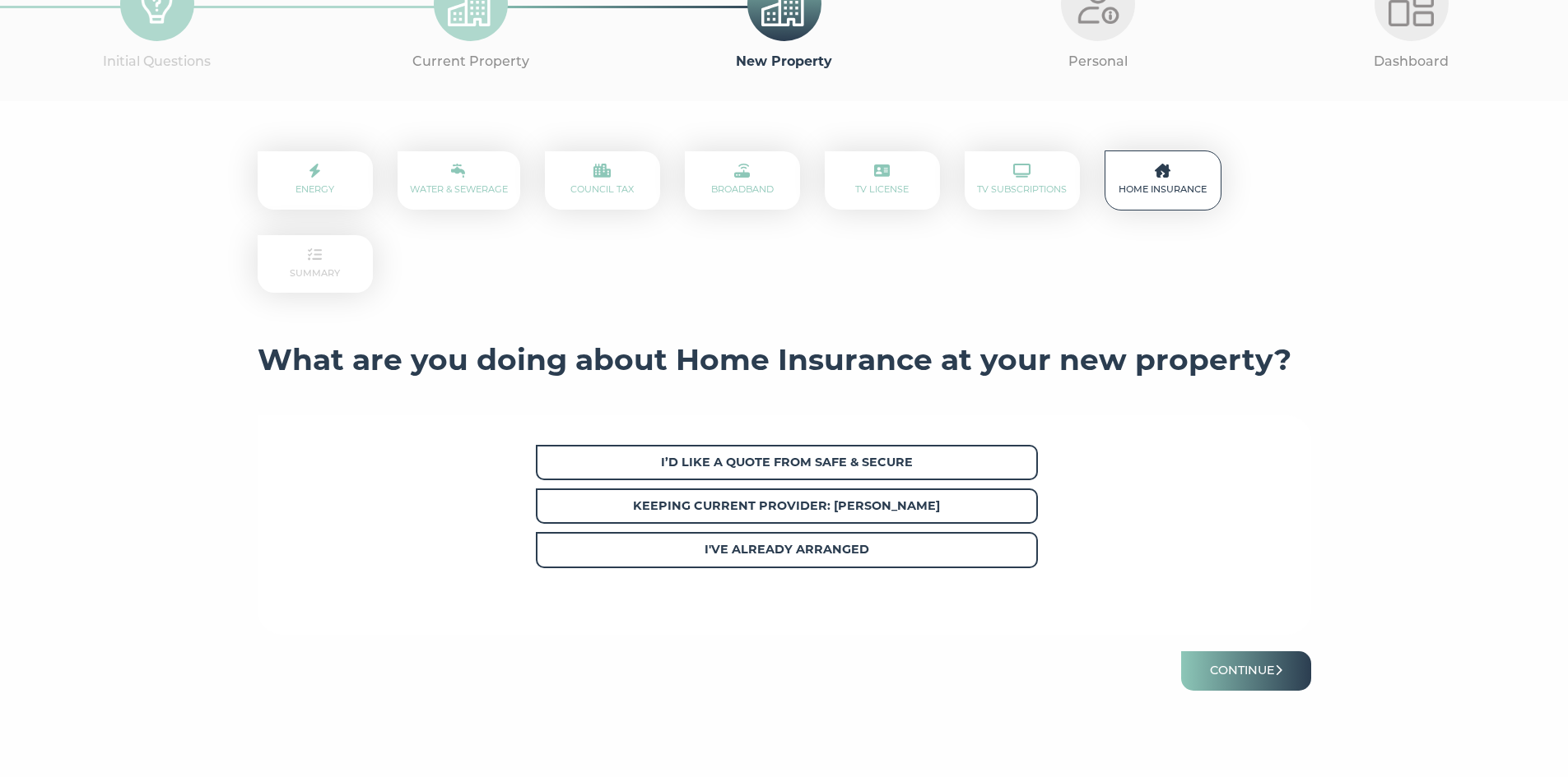
scroll to position [140, 0]
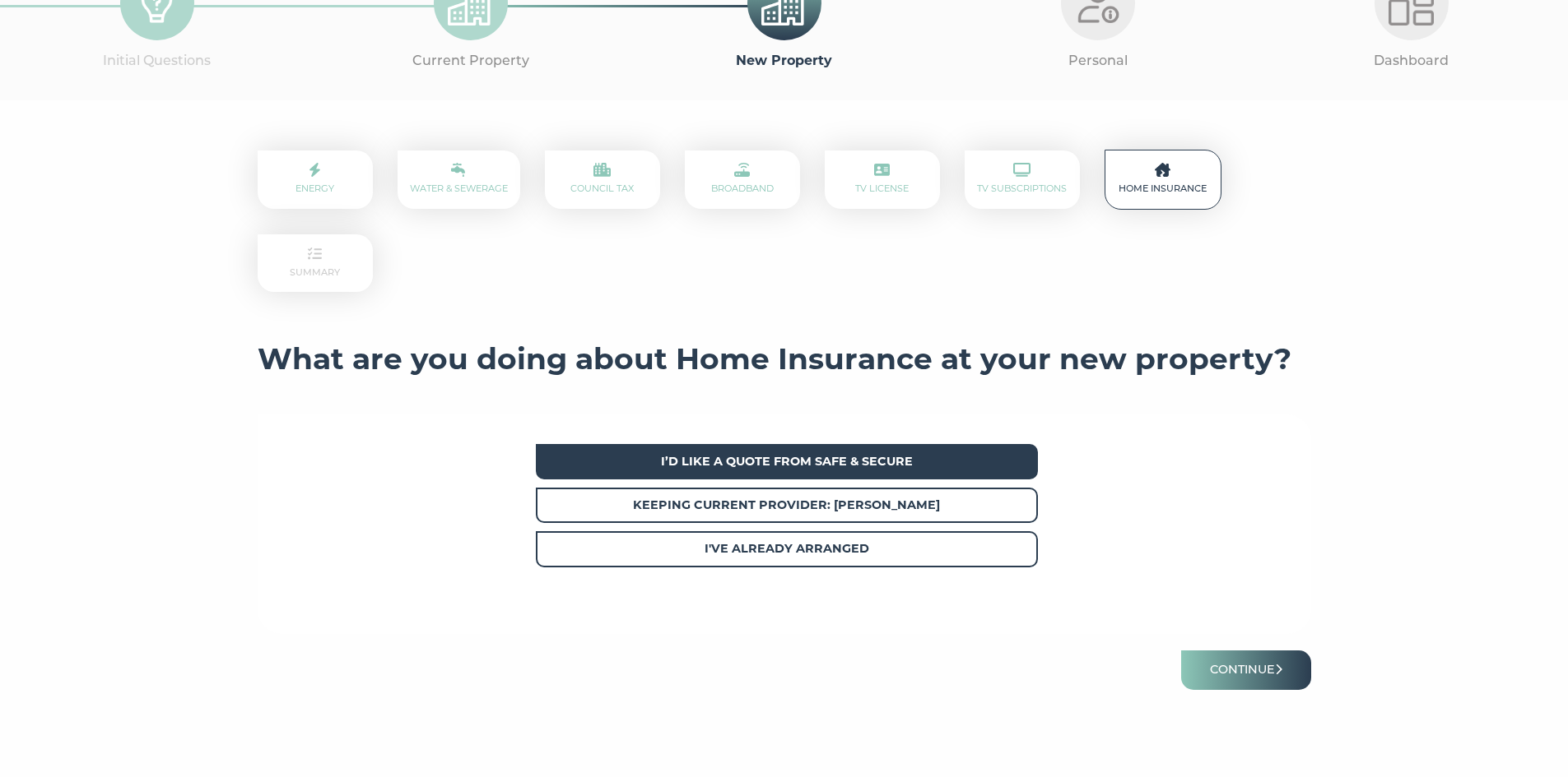
click at [913, 452] on span "I’d like a quote from Safe & Secure" at bounding box center [786, 461] width 502 height 35
click at [1243, 676] on button "Continue" at bounding box center [1246, 669] width 130 height 39
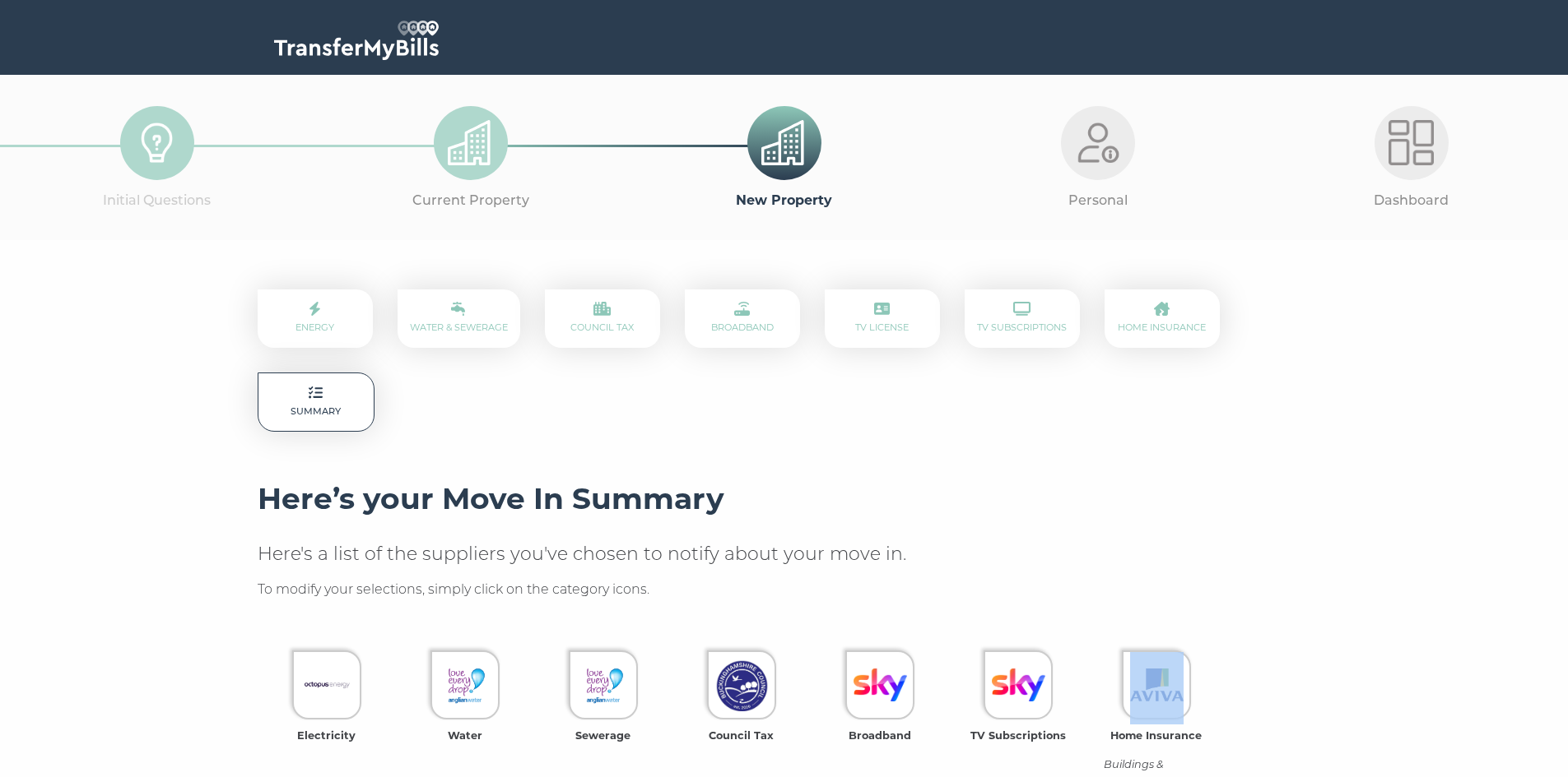
click at [1388, 462] on section "Energy Water & Sewerage Council Tax Broadband TV License TV Subscriptions Home …" at bounding box center [784, 681] width 1568 height 883
click at [1496, 429] on section "Energy Water & Sewerage Council Tax Broadband TV License TV Subscriptions Home …" at bounding box center [784, 681] width 1568 height 883
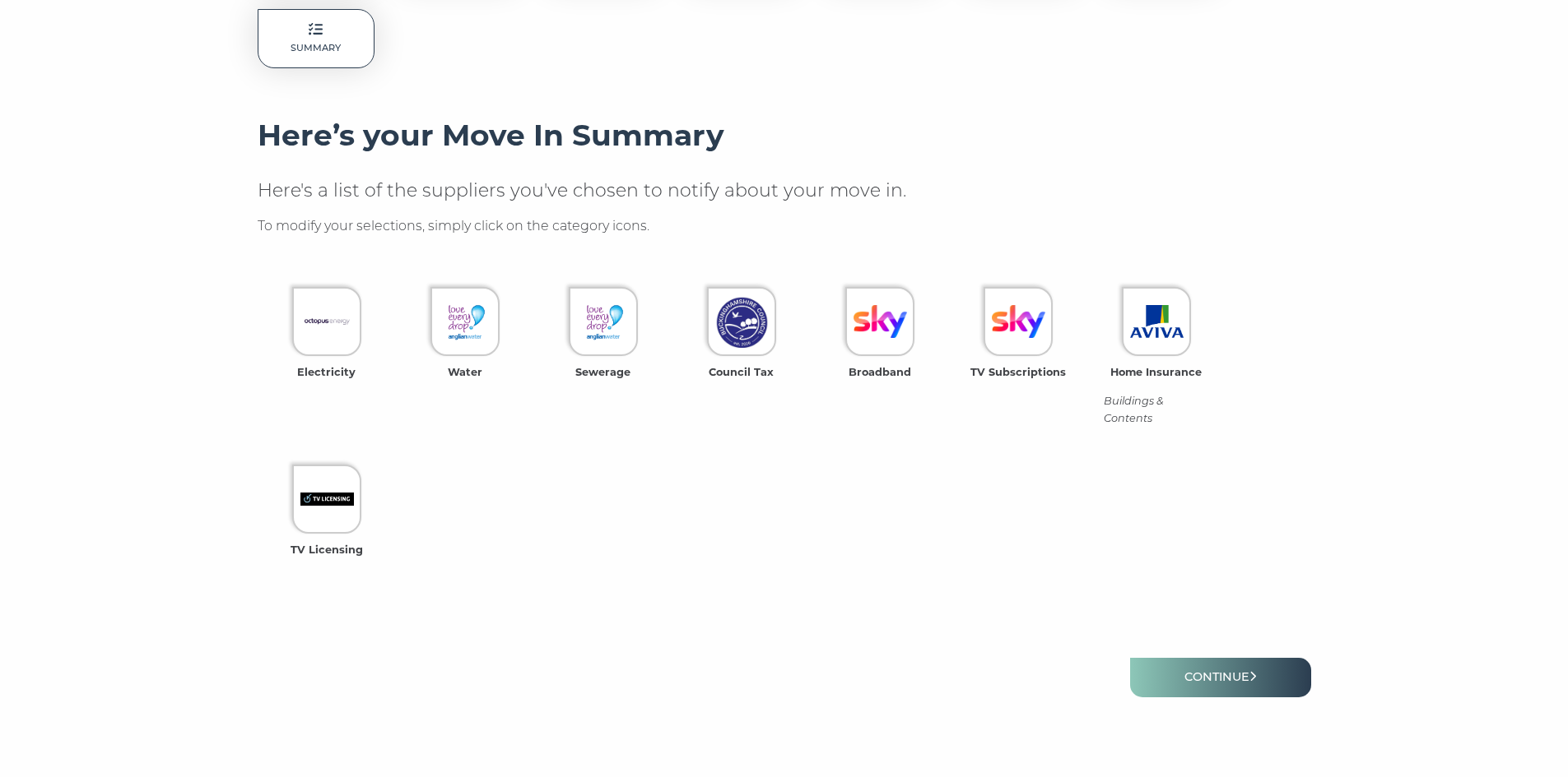
scroll to position [377, 0]
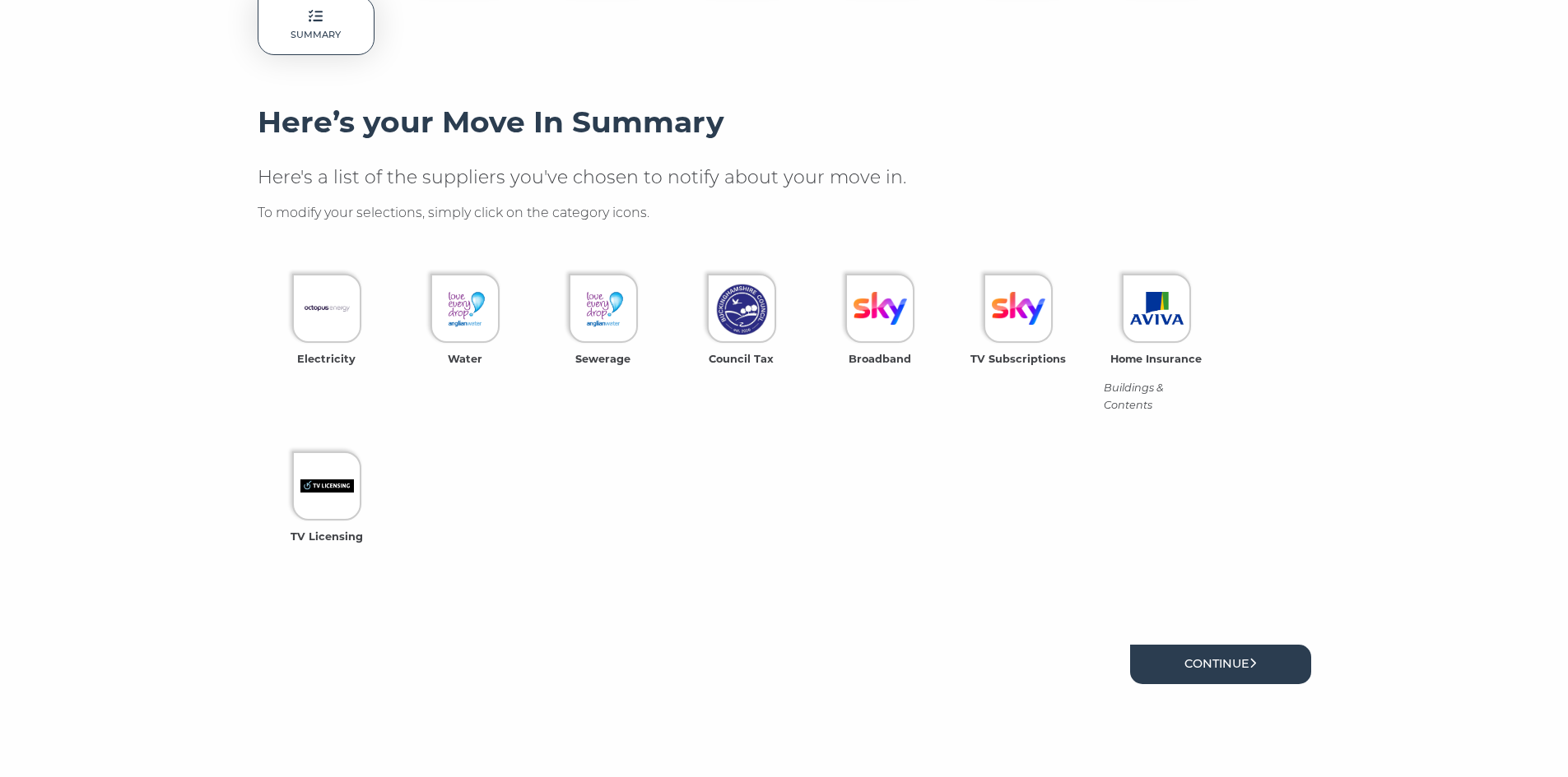
click at [1195, 667] on link "Continue" at bounding box center [1220, 664] width 181 height 39
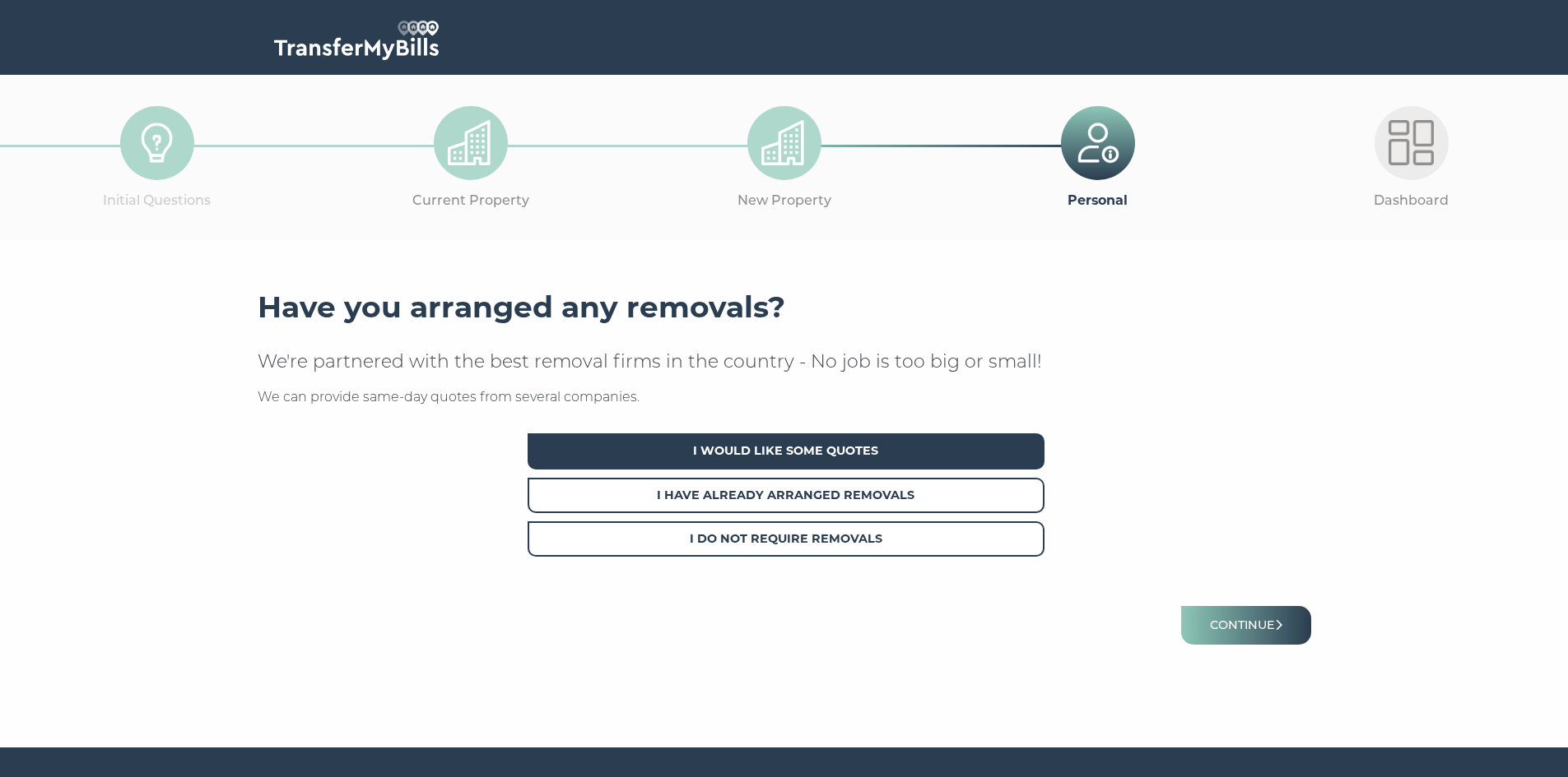
click at [699, 448] on span "I Would Like Some Quotes" at bounding box center [786, 450] width 516 height 35
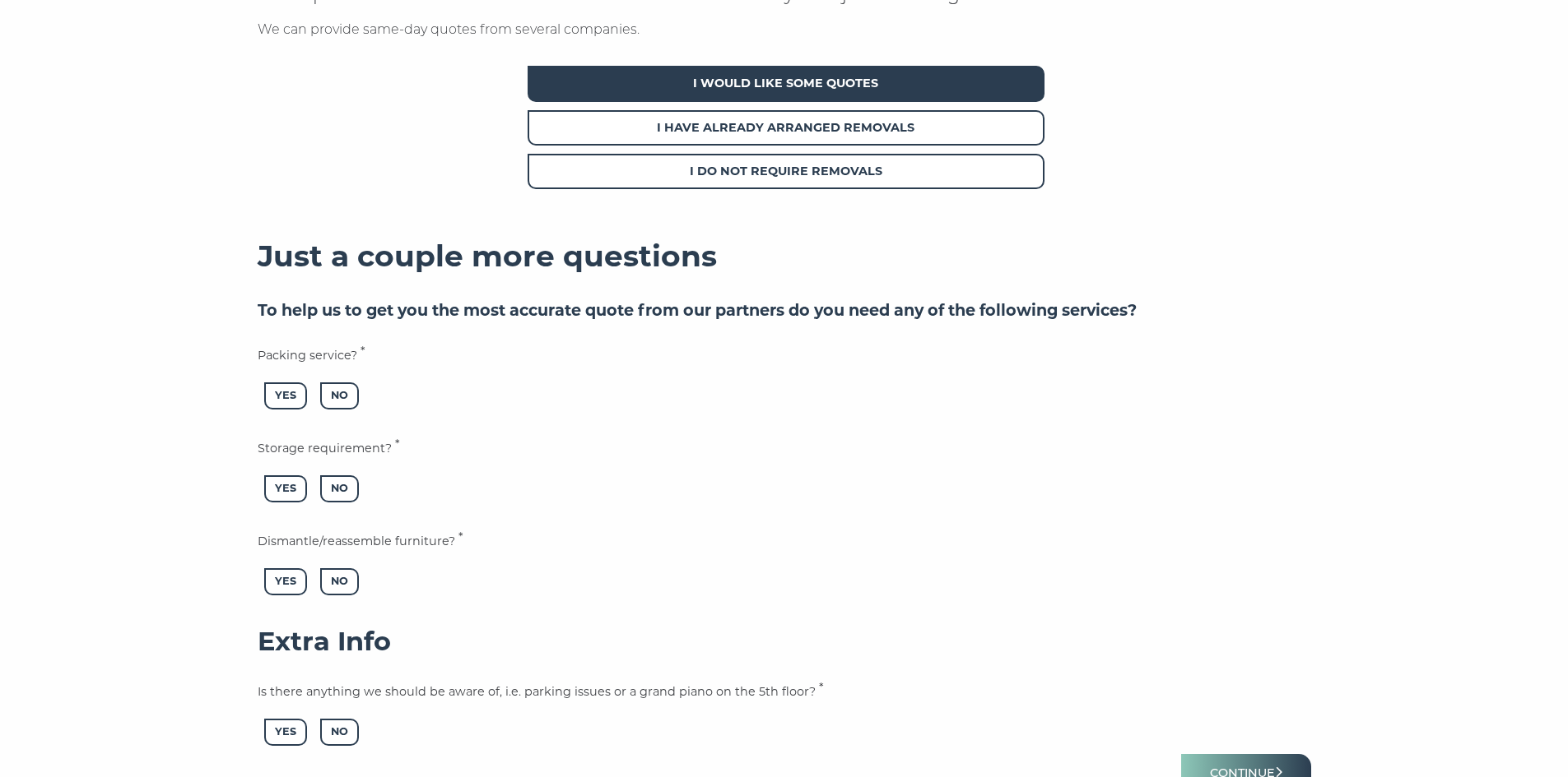
scroll to position [377, 0]
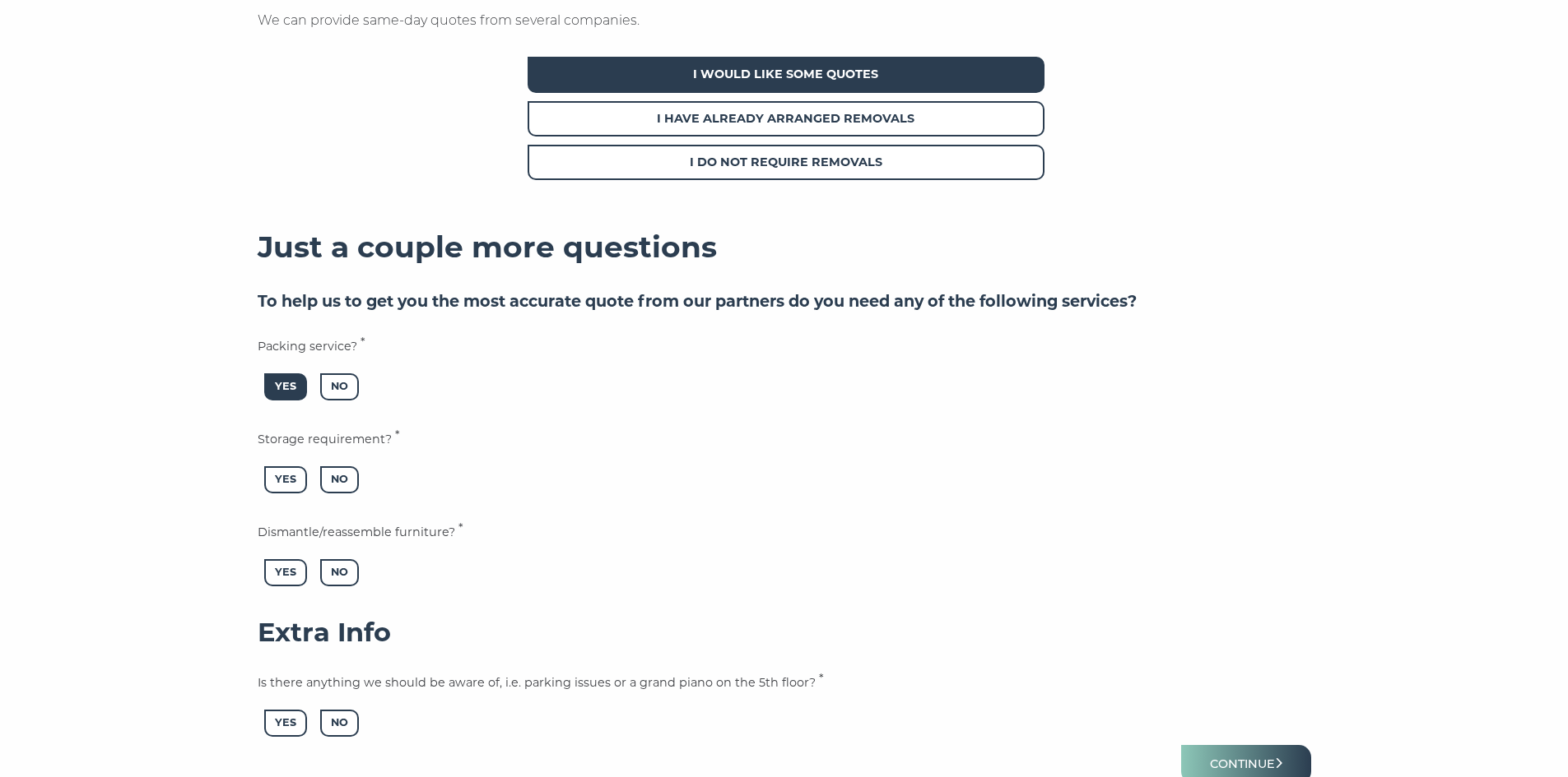
click at [290, 387] on span "Yes" at bounding box center [285, 387] width 43 height 28
click at [353, 489] on span "No" at bounding box center [339, 480] width 39 height 28
click at [291, 569] on span "Yes" at bounding box center [285, 572] width 43 height 28
click at [332, 717] on span "No" at bounding box center [339, 723] width 39 height 28
click at [1281, 758] on icon "submit" at bounding box center [1278, 764] width 8 height 11
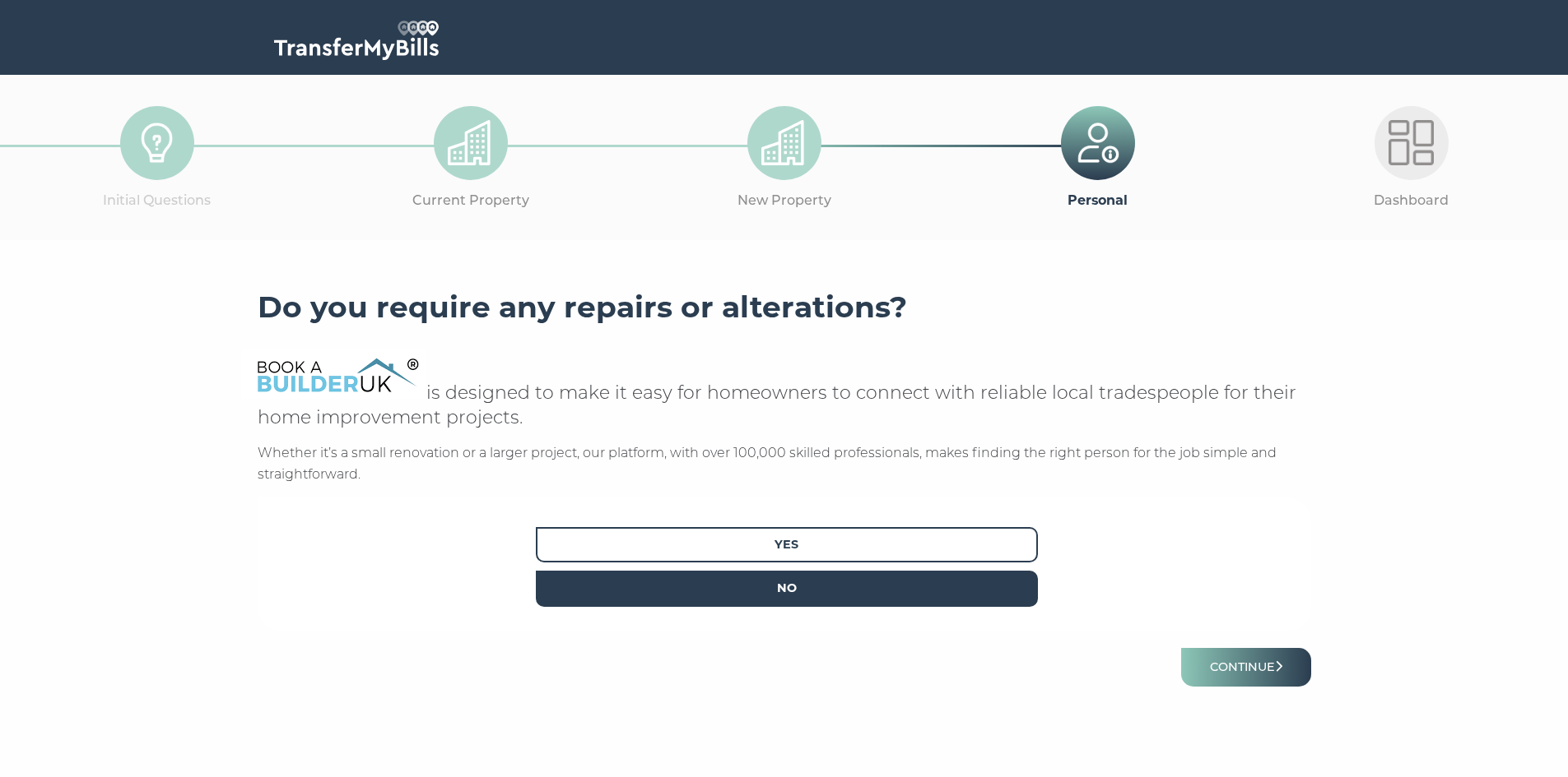
click at [855, 588] on span "No" at bounding box center [786, 588] width 502 height 35
click at [1236, 668] on button "Continue" at bounding box center [1246, 667] width 130 height 39
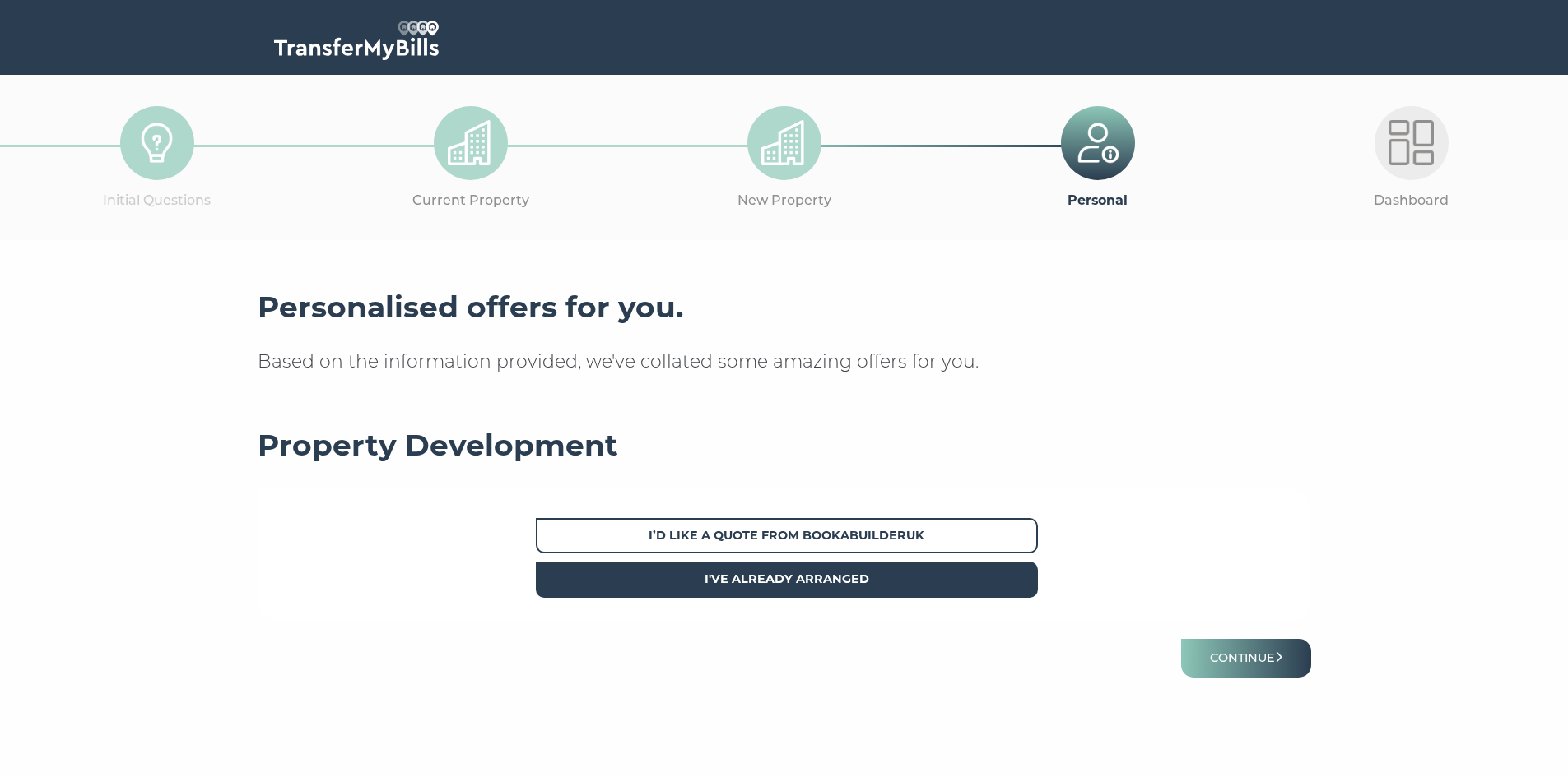
click at [927, 589] on span "I've already arranged" at bounding box center [786, 579] width 502 height 35
click at [1238, 662] on button "Continue" at bounding box center [1246, 658] width 130 height 39
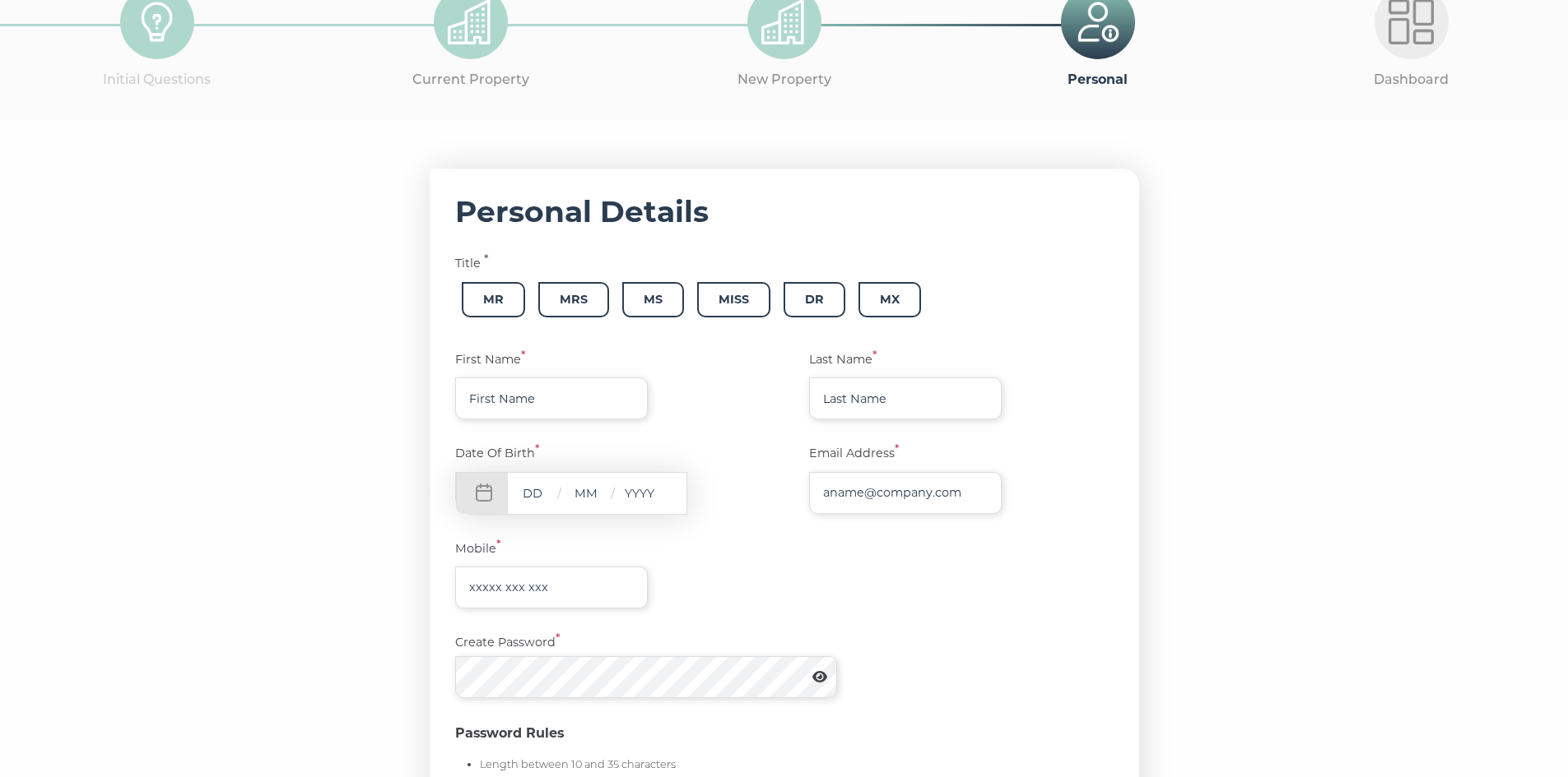
scroll to position [62, 0]
